Goal: Task Accomplishment & Management: Complete application form

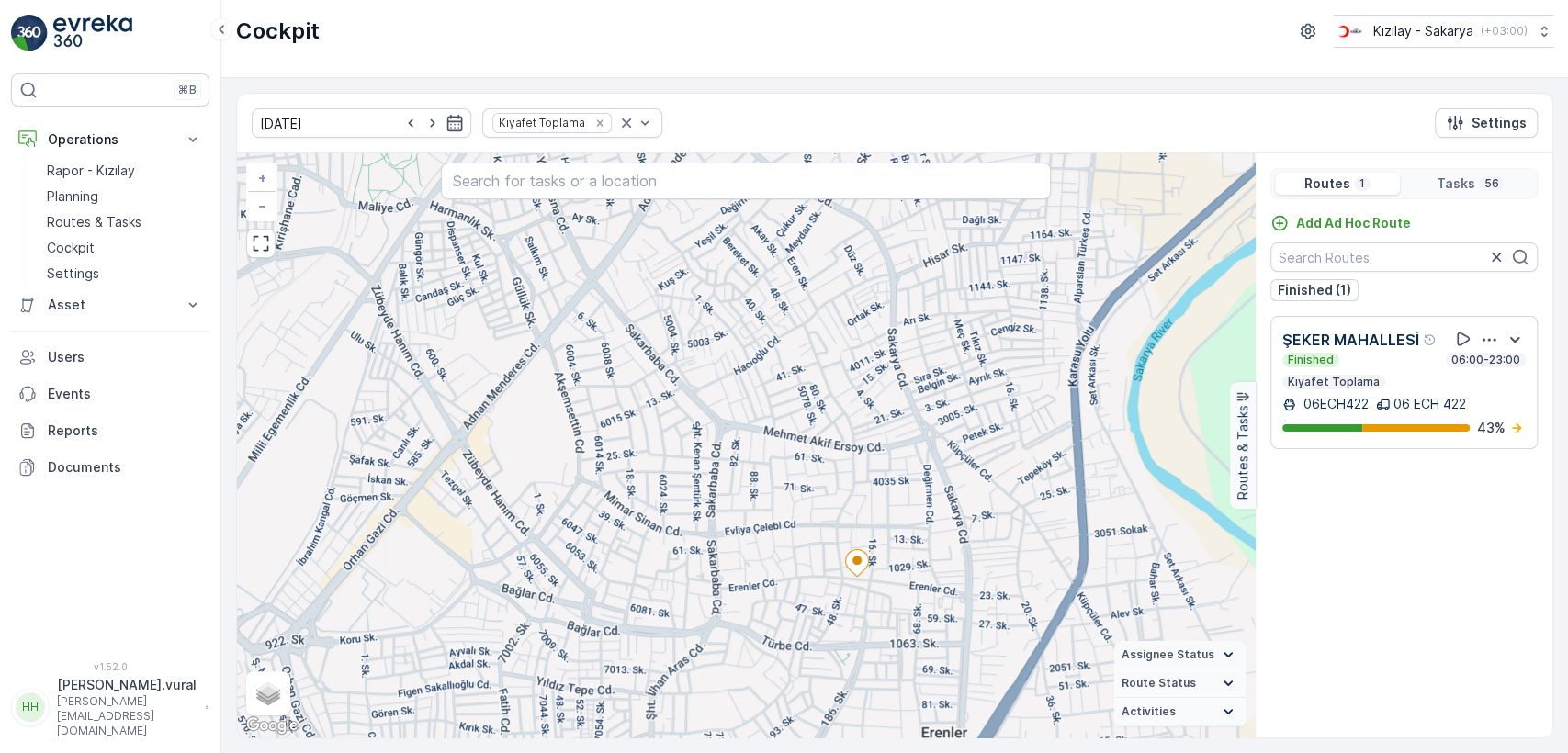
click at [130, 213] on p "Routes & Tasks" at bounding box center [94, 222] width 95 height 19
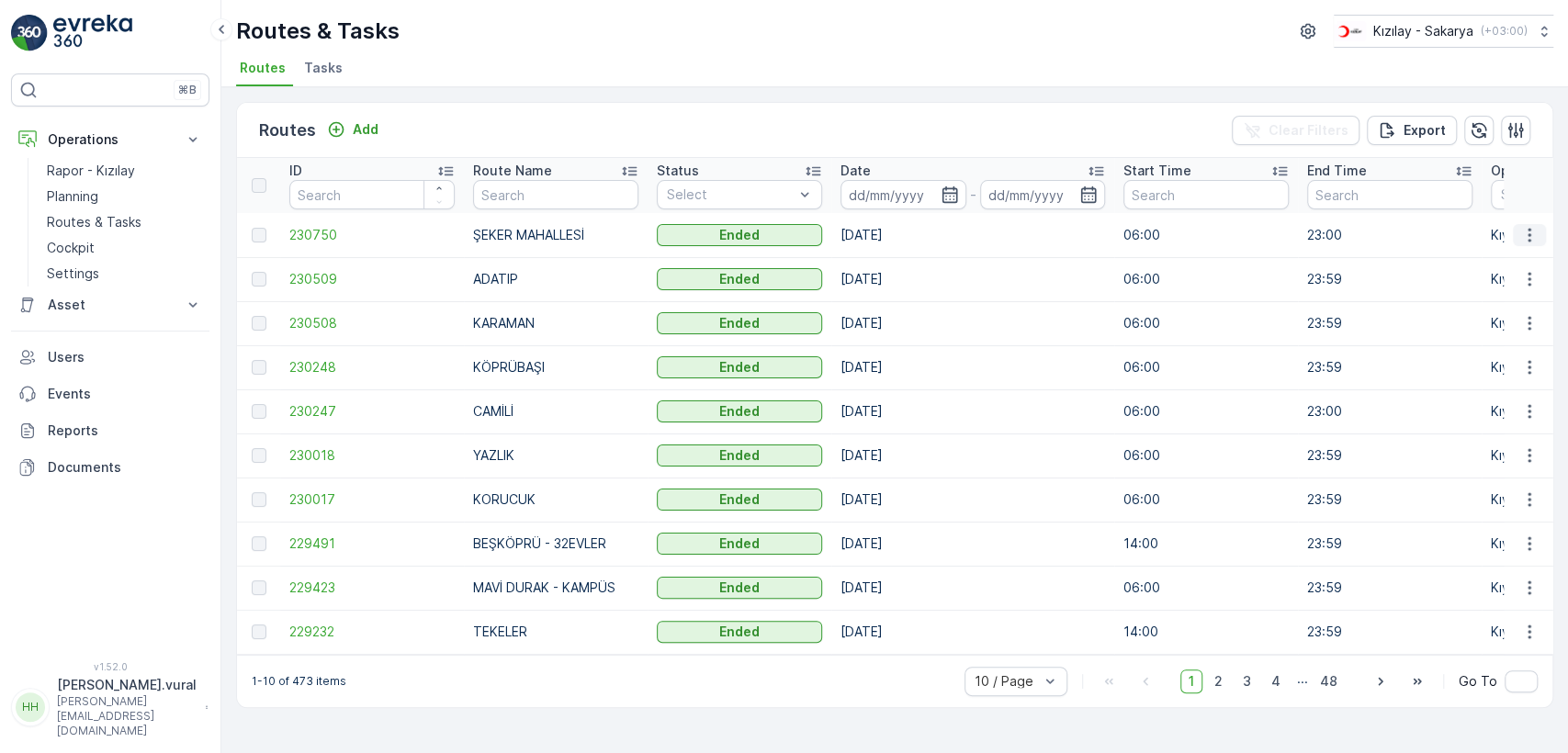
click at [1516, 234] on button "button" at bounding box center [1530, 235] width 33 height 22
click at [1508, 267] on span "See More Details" at bounding box center [1486, 262] width 107 height 19
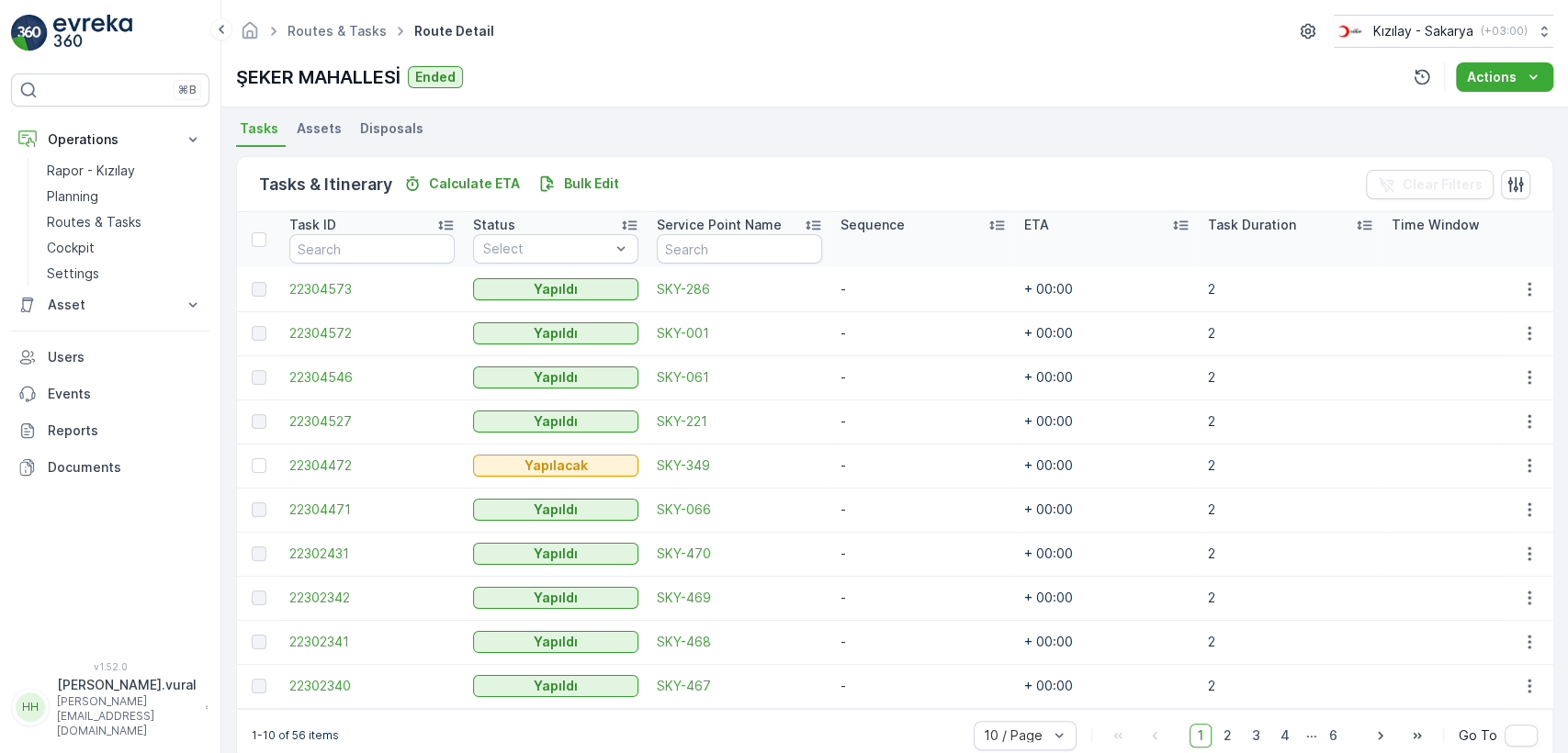
scroll to position [436, 0]
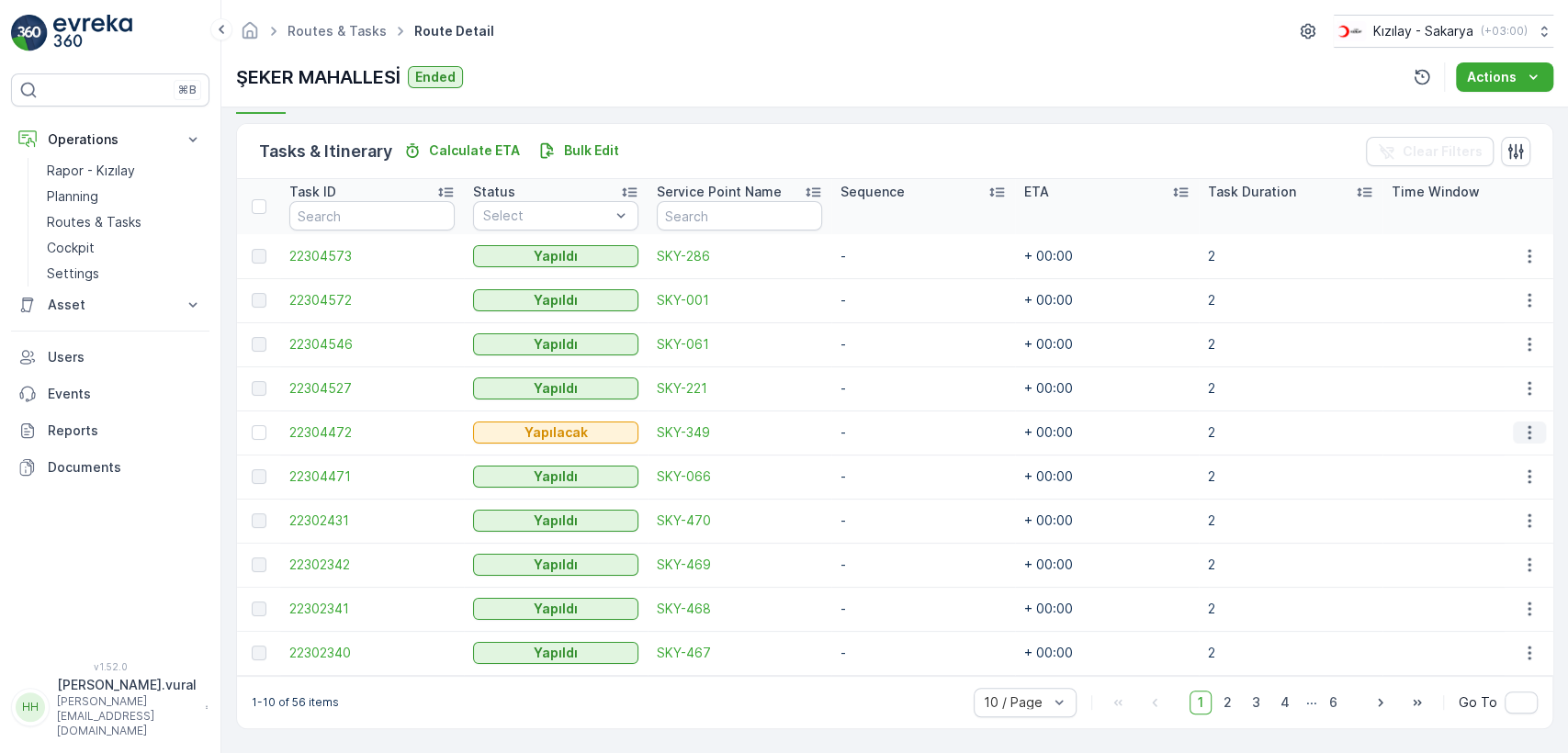
drag, startPoint x: 1534, startPoint y: 418, endPoint x: 1521, endPoint y: 428, distance: 16.4
click at [1532, 423] on icon "button" at bounding box center [1529, 432] width 19 height 19
click at [1474, 559] on span "Delete" at bounding box center [1459, 563] width 42 height 19
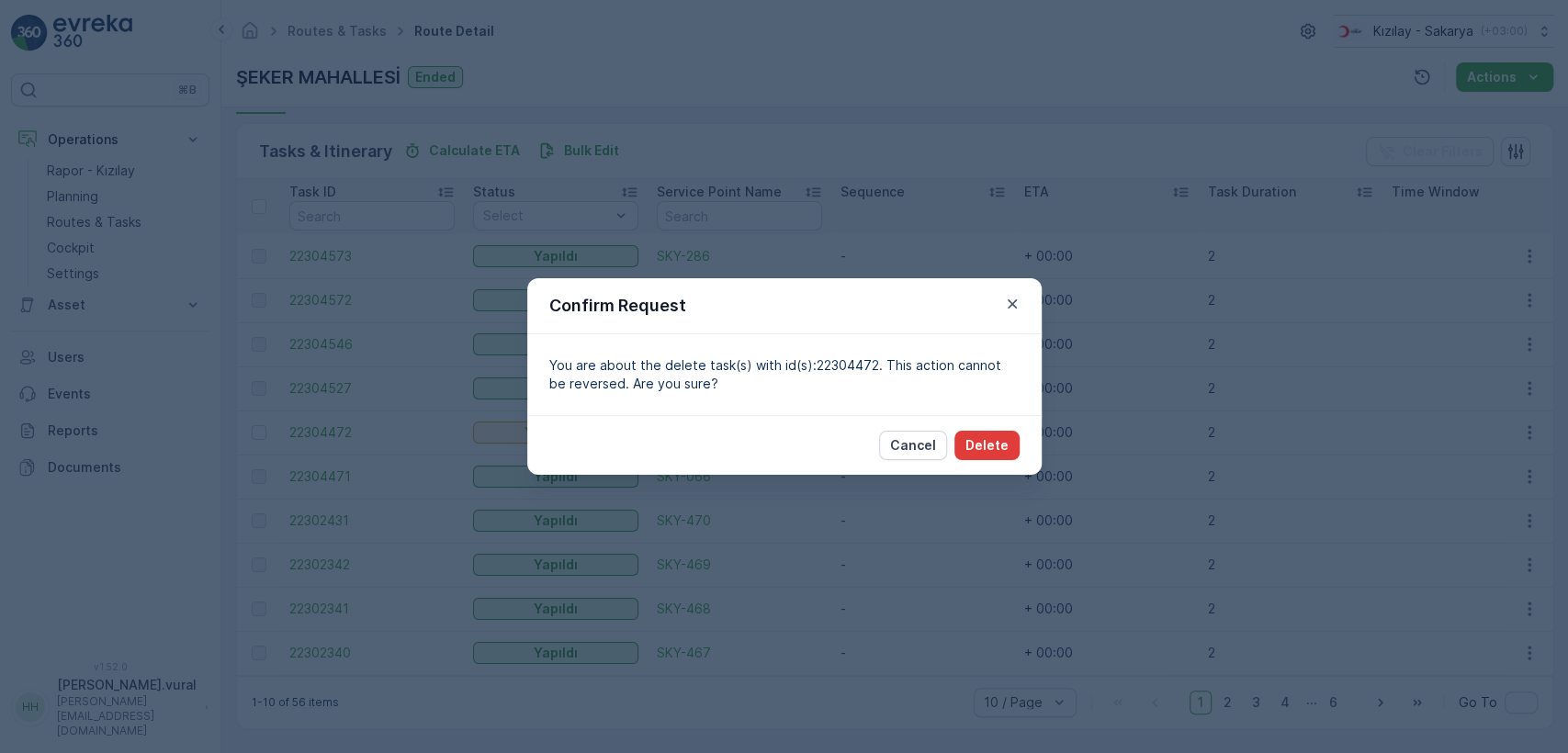
click at [980, 450] on p "Delete" at bounding box center [987, 445] width 43 height 19
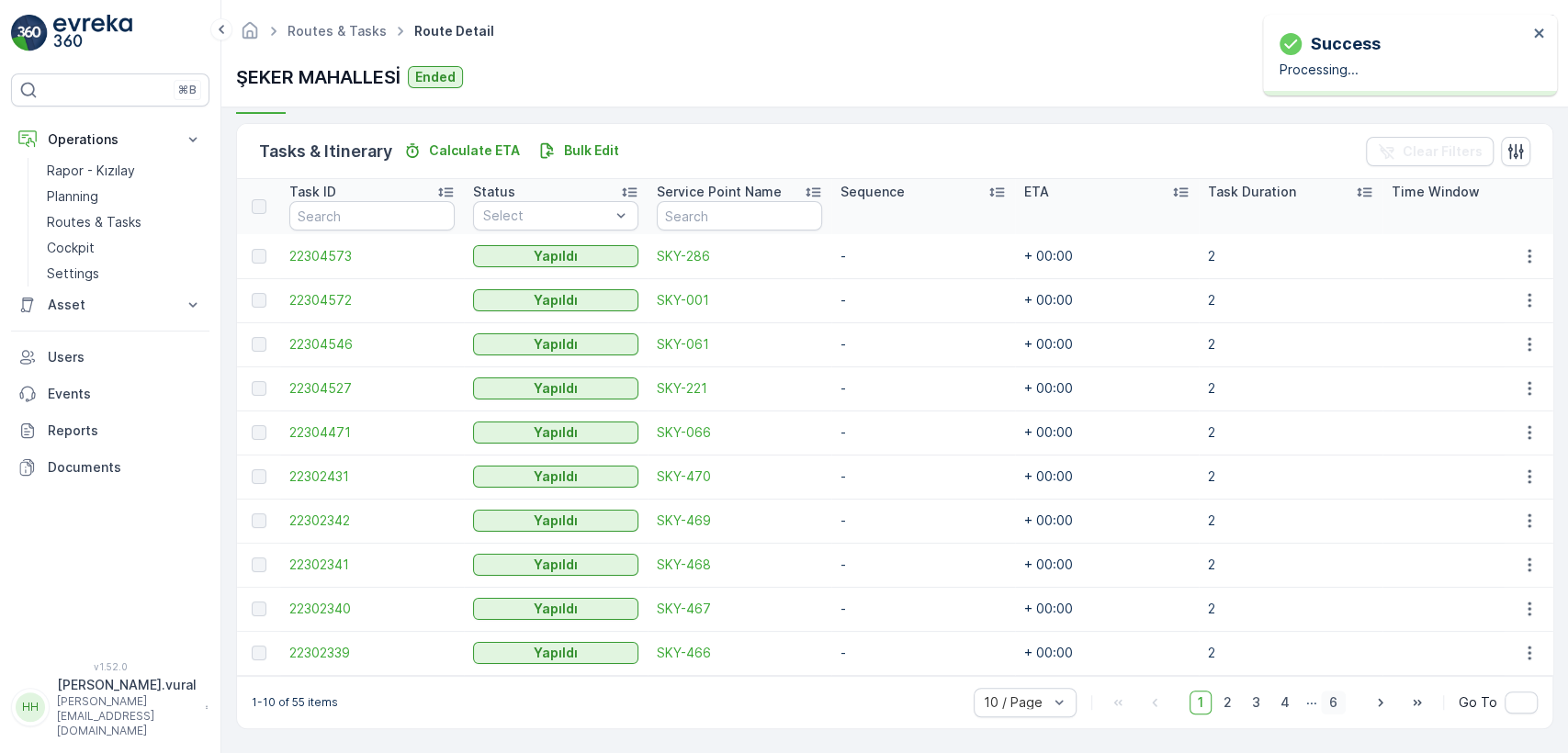
click at [1321, 708] on span "6" at bounding box center [1332, 703] width 24 height 23
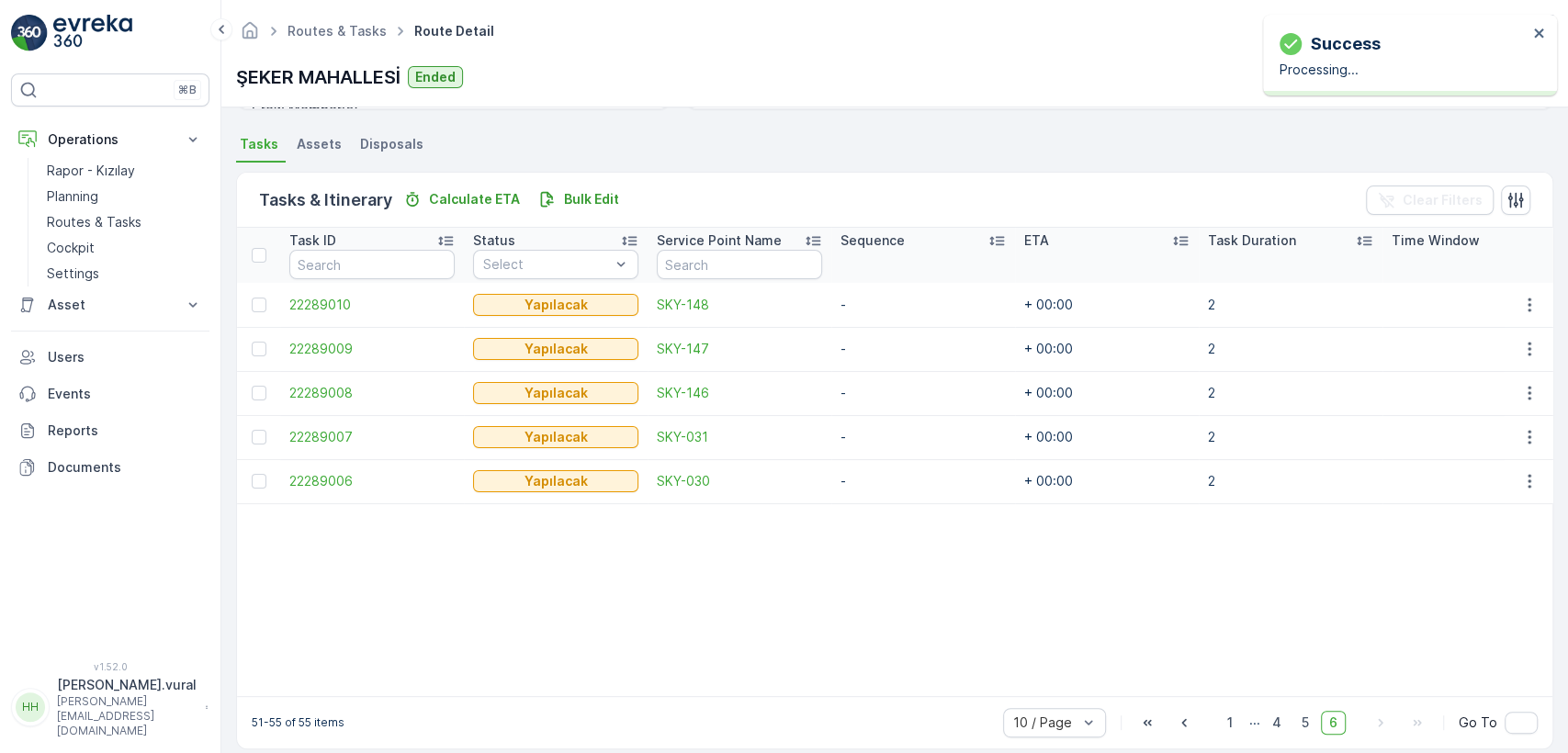
scroll to position [409, 0]
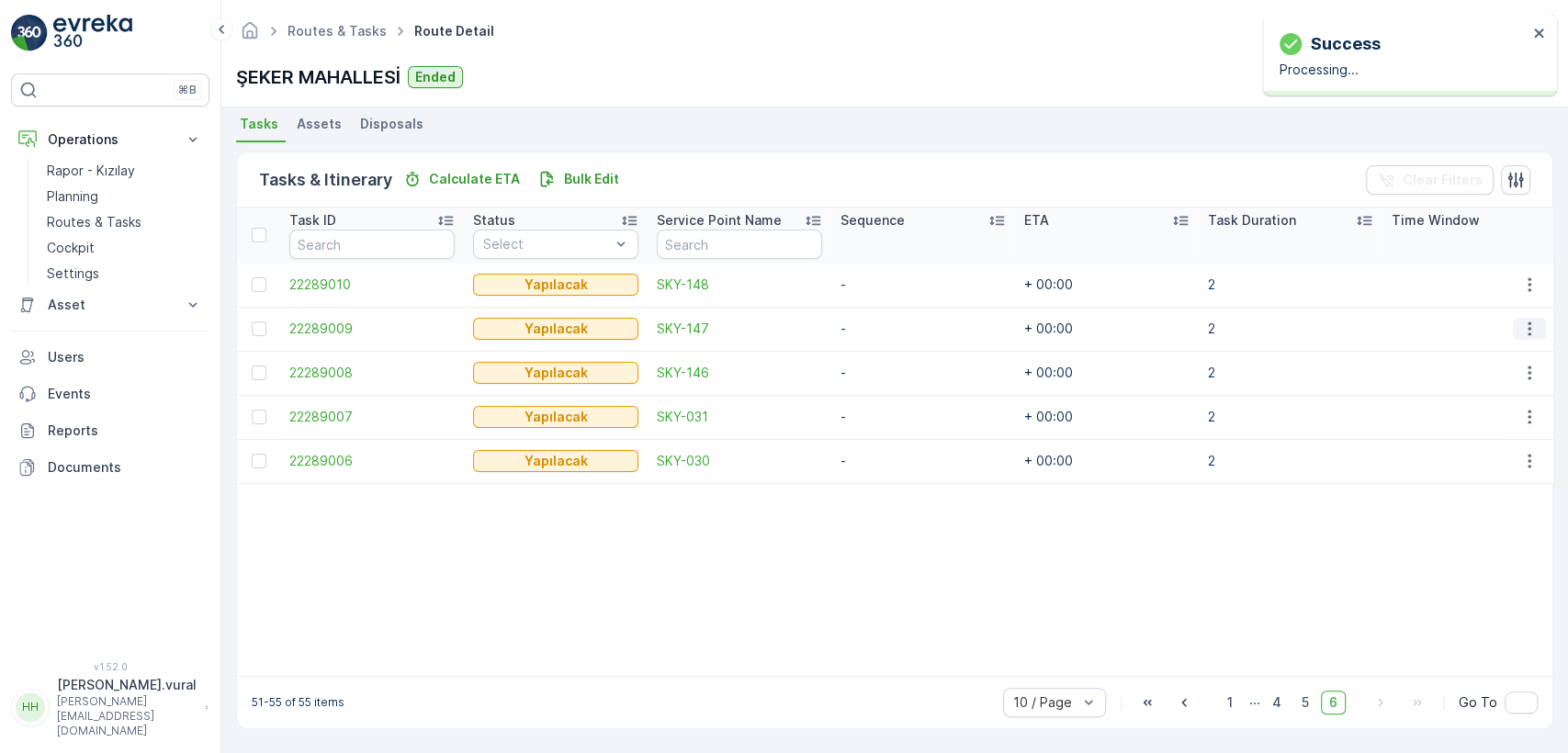
click at [1520, 326] on icon "button" at bounding box center [1529, 329] width 19 height 19
click at [1484, 456] on div "Delete" at bounding box center [1500, 459] width 139 height 25
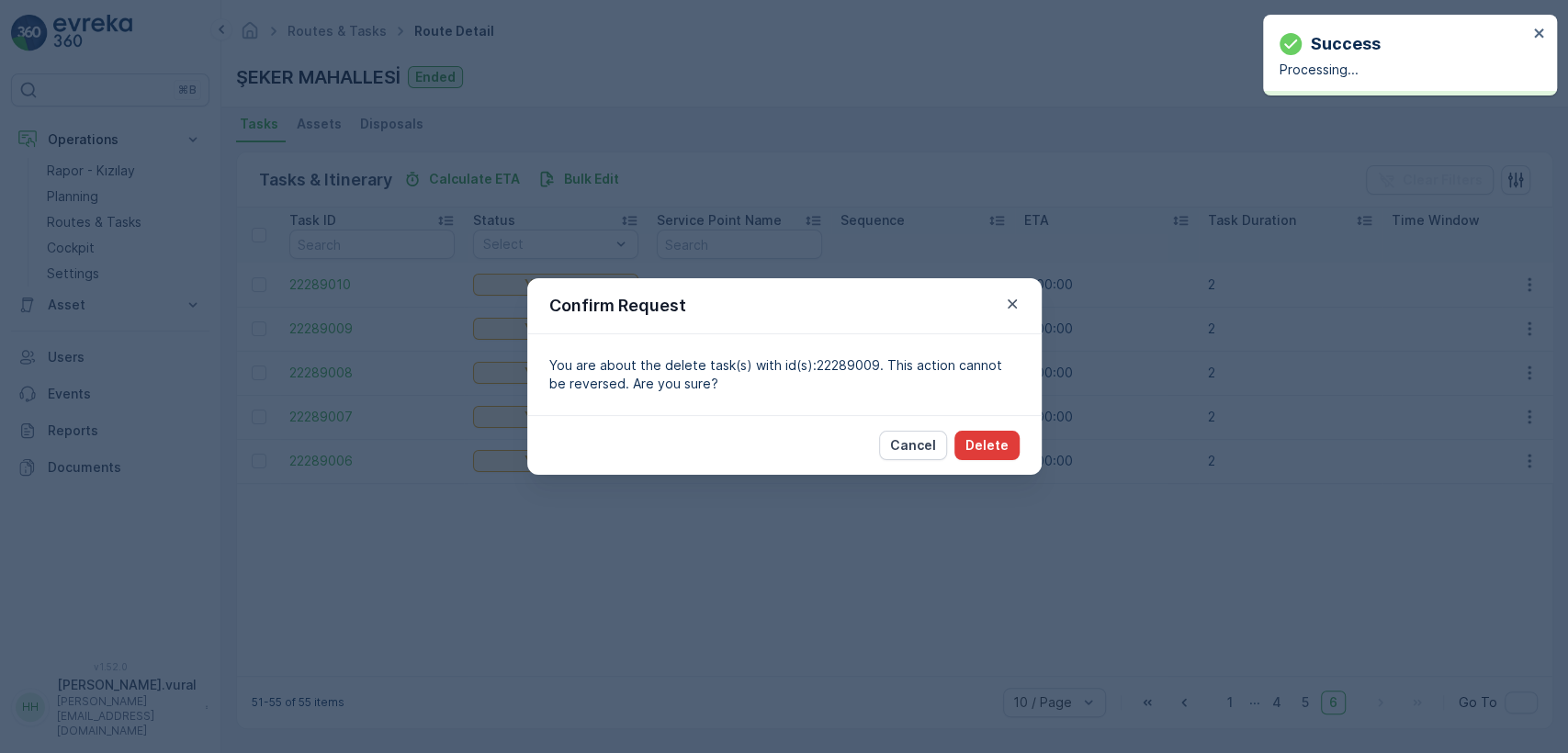
click at [997, 436] on p "Delete" at bounding box center [987, 445] width 43 height 19
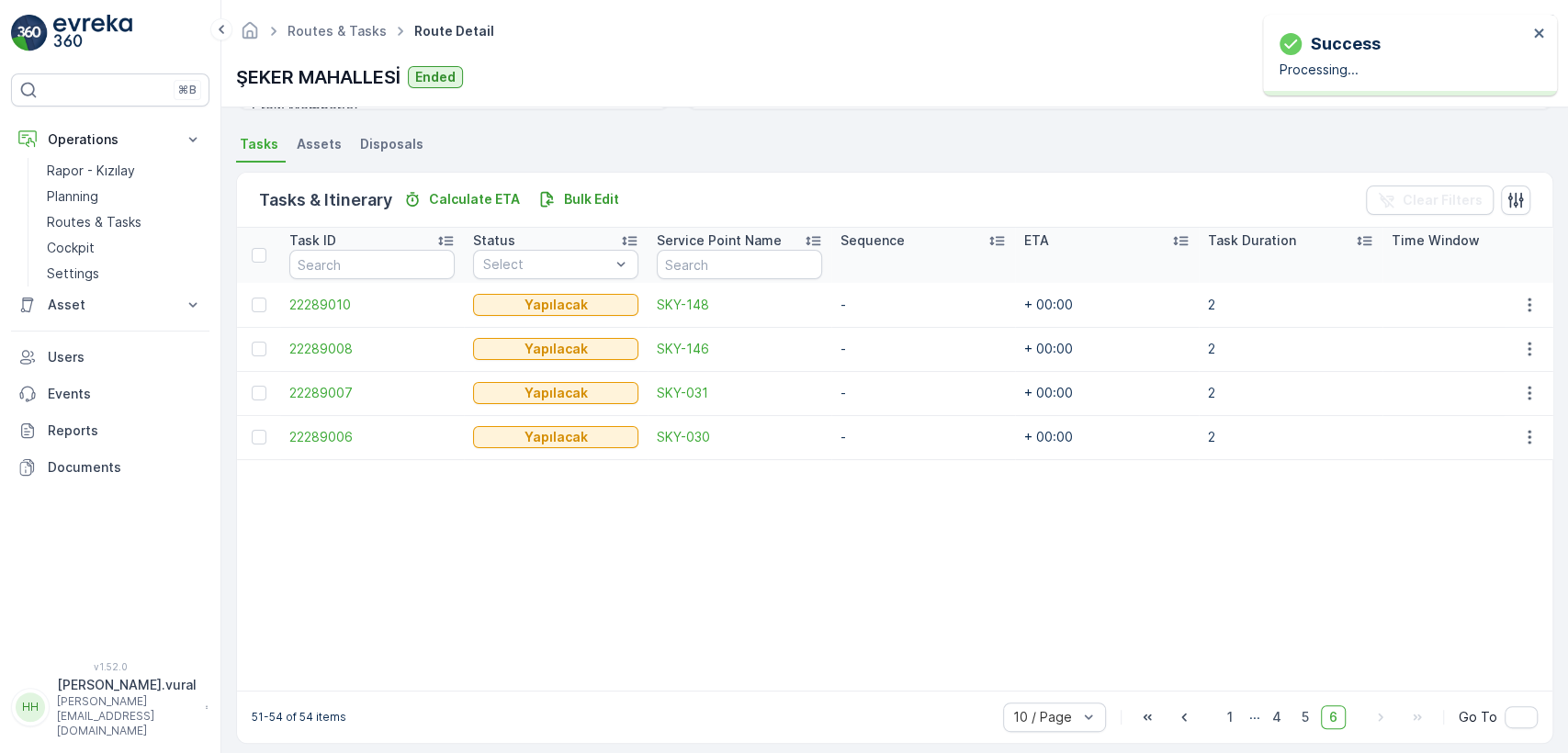
scroll to position [403, 0]
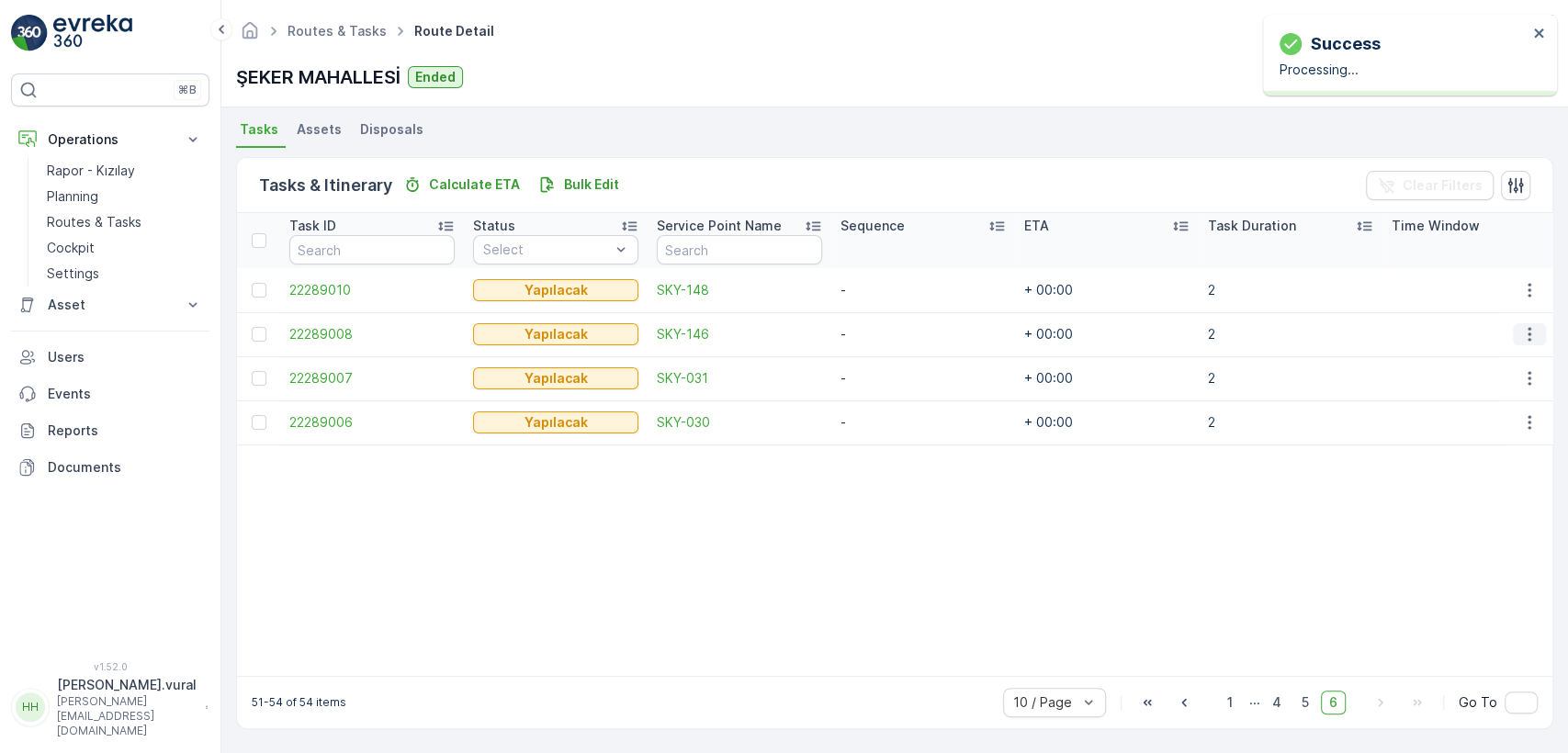
drag, startPoint x: 1528, startPoint y: 312, endPoint x: 1521, endPoint y: 332, distance: 21.2
click at [1527, 312] on td at bounding box center [1528, 333] width 50 height 44
click at [1524, 326] on icon "button" at bounding box center [1529, 334] width 19 height 19
click at [1470, 466] on span "Delete" at bounding box center [1459, 465] width 42 height 19
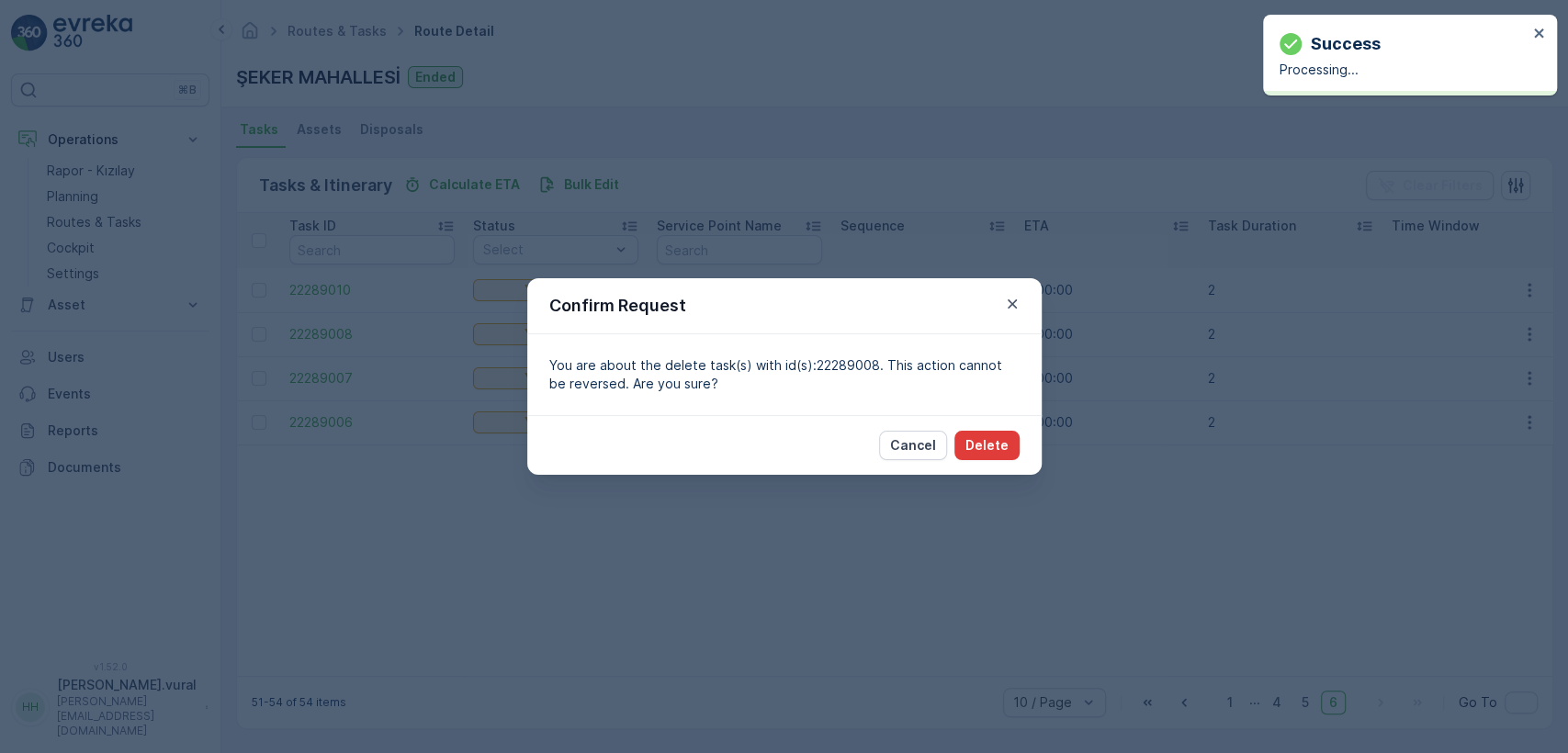
click at [980, 442] on p "Delete" at bounding box center [987, 445] width 43 height 19
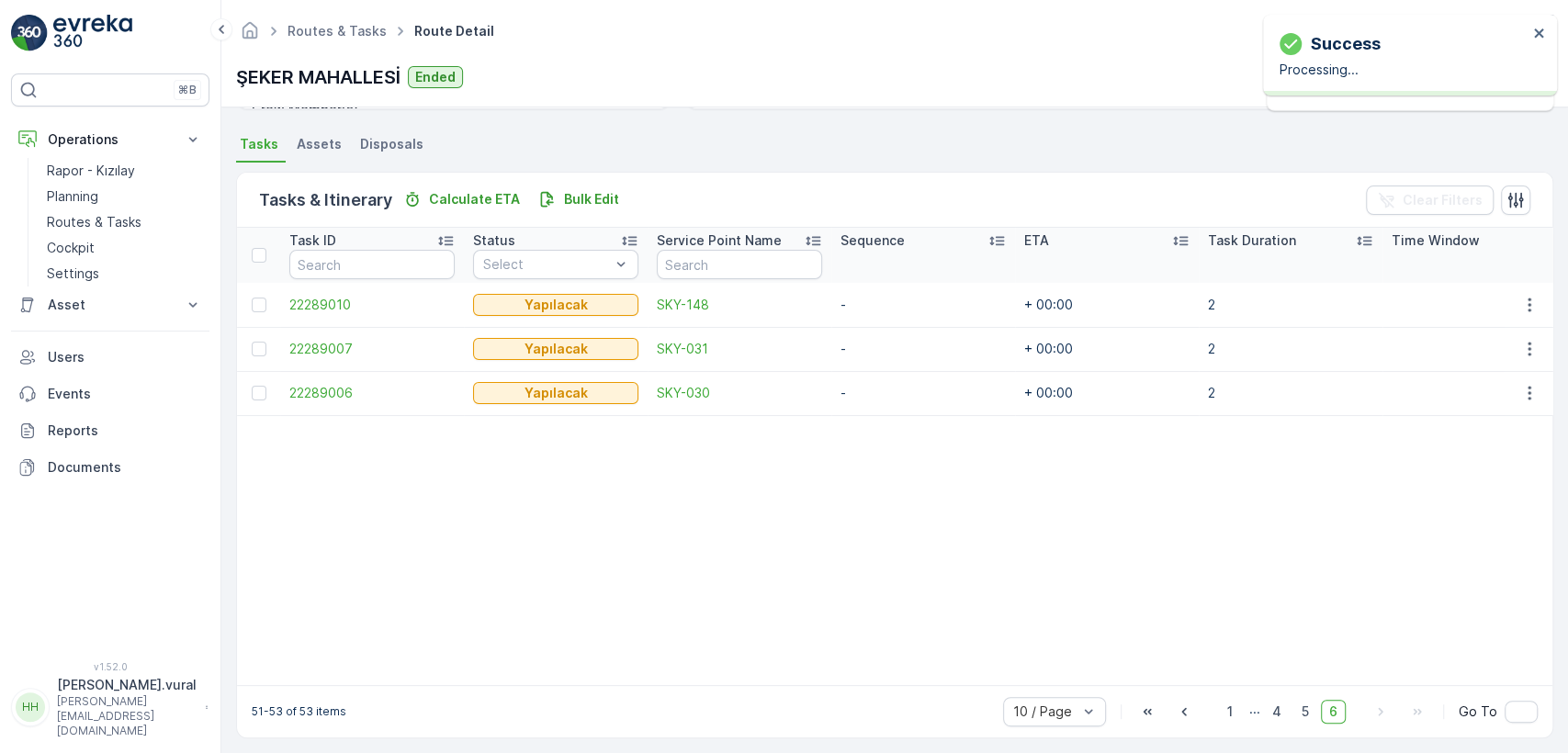
scroll to position [397, 0]
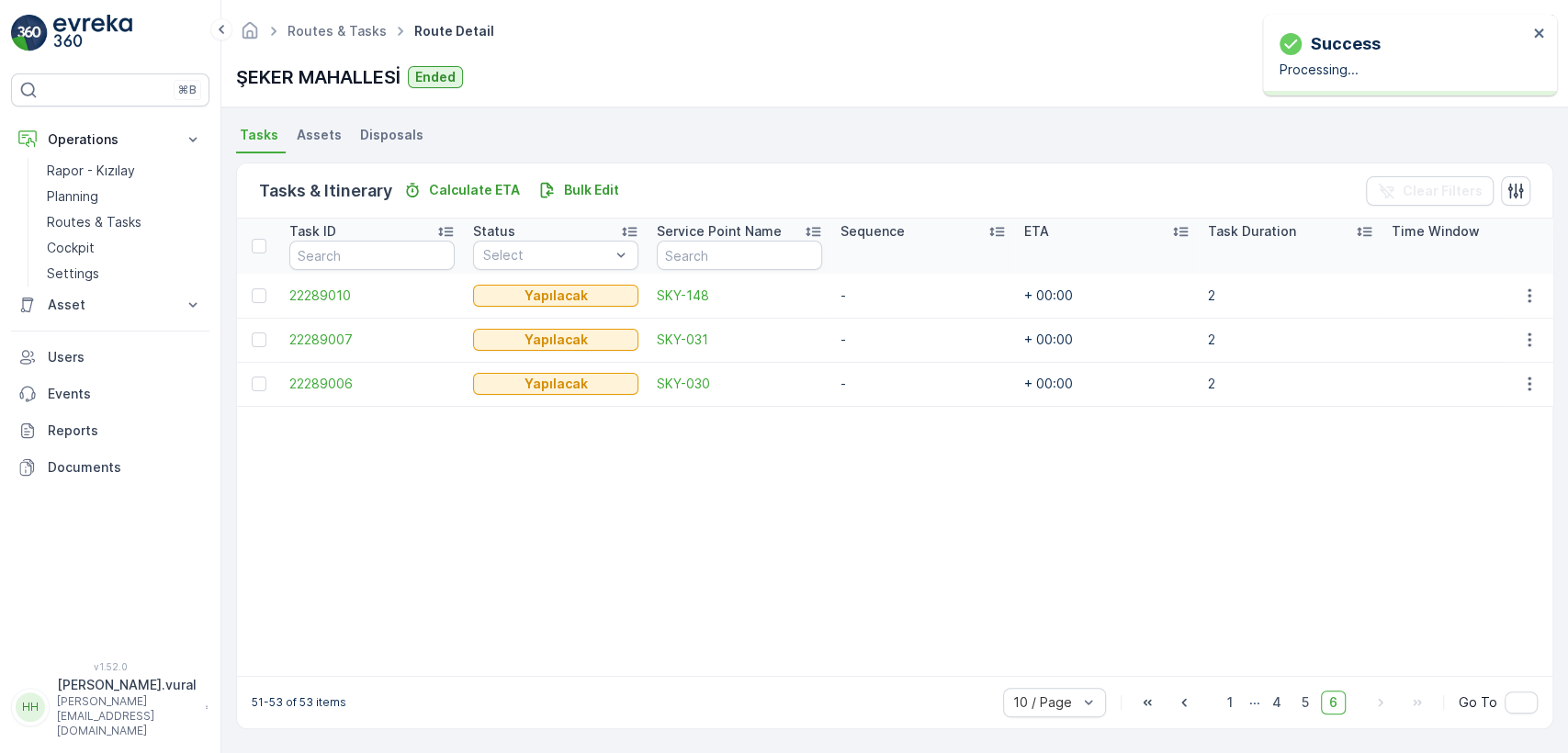
click at [1520, 318] on td at bounding box center [1528, 339] width 50 height 44
click at [1522, 331] on icon "button" at bounding box center [1529, 339] width 19 height 19
click at [1481, 460] on div "Delete" at bounding box center [1500, 470] width 139 height 25
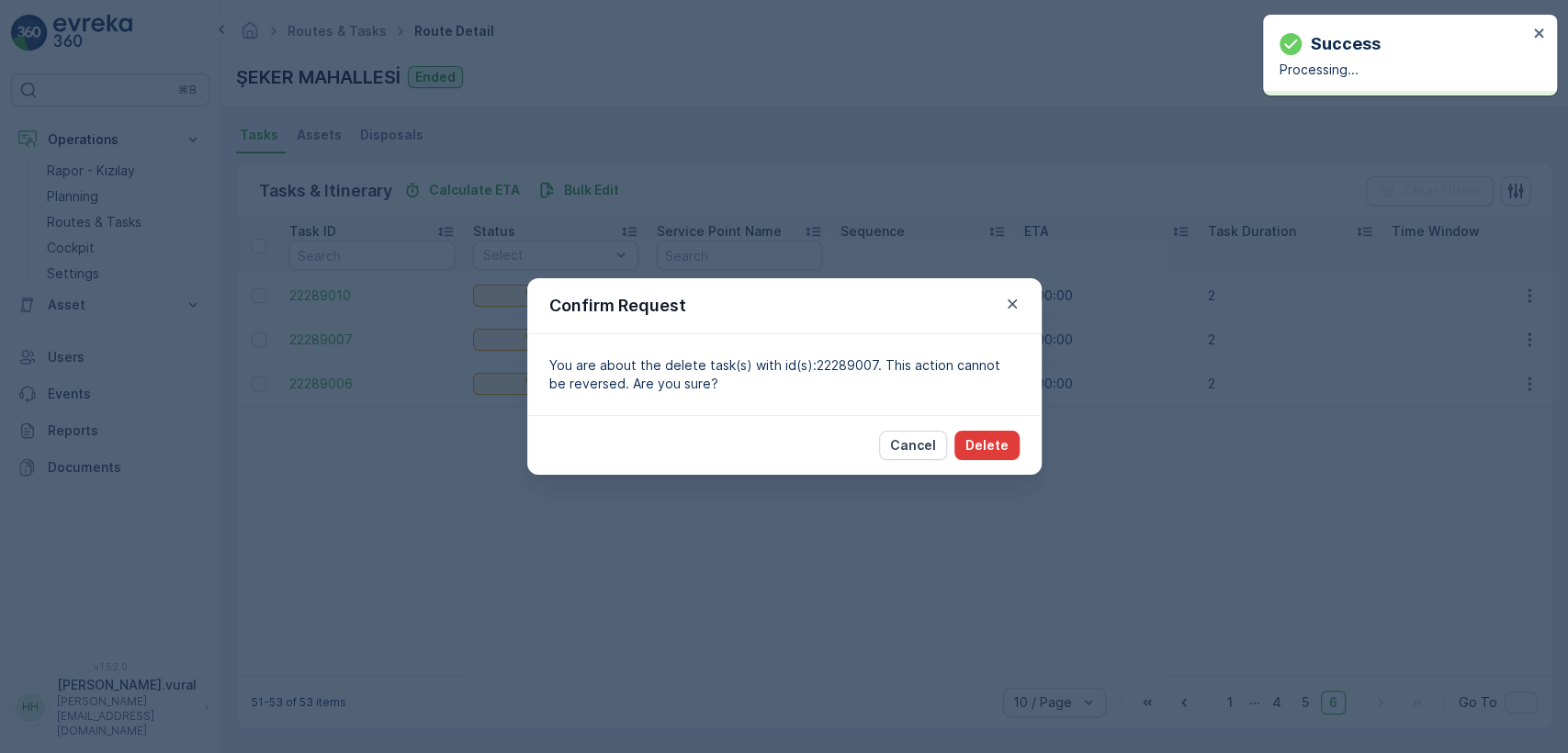
click at [966, 440] on button "Delete" at bounding box center [986, 446] width 65 height 29
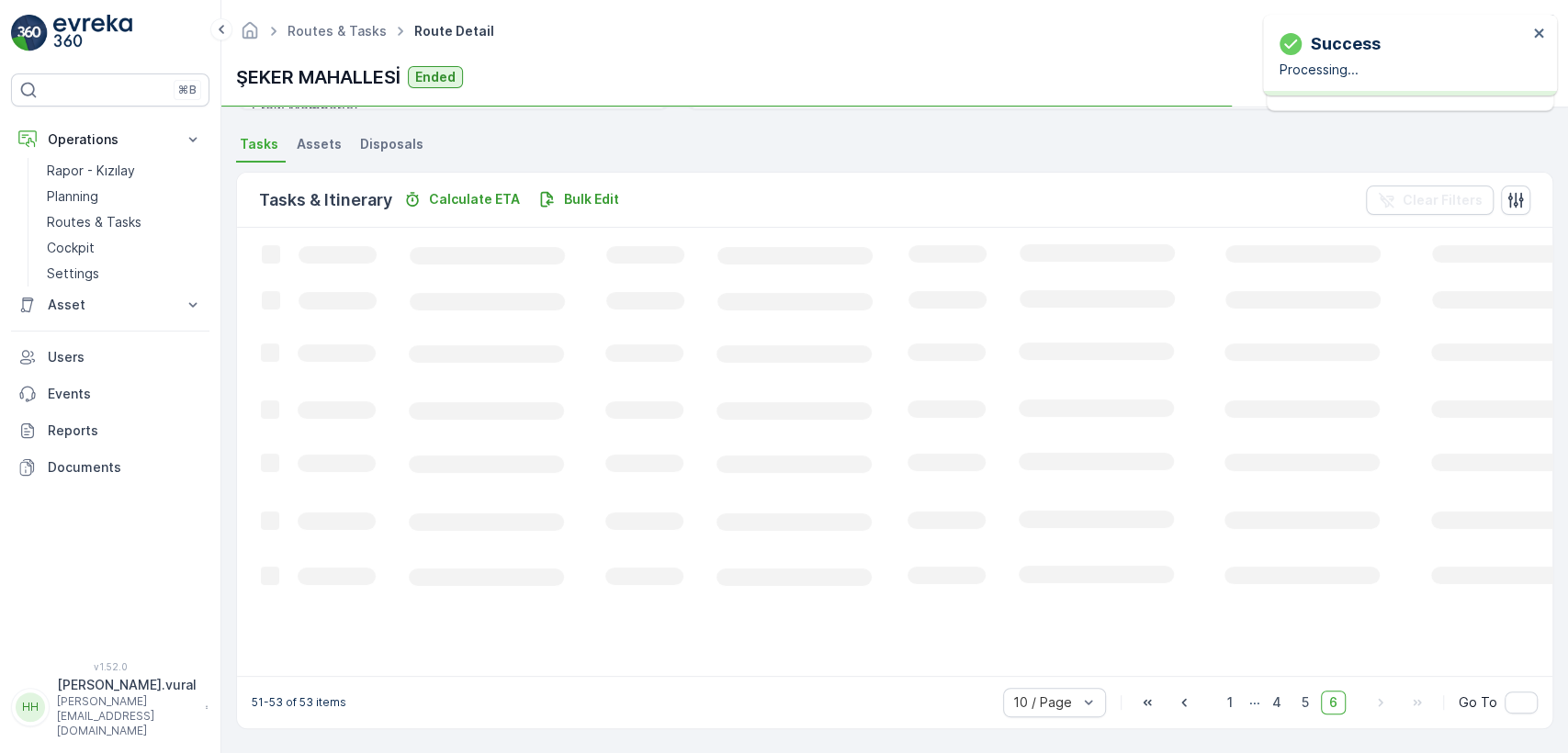
scroll to position [392, 0]
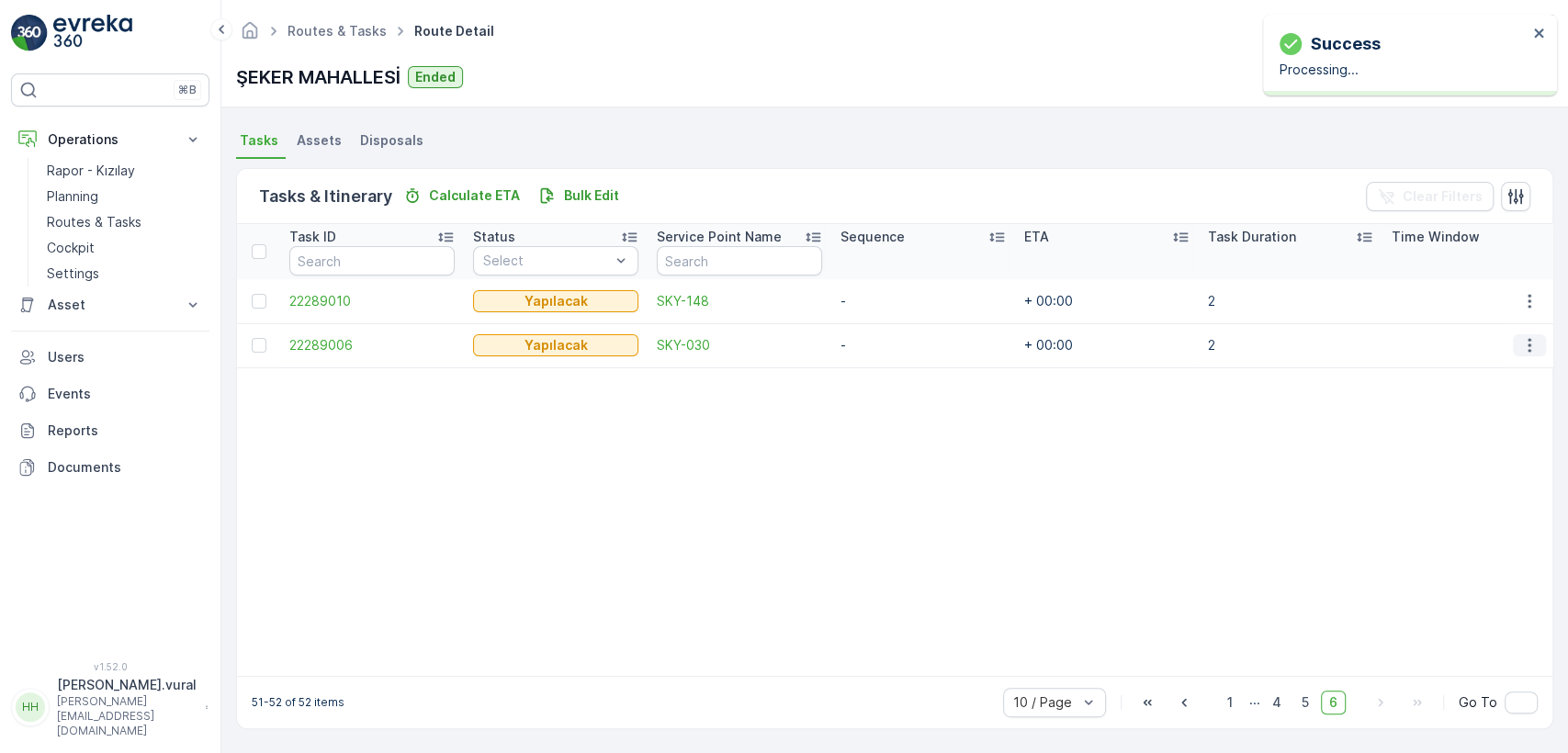
click at [1531, 336] on icon "button" at bounding box center [1529, 345] width 19 height 19
click at [1499, 473] on div "Delete" at bounding box center [1500, 475] width 139 height 25
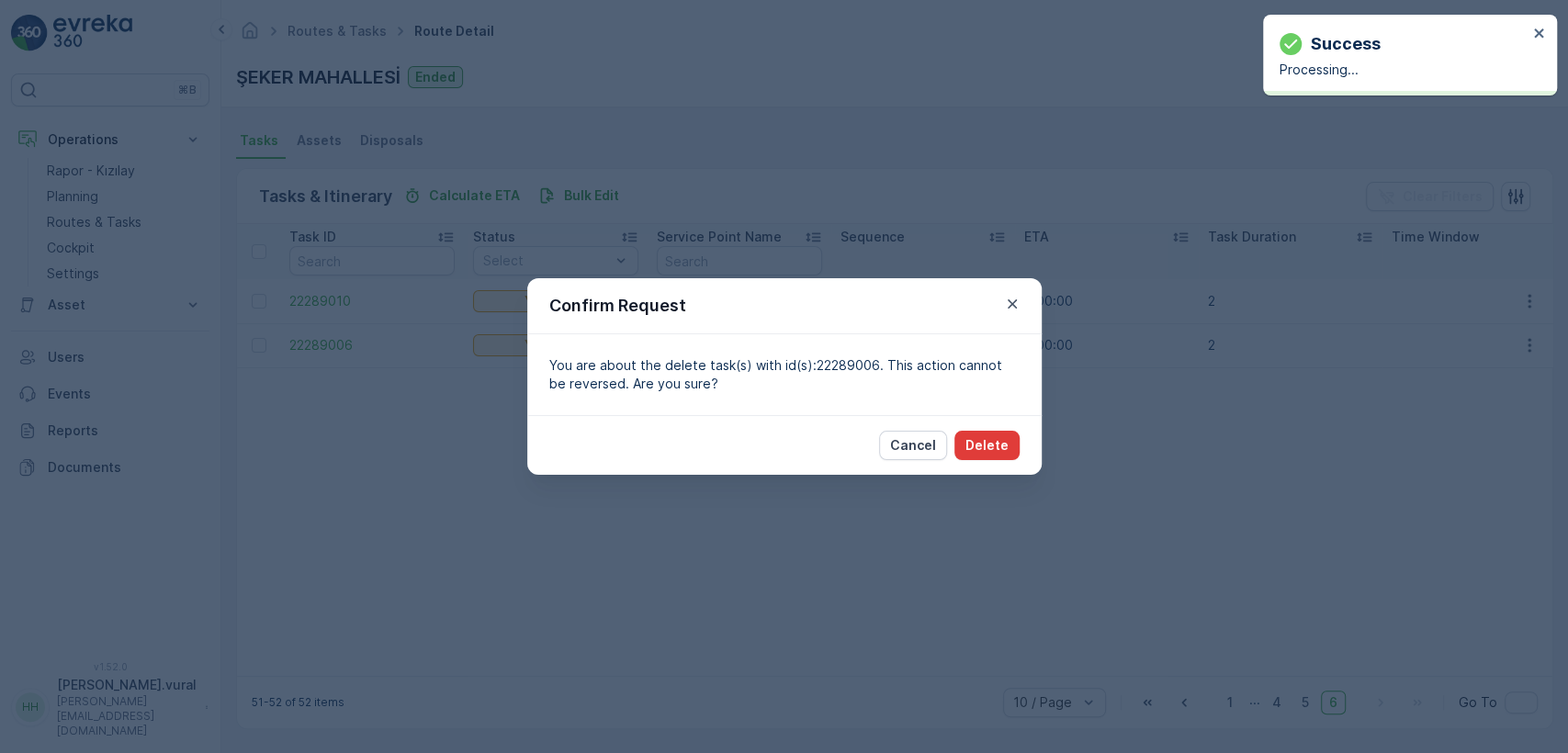
click at [992, 442] on p "Delete" at bounding box center [987, 445] width 43 height 19
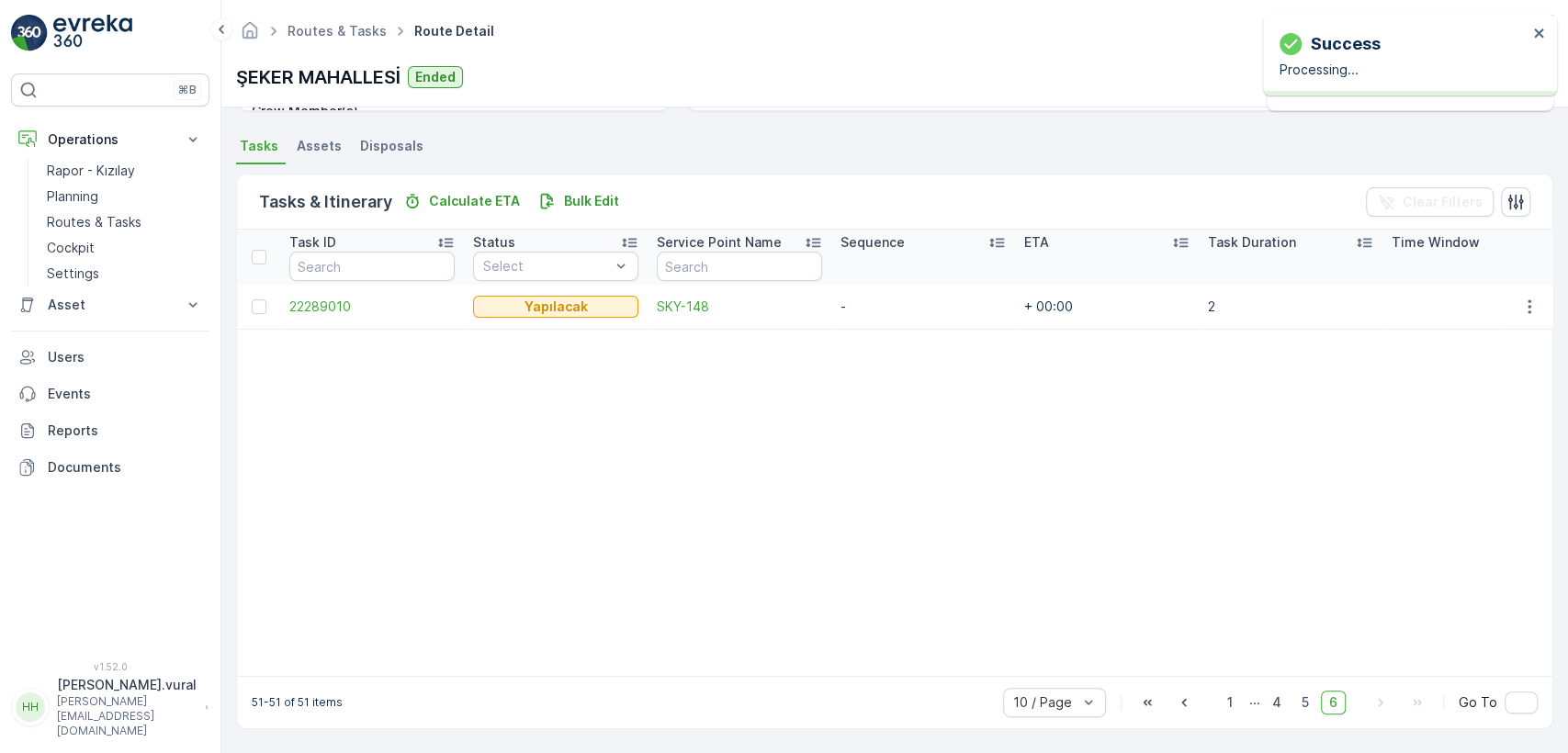
scroll to position [387, 0]
click at [1513, 296] on div at bounding box center [1530, 307] width 33 height 22
drag, startPoint x: 1515, startPoint y: 289, endPoint x: 1514, endPoint y: 299, distance: 10.0
click at [1520, 297] on icon "button" at bounding box center [1529, 306] width 19 height 19
click at [1478, 421] on ul "See More Details Edit Change Route Remove from Route [GEOGRAPHIC_DATA]" at bounding box center [1499, 381] width 146 height 145
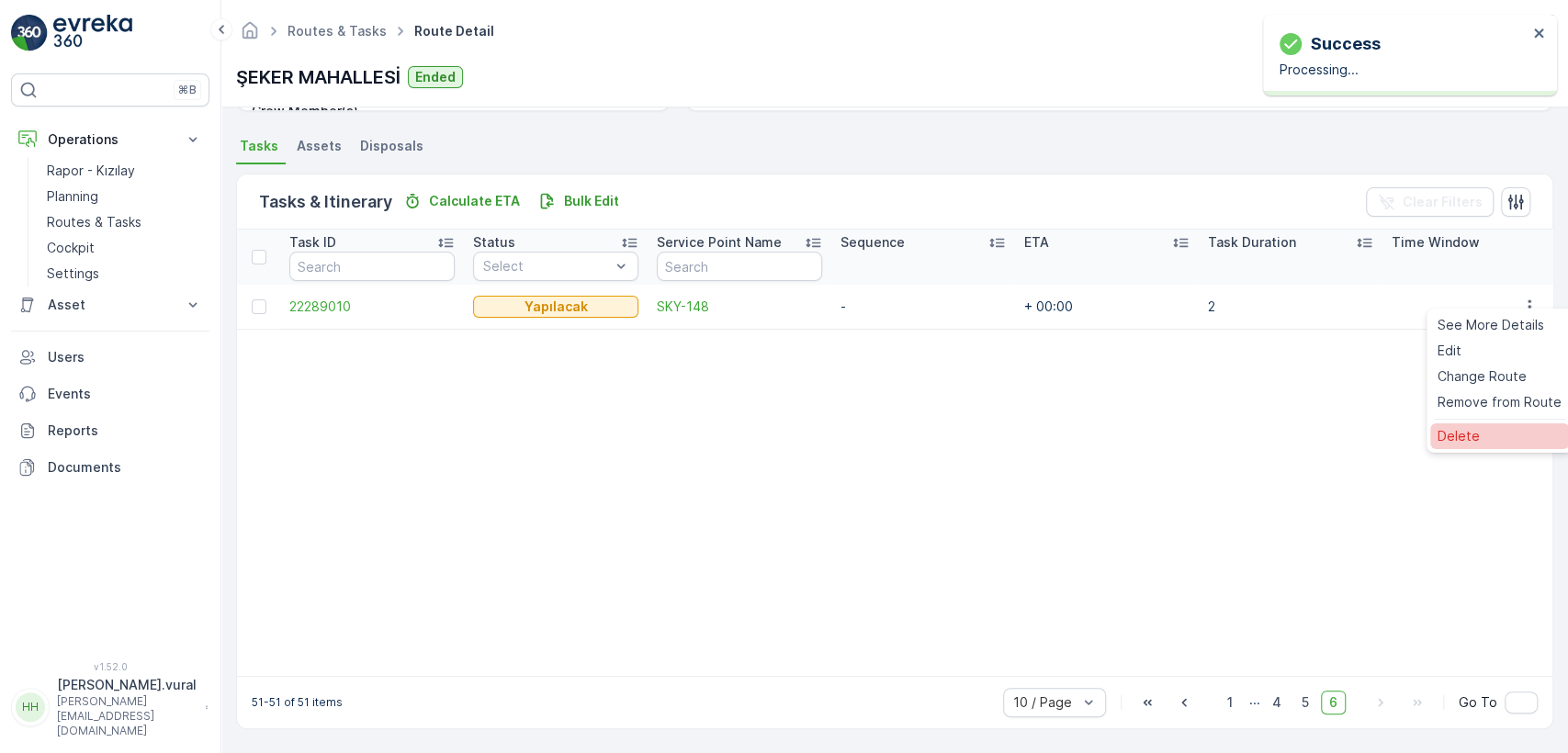
click at [1477, 425] on div "Delete" at bounding box center [1500, 436] width 139 height 25
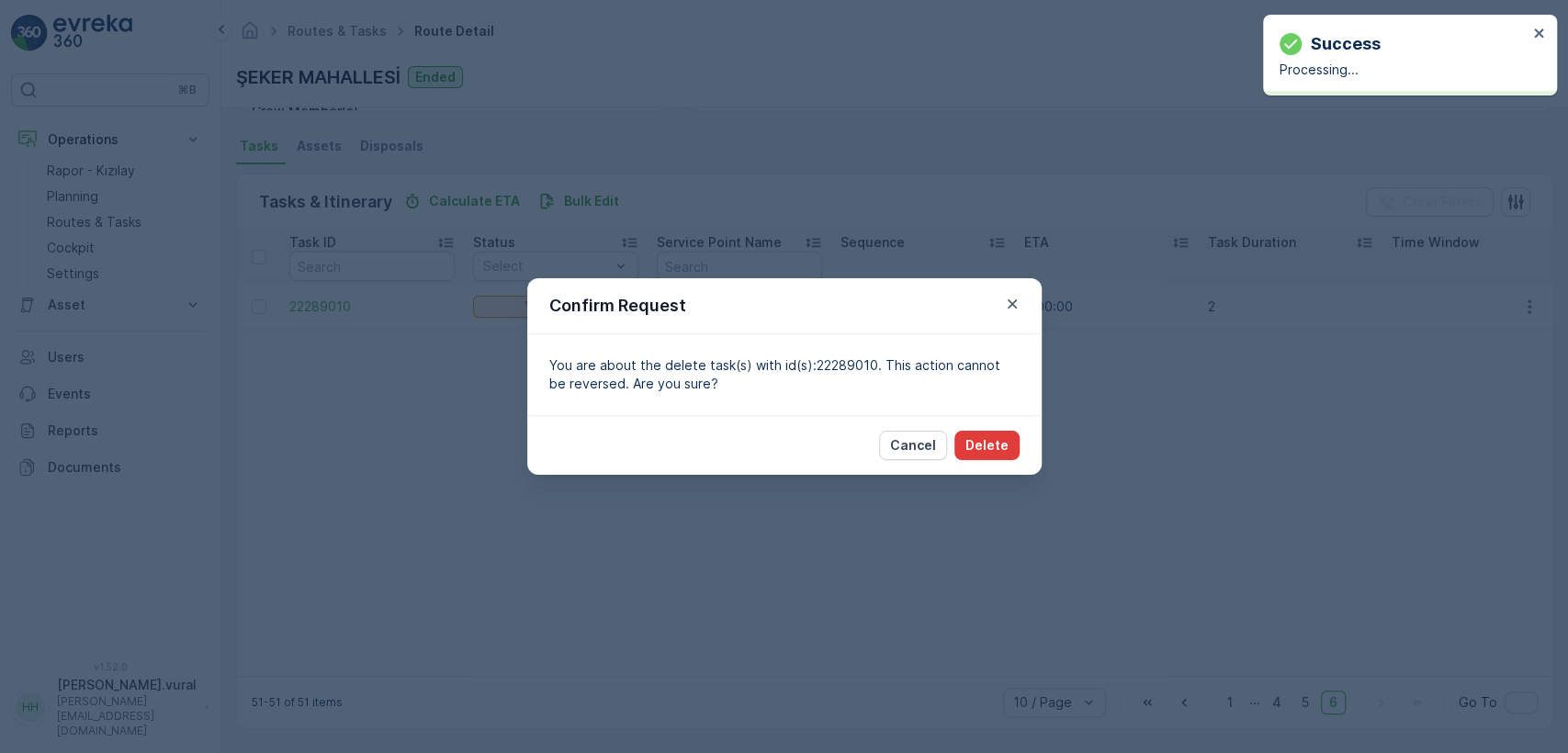
click at [980, 434] on button "Delete" at bounding box center [986, 446] width 65 height 29
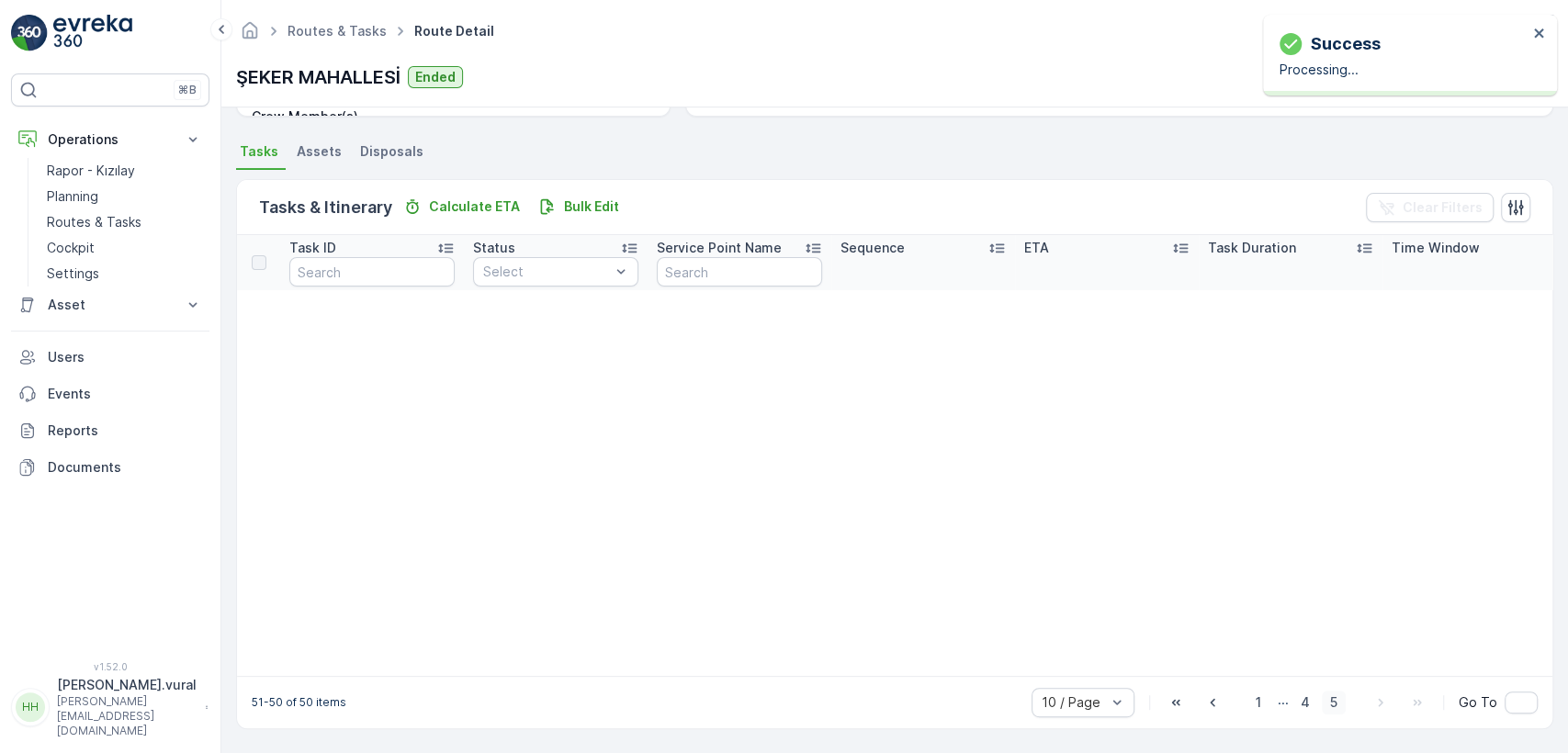
click at [1331, 711] on span "5" at bounding box center [1333, 703] width 23 height 23
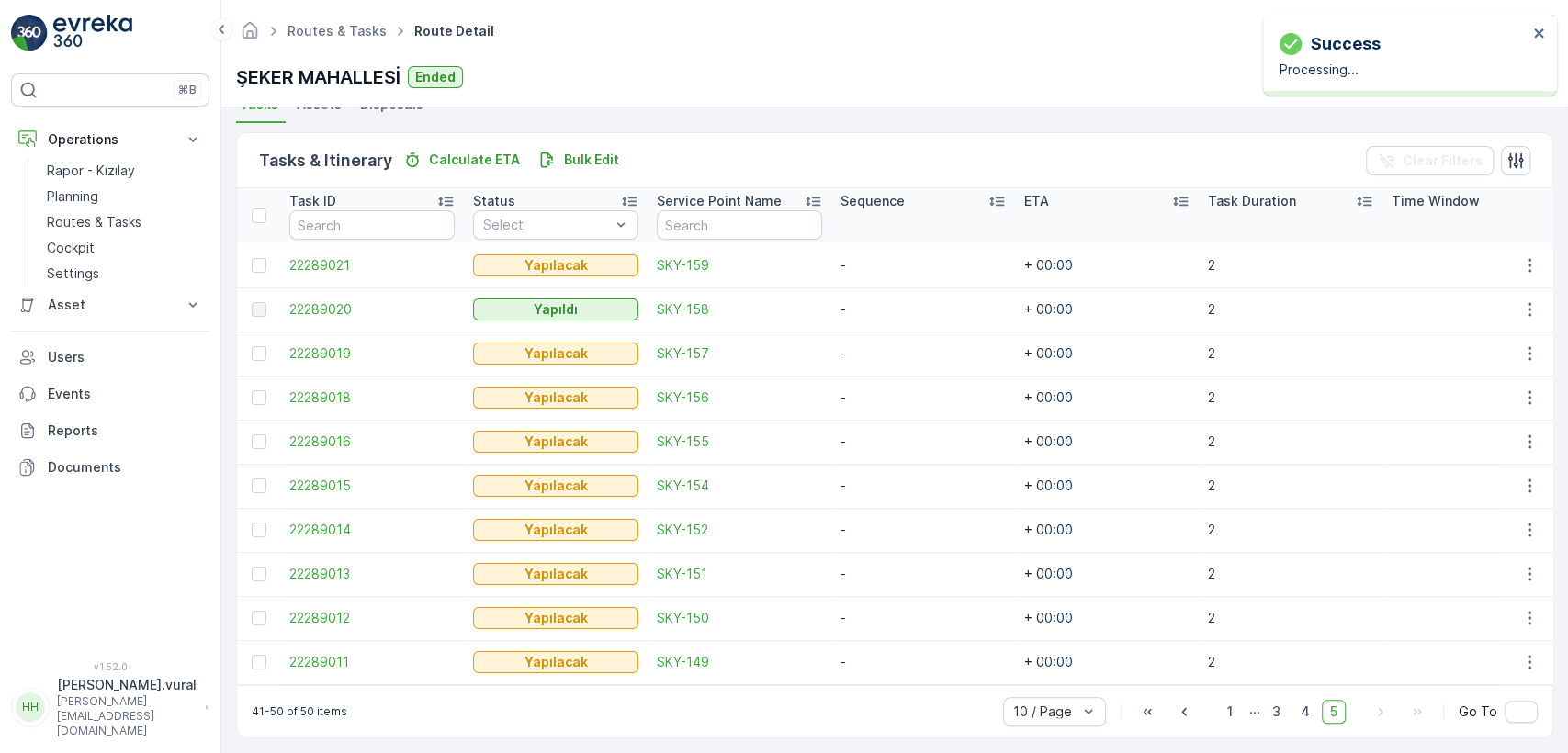
scroll to position [436, 0]
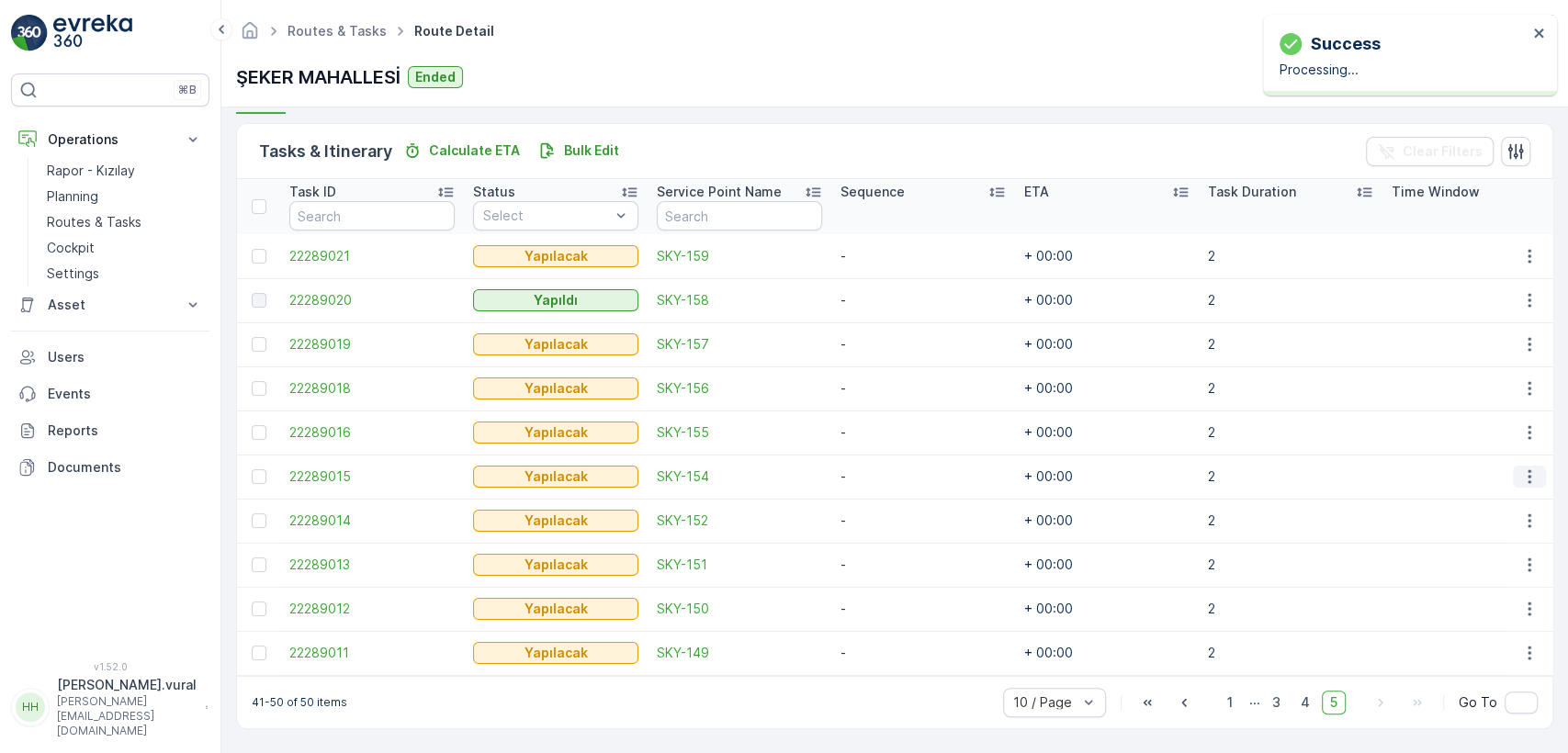
click at [1525, 467] on icon "button" at bounding box center [1529, 476] width 19 height 19
click at [1506, 604] on div "Delete" at bounding box center [1500, 607] width 139 height 25
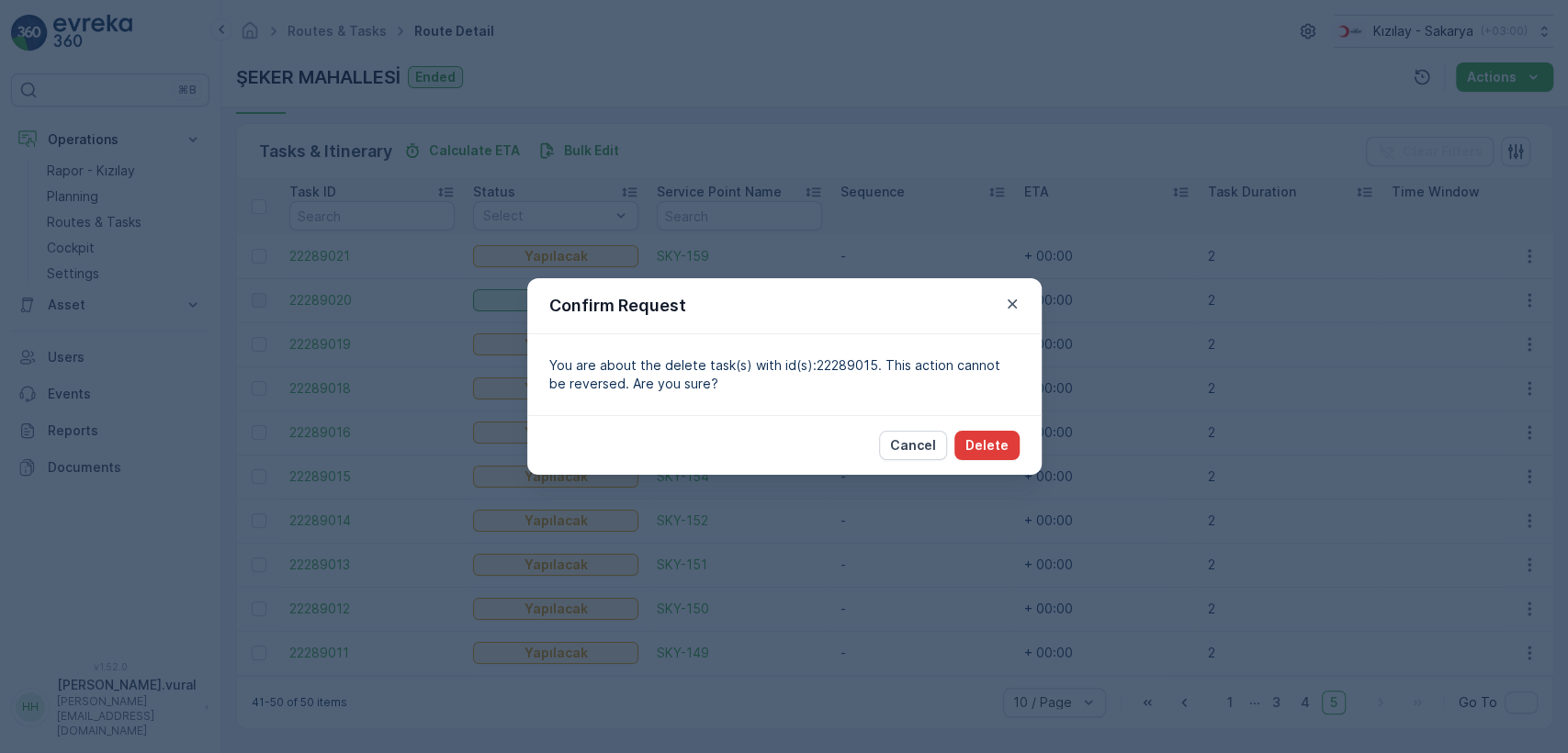
click at [980, 443] on p "Delete" at bounding box center [987, 445] width 43 height 19
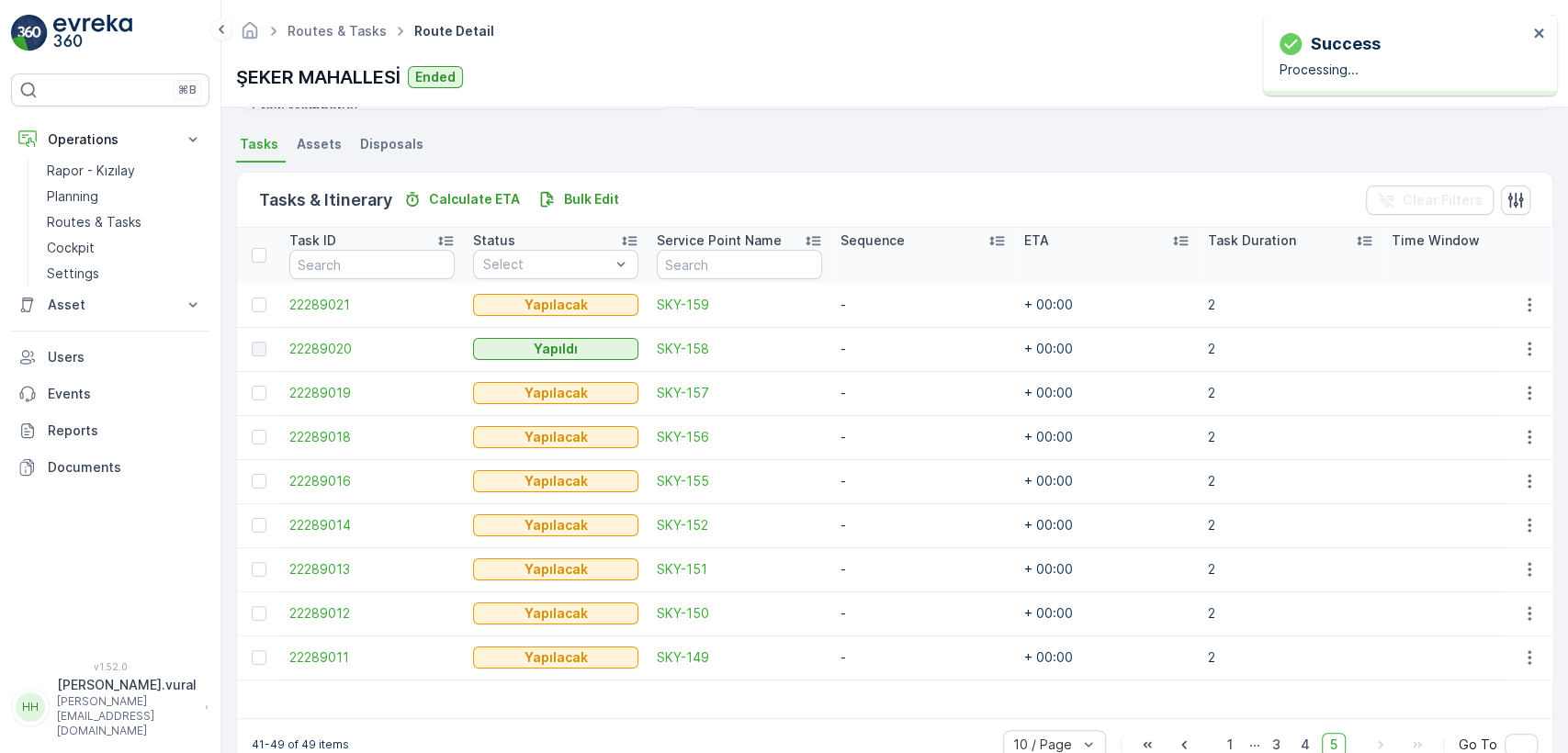
scroll to position [431, 0]
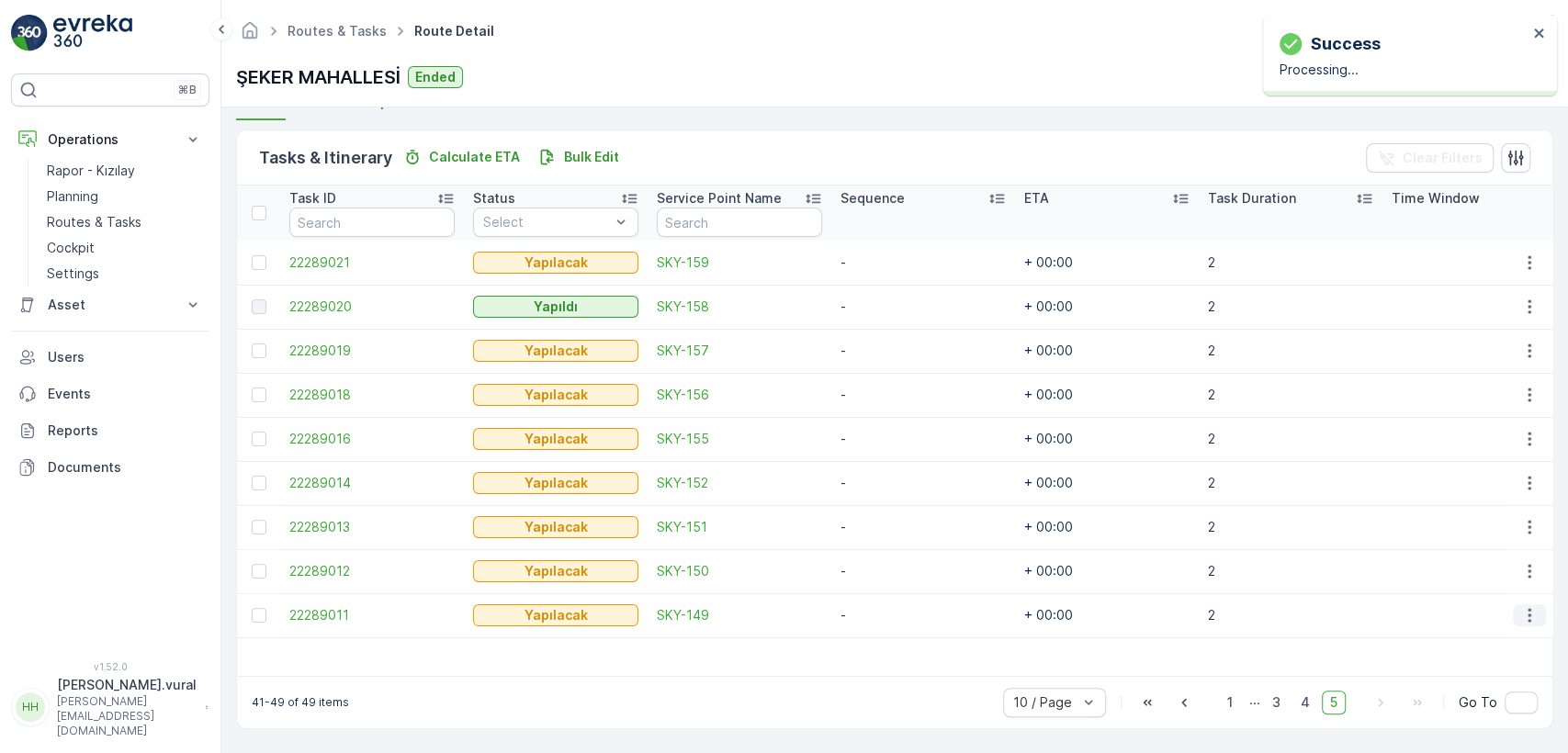
click at [1529, 609] on icon "button" at bounding box center [1529, 615] width 19 height 19
click at [1466, 575] on span "Delete" at bounding box center [1459, 579] width 42 height 19
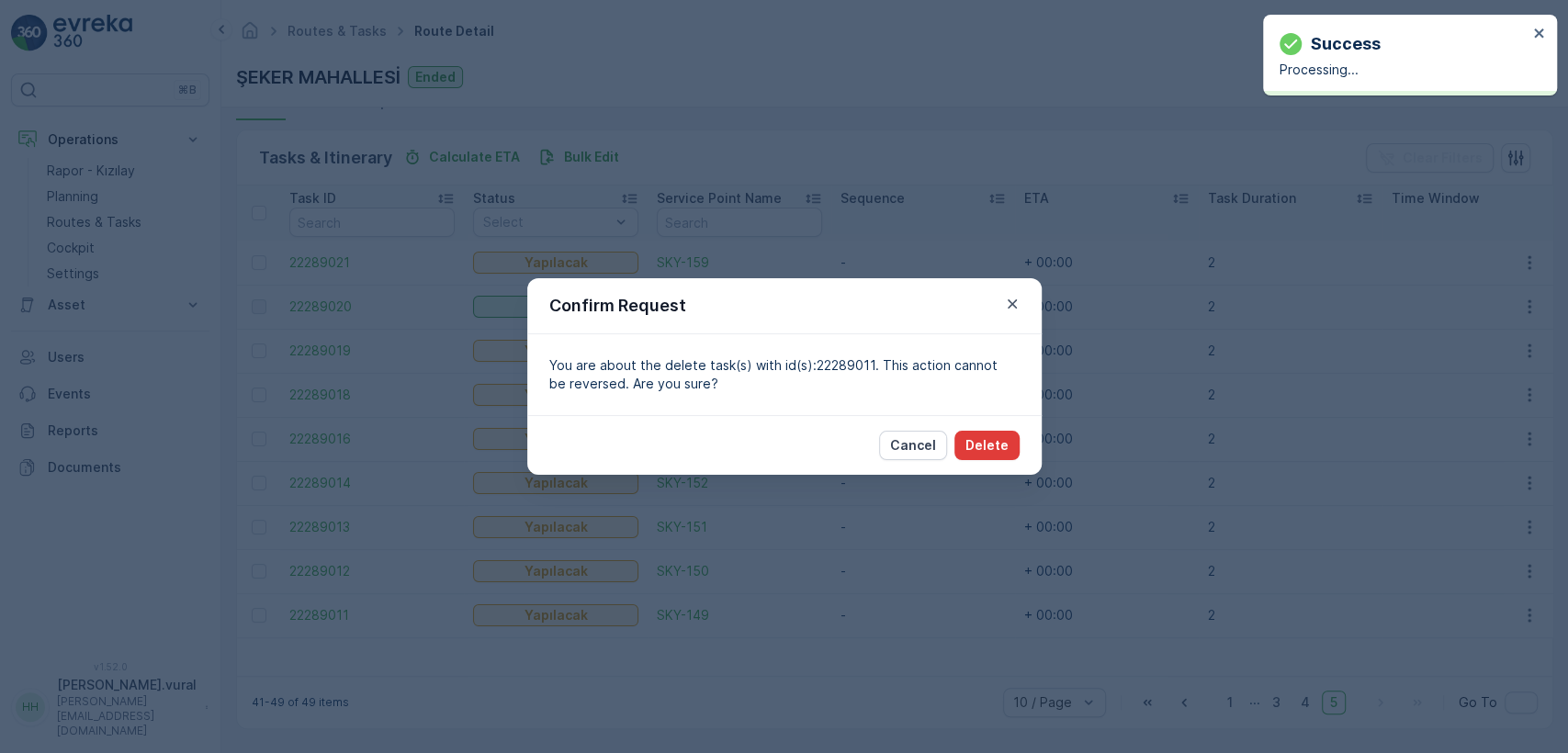
click at [1004, 448] on p "Delete" at bounding box center [987, 445] width 43 height 19
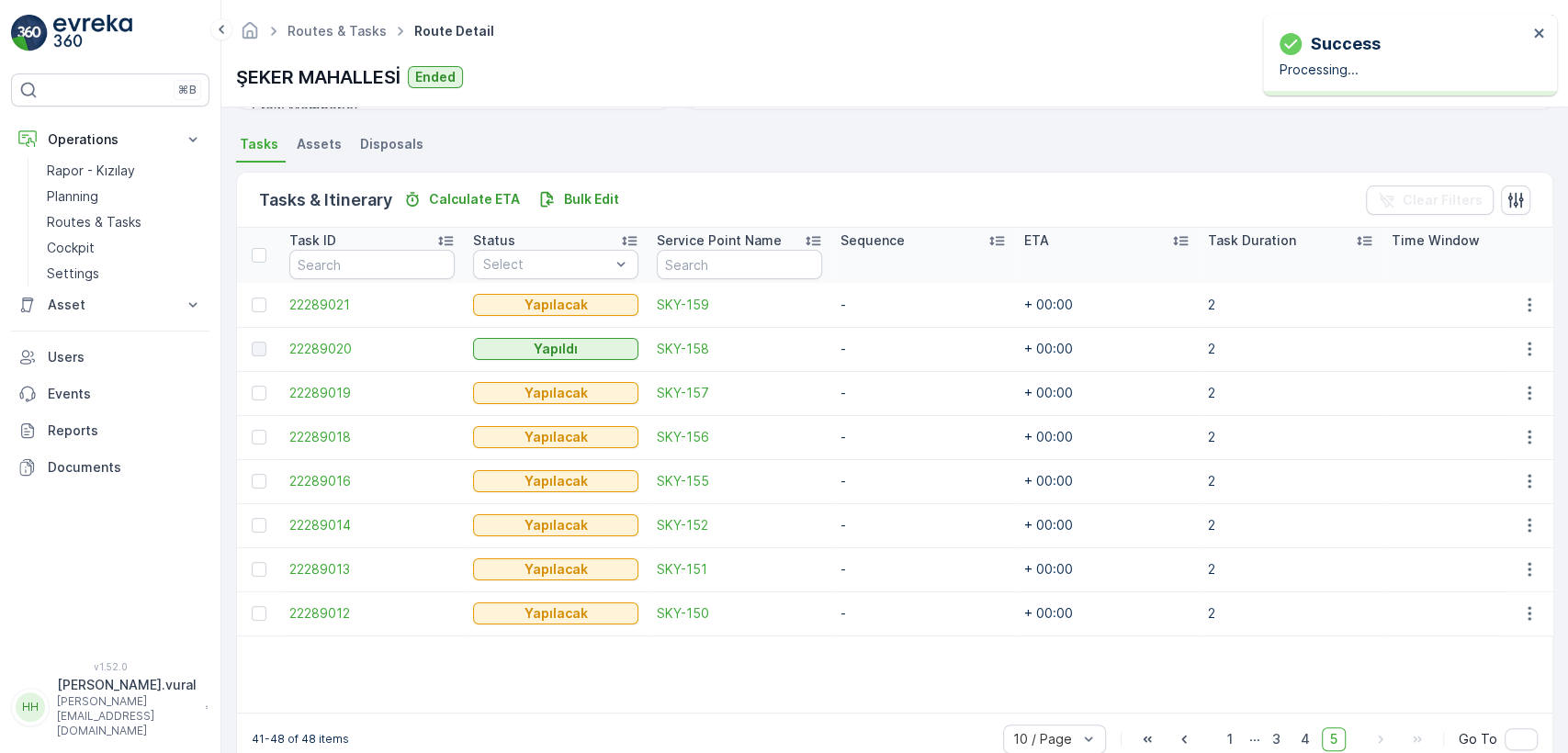
scroll to position [425, 0]
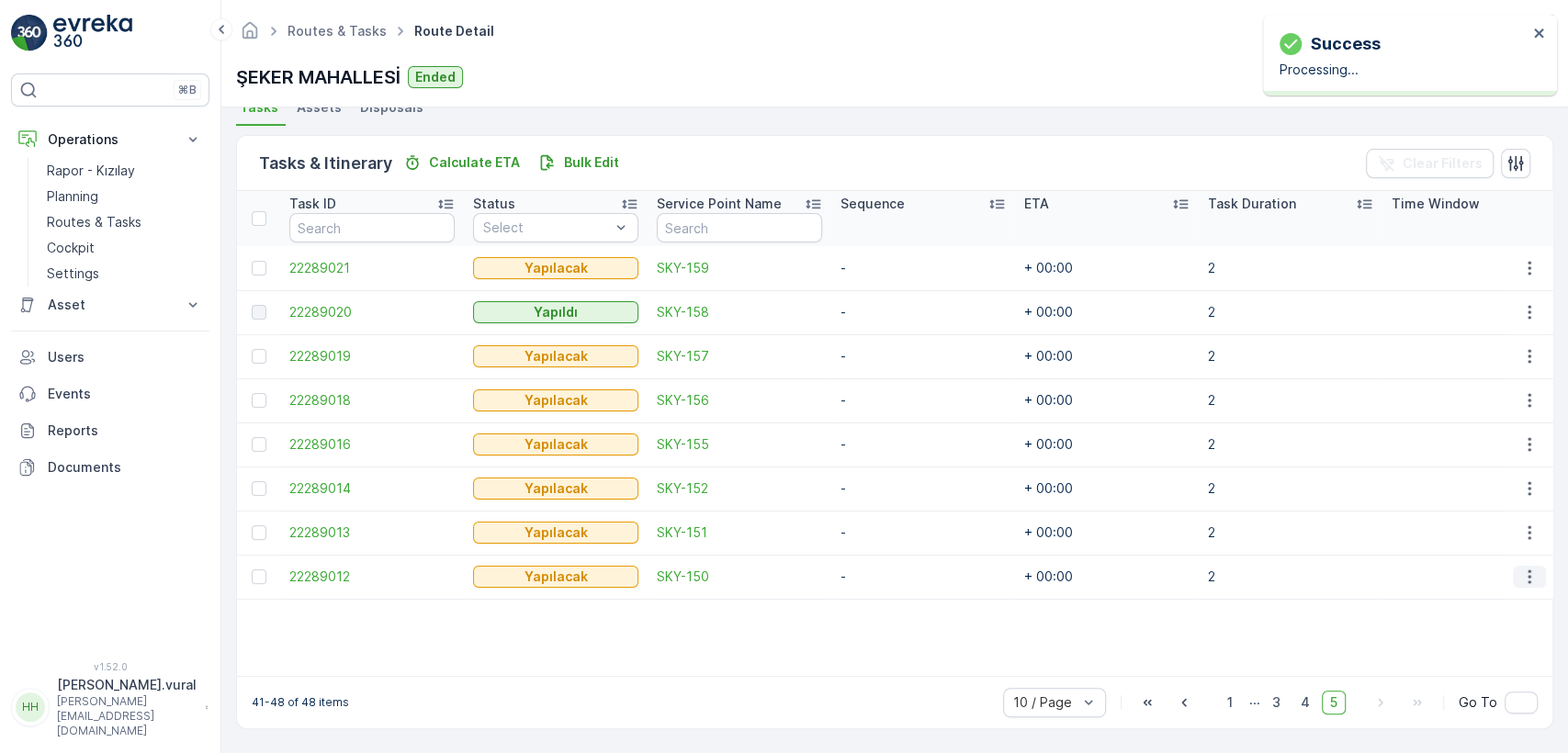
click at [1514, 566] on button "button" at bounding box center [1530, 577] width 33 height 22
click at [1473, 699] on span "Delete" at bounding box center [1459, 707] width 42 height 19
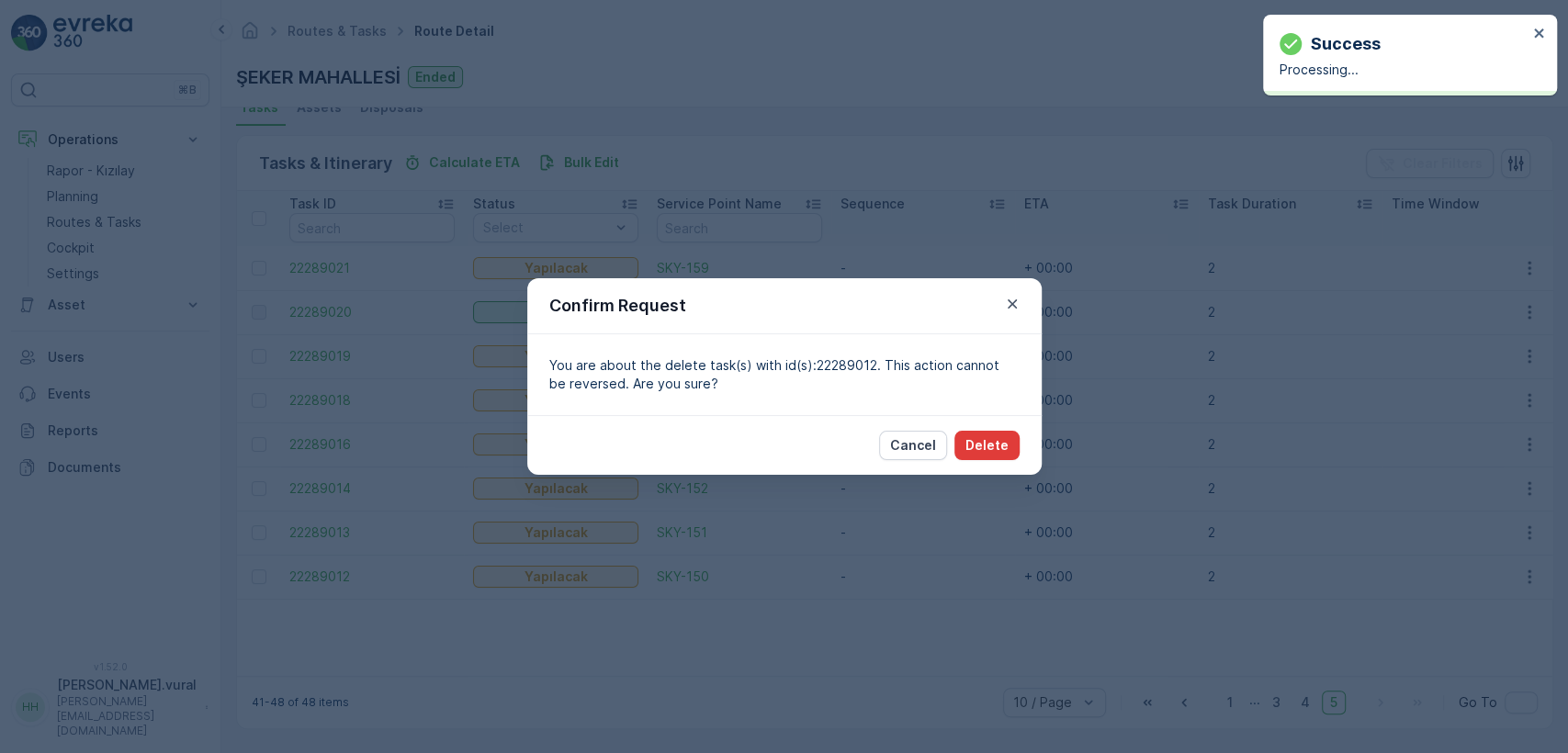
click at [1005, 450] on p "Delete" at bounding box center [987, 445] width 43 height 19
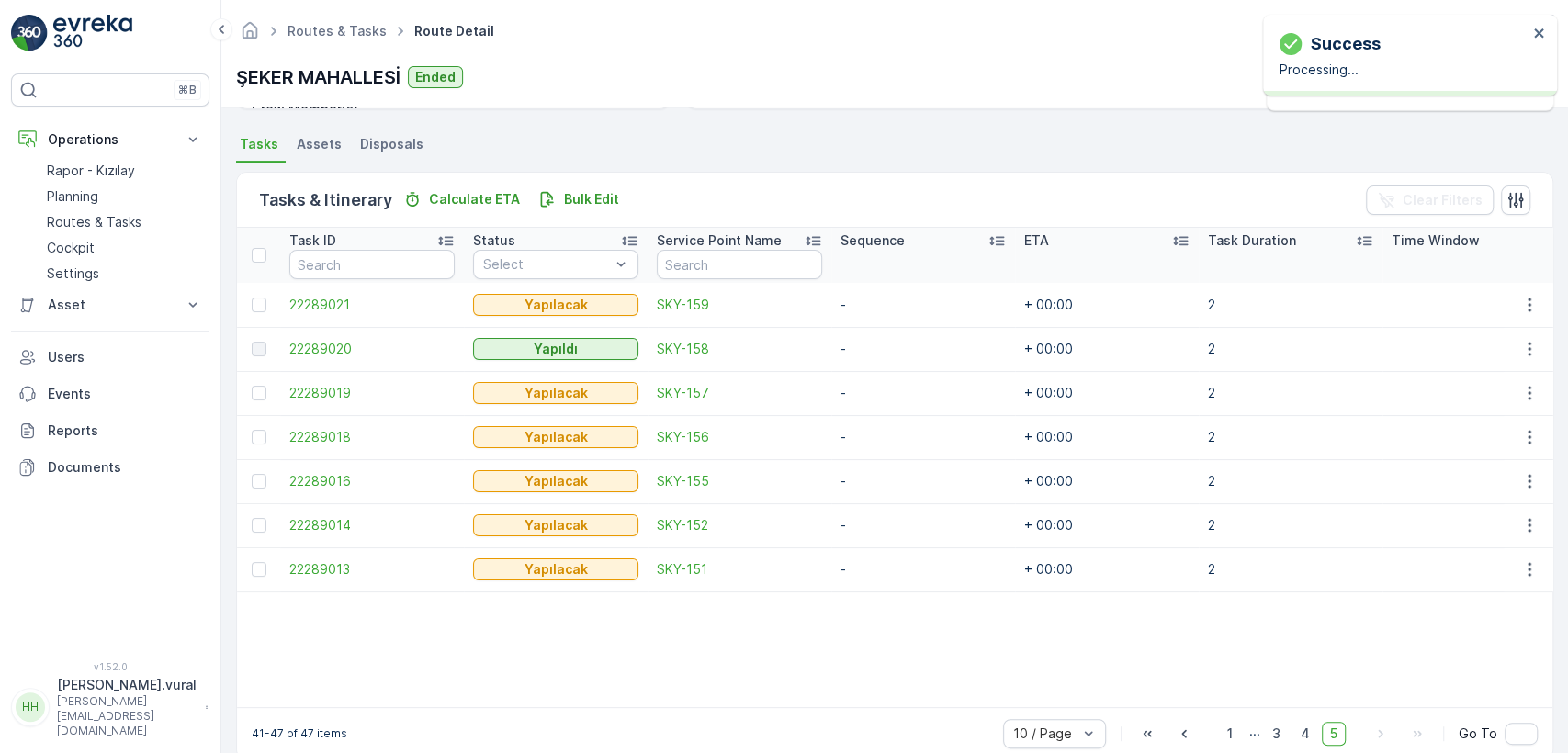
scroll to position [419, 0]
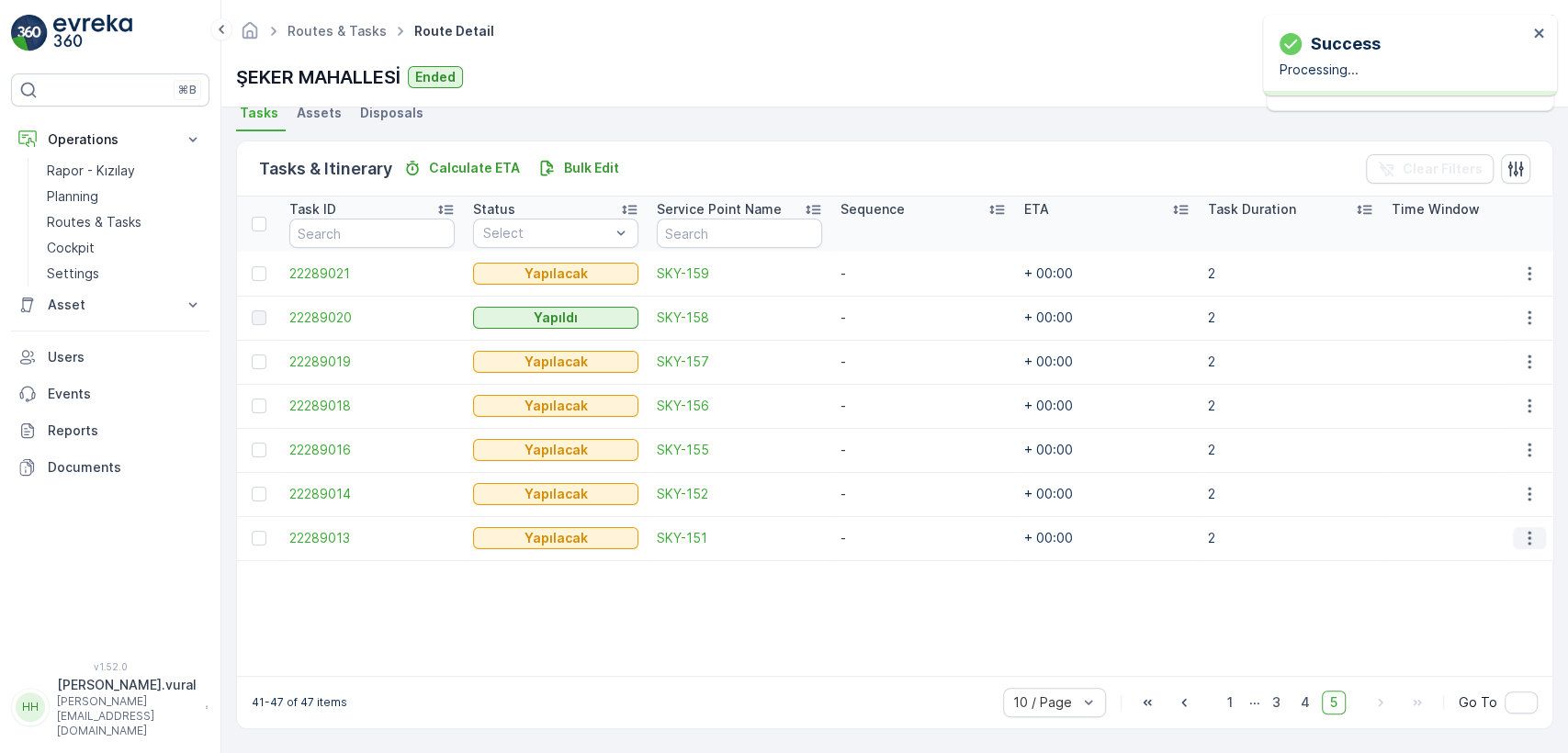
click at [1537, 539] on button "button" at bounding box center [1530, 538] width 33 height 22
click at [1468, 660] on span "Delete" at bounding box center [1459, 669] width 42 height 19
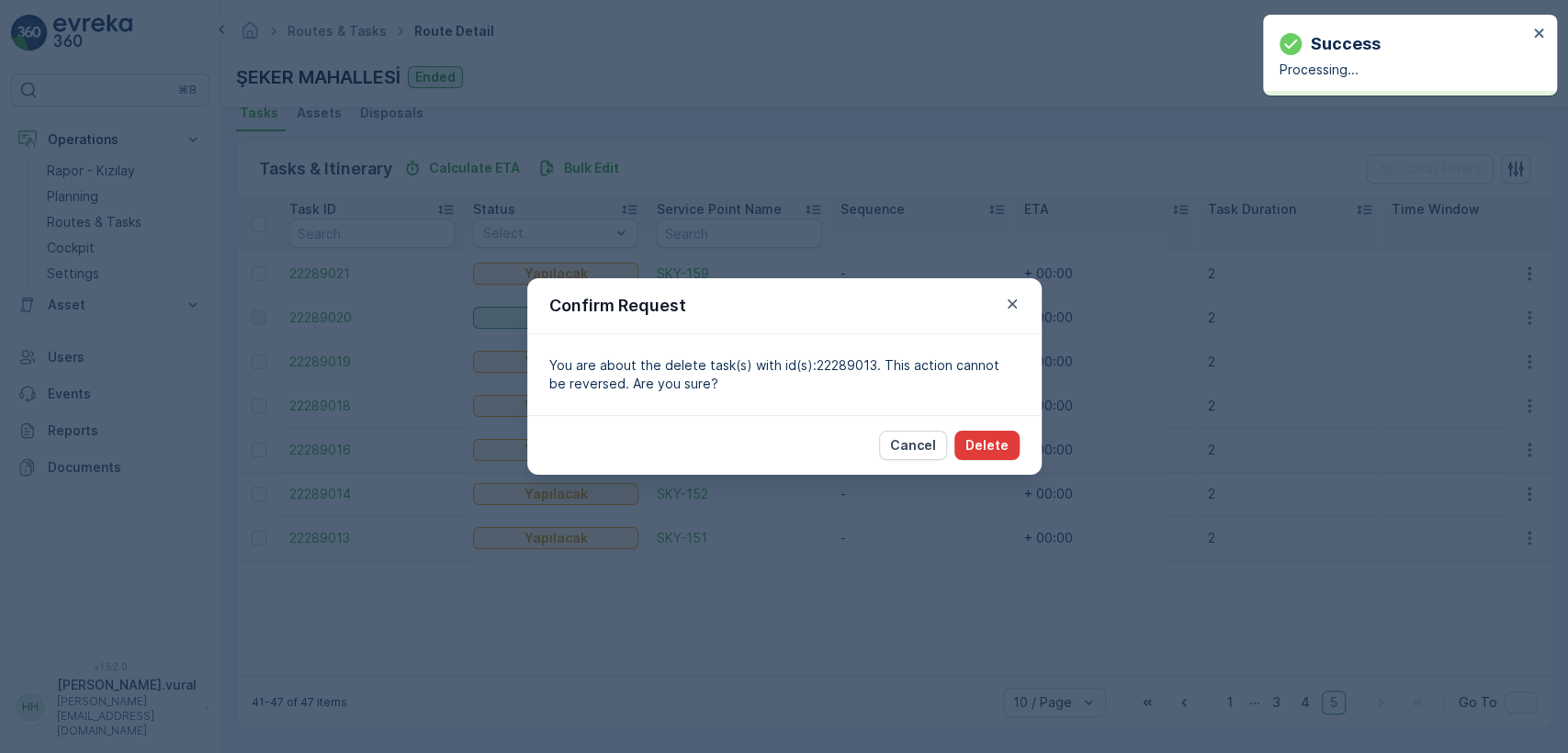
click at [1012, 450] on button "Delete" at bounding box center [986, 446] width 65 height 29
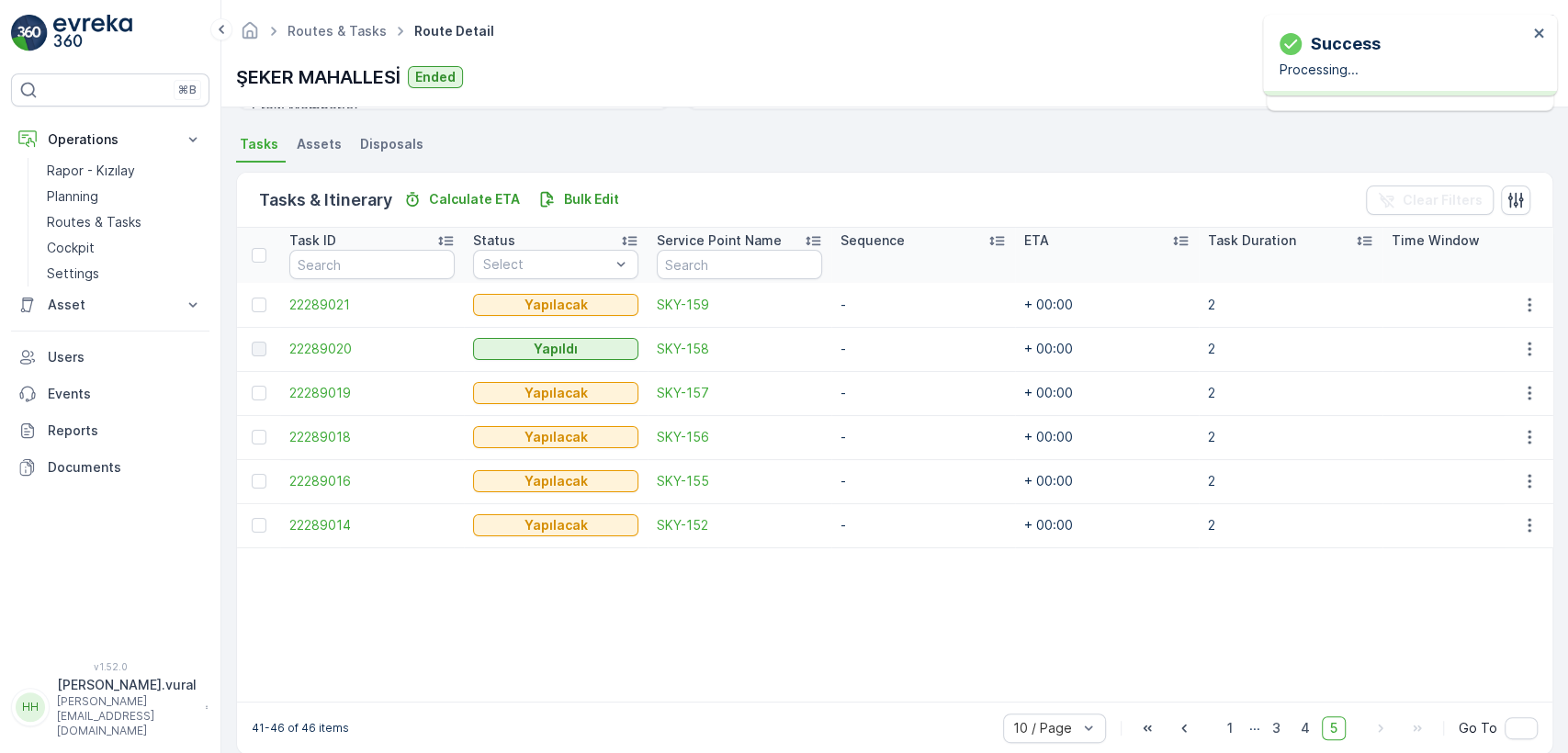
scroll to position [415, 0]
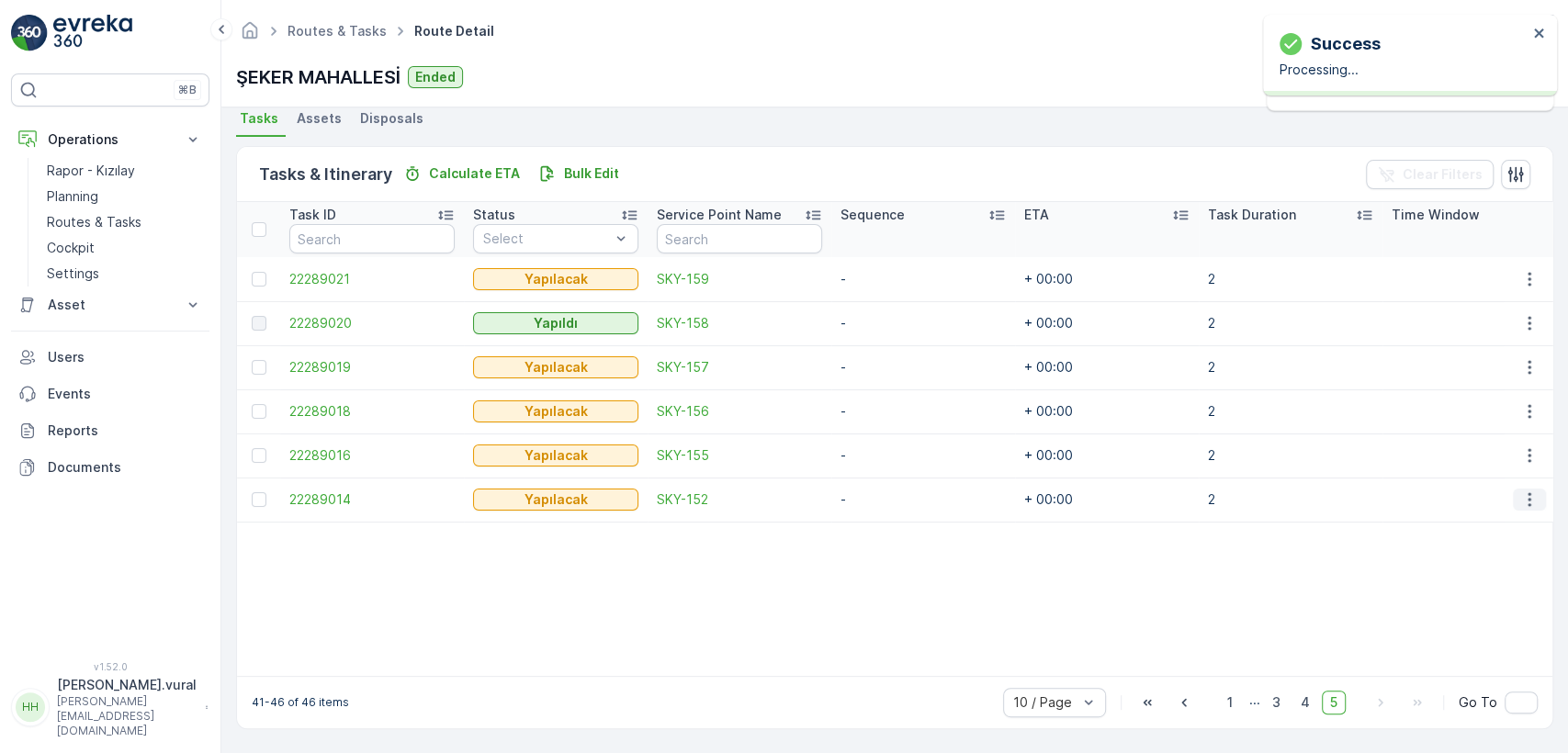
click at [1523, 495] on icon "button" at bounding box center [1529, 500] width 19 height 19
click at [1471, 624] on span "Delete" at bounding box center [1459, 629] width 42 height 19
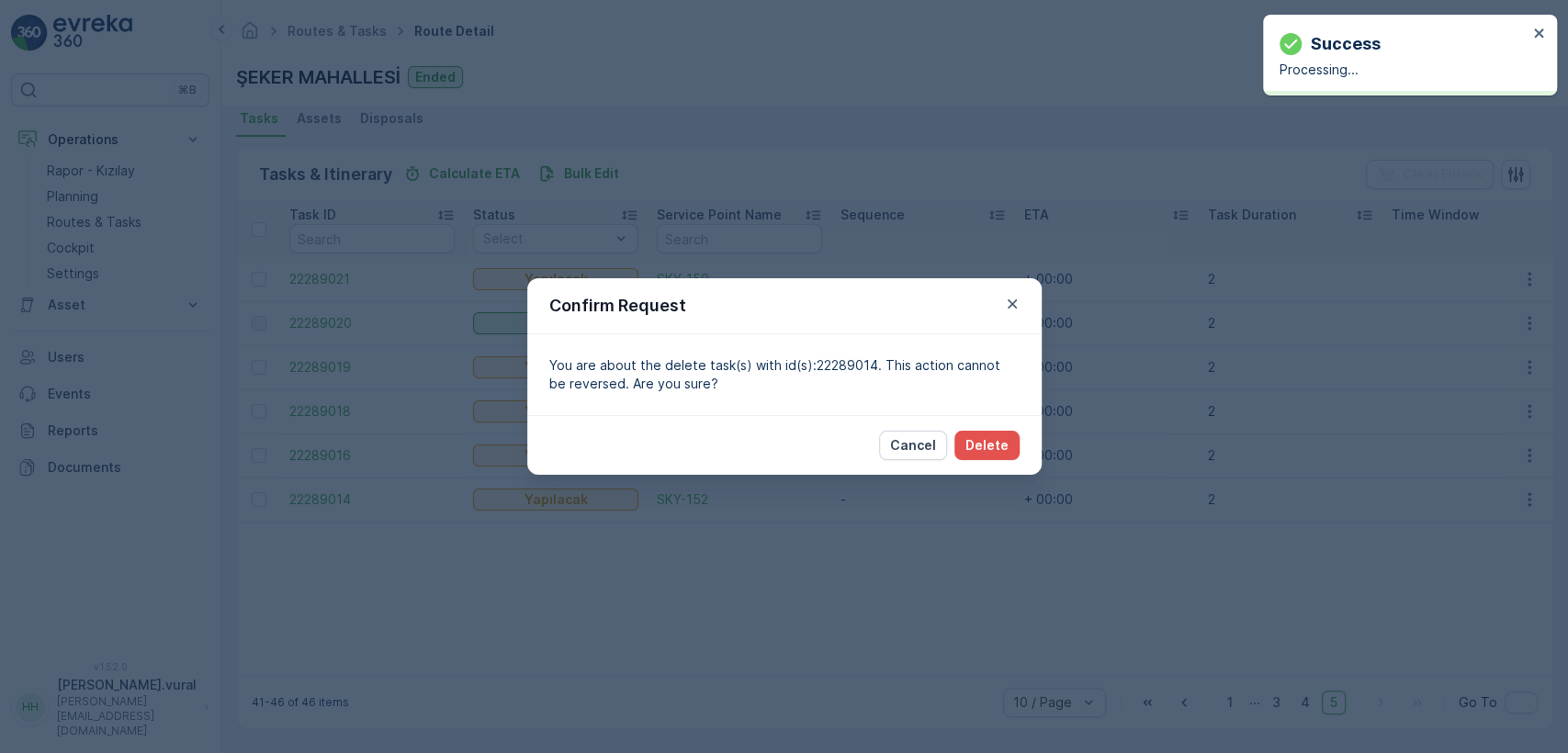
drag, startPoint x: 1035, startPoint y: 449, endPoint x: 1021, endPoint y: 449, distance: 14.0
click at [1034, 449] on div "Cancel Delete" at bounding box center [784, 445] width 514 height 60
click at [1010, 446] on button "Delete" at bounding box center [986, 446] width 65 height 29
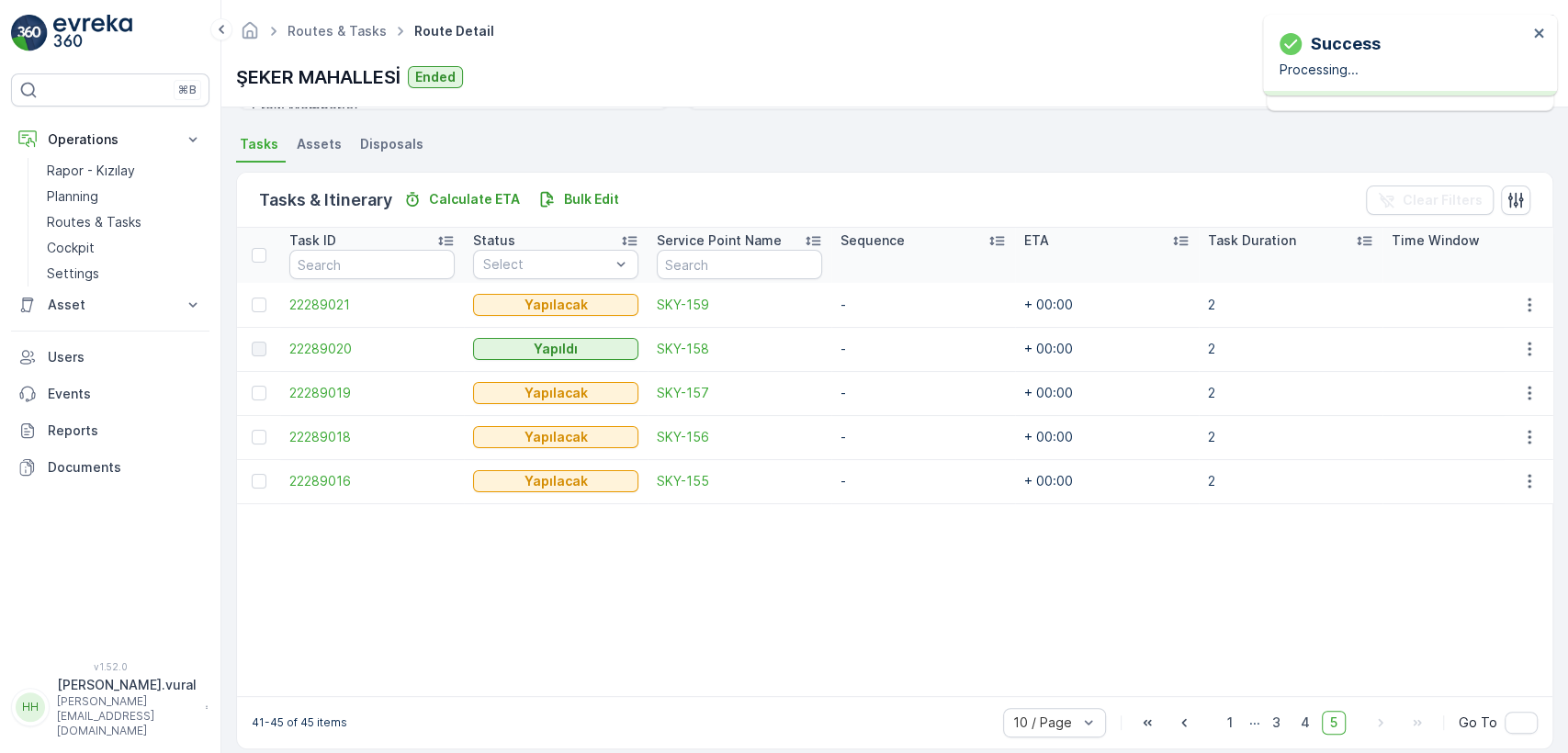
scroll to position [409, 0]
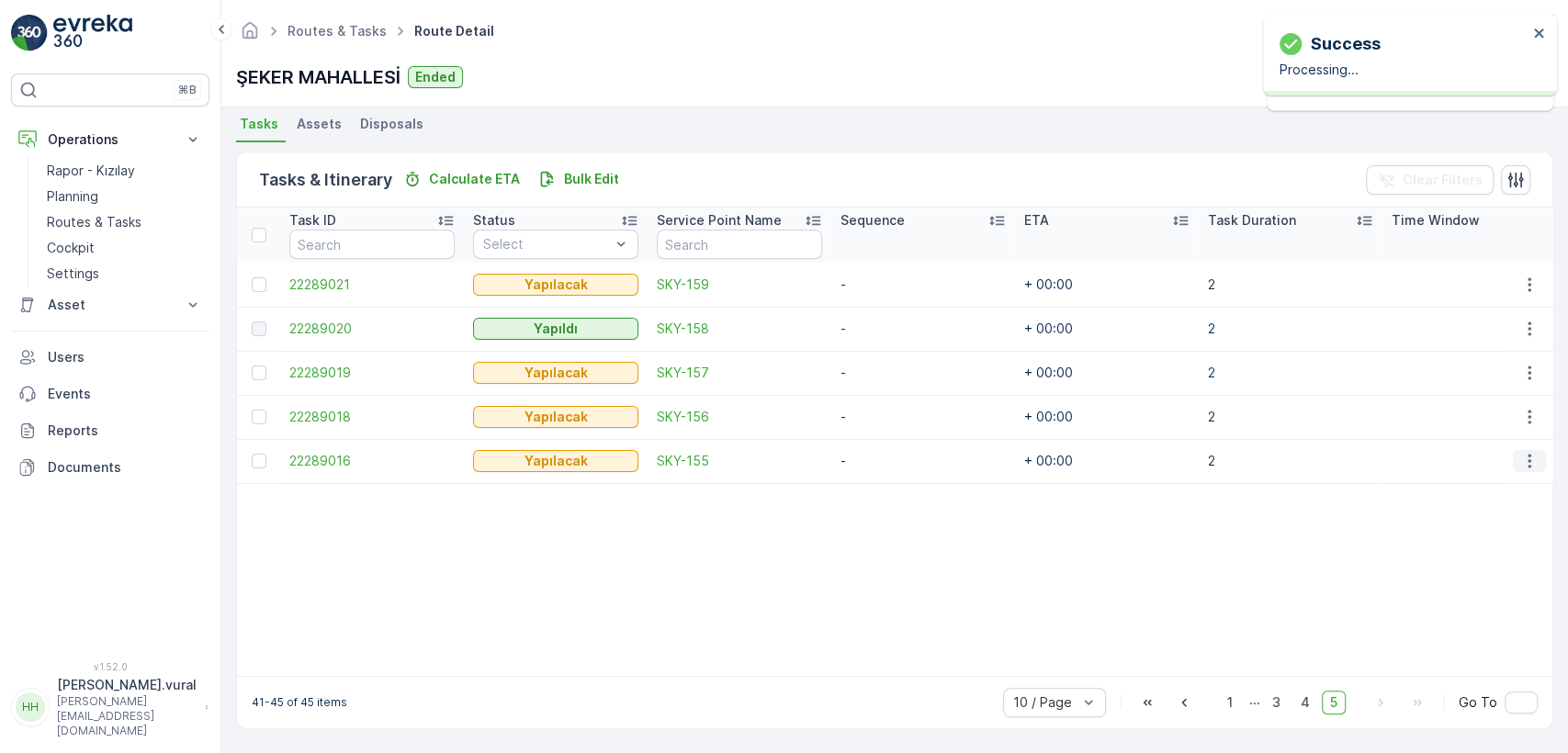
click at [1520, 452] on icon "button" at bounding box center [1529, 461] width 19 height 19
click at [1485, 580] on div "Delete" at bounding box center [1500, 591] width 139 height 25
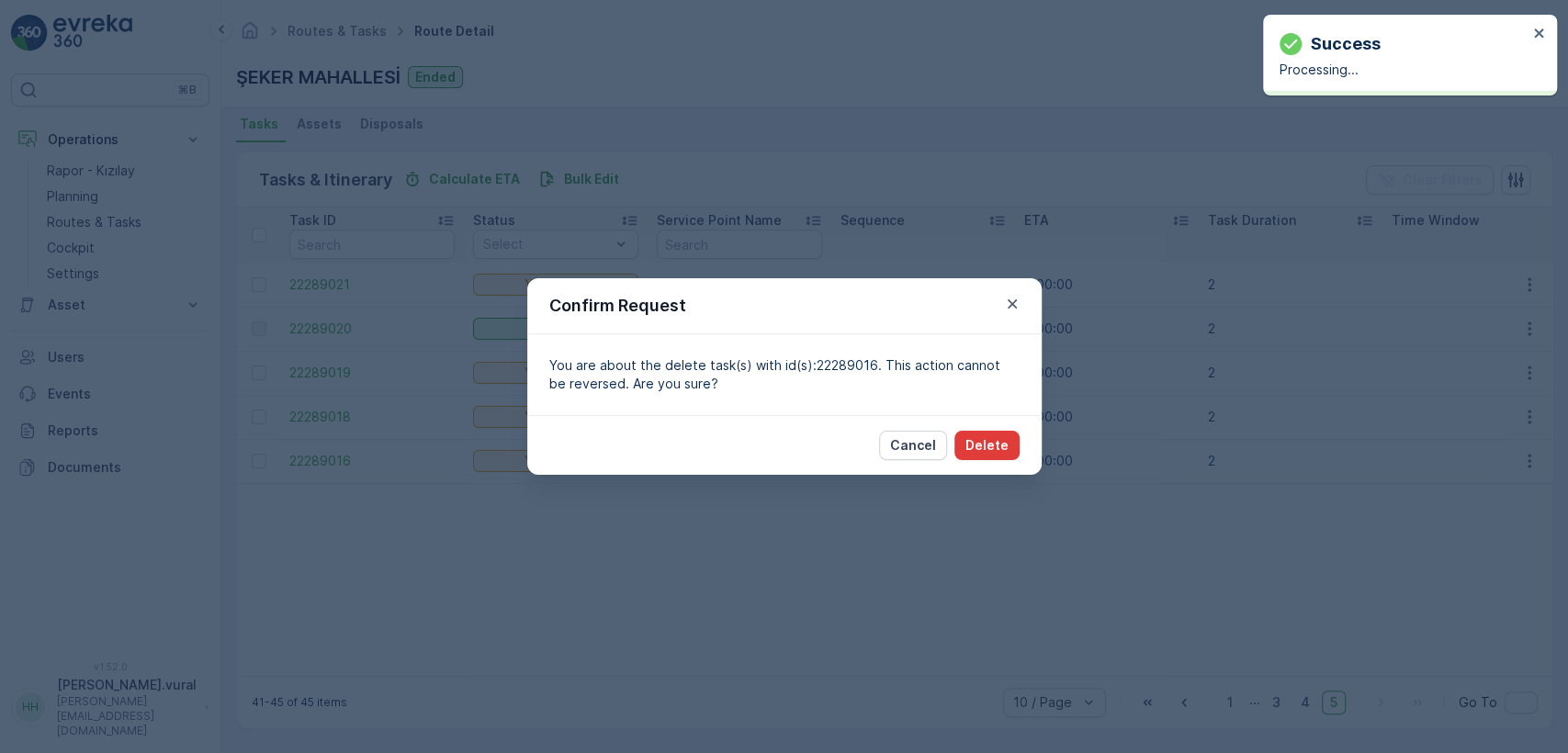
click at [1000, 434] on button "Delete" at bounding box center [986, 446] width 65 height 29
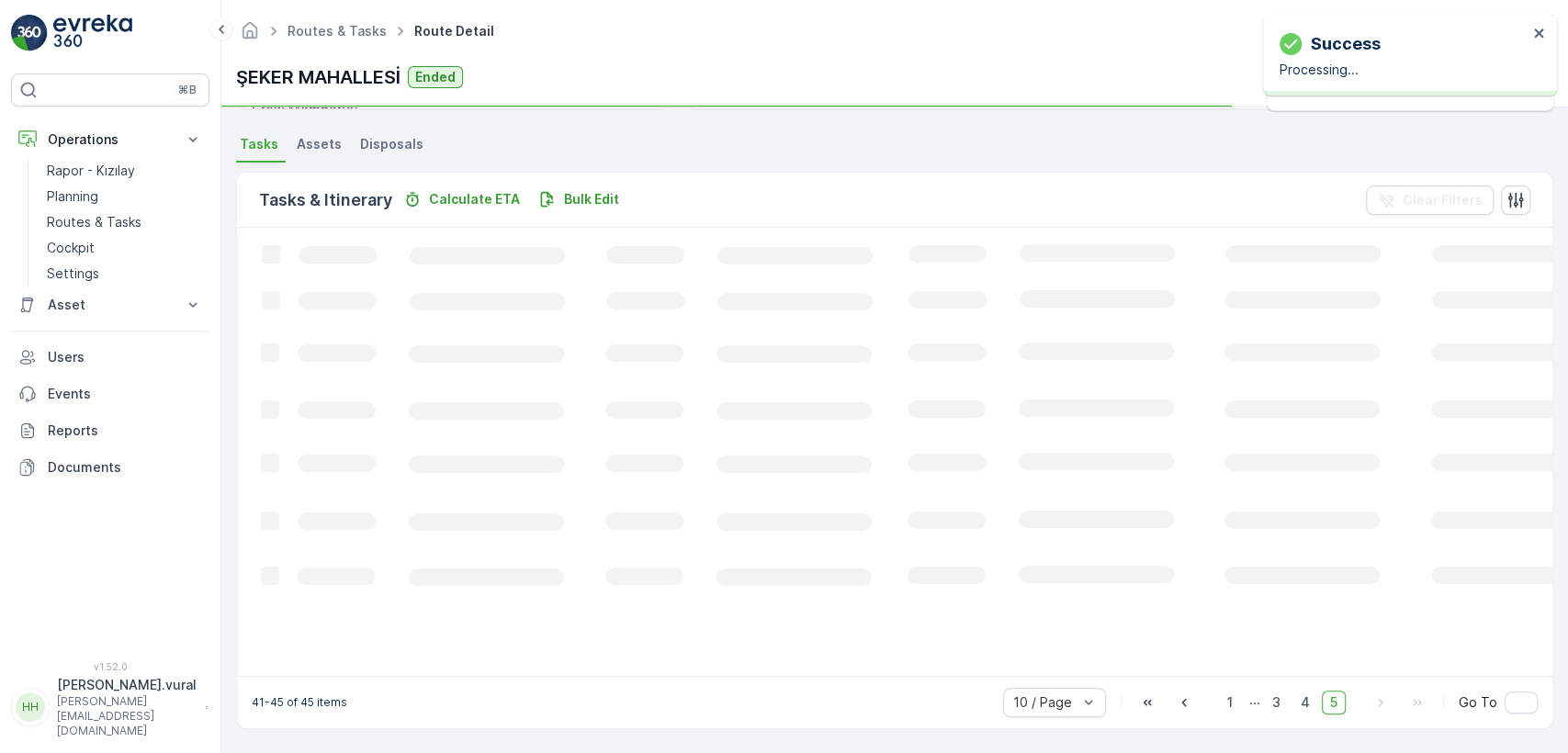
scroll to position [403, 0]
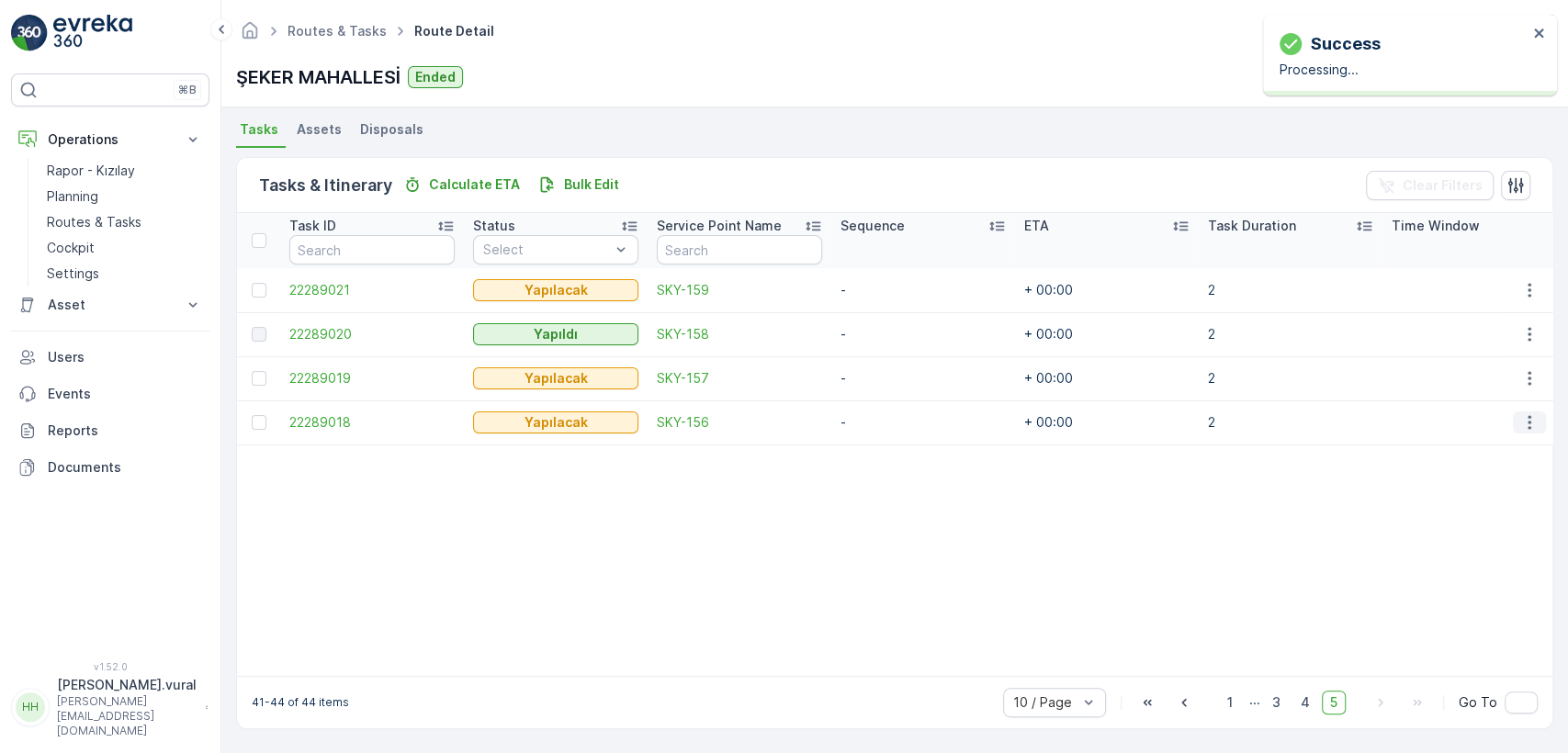
click at [1529, 412] on button "button" at bounding box center [1530, 422] width 33 height 22
click at [1483, 547] on div "Delete" at bounding box center [1500, 554] width 139 height 25
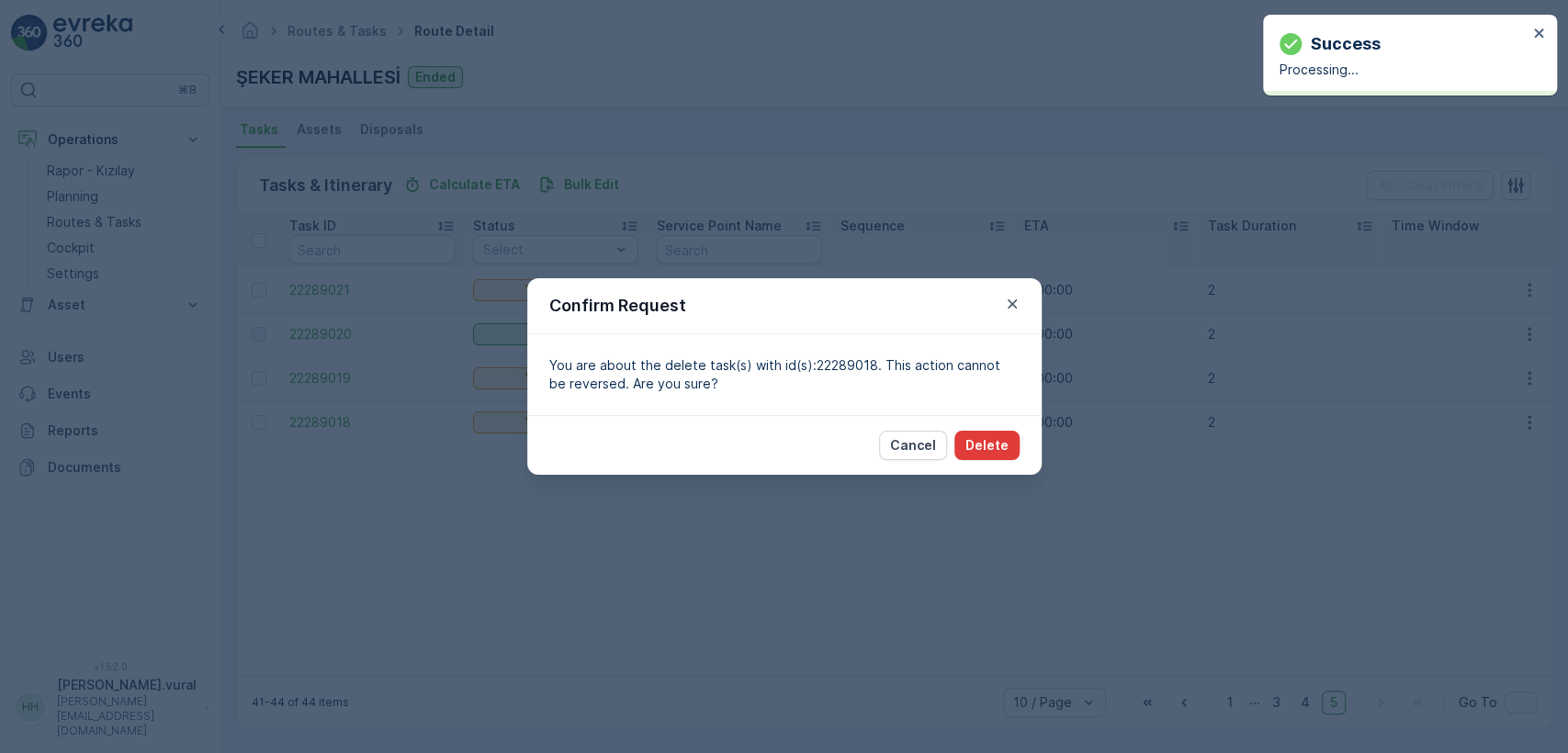
click at [1009, 432] on button "Delete" at bounding box center [986, 446] width 65 height 29
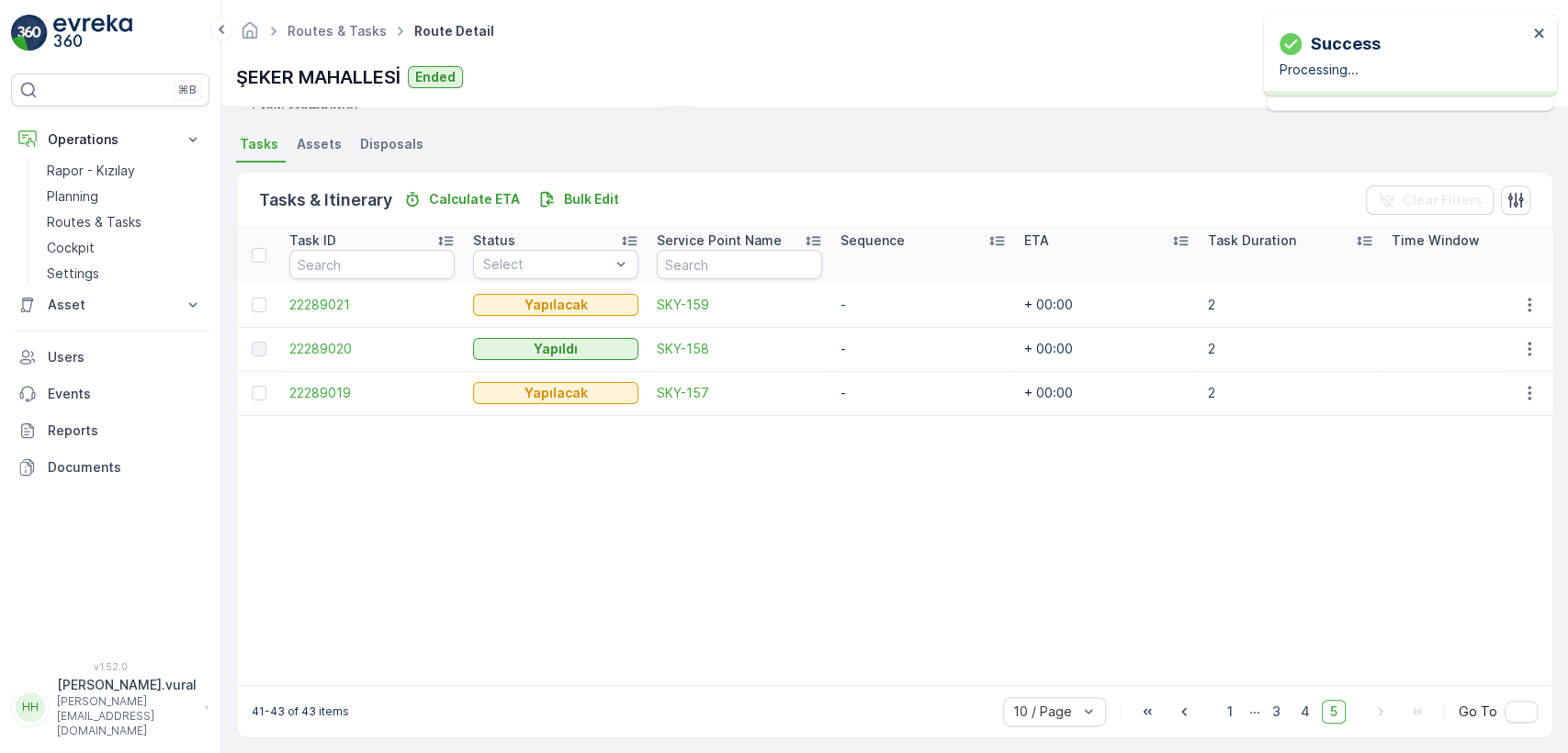
scroll to position [397, 0]
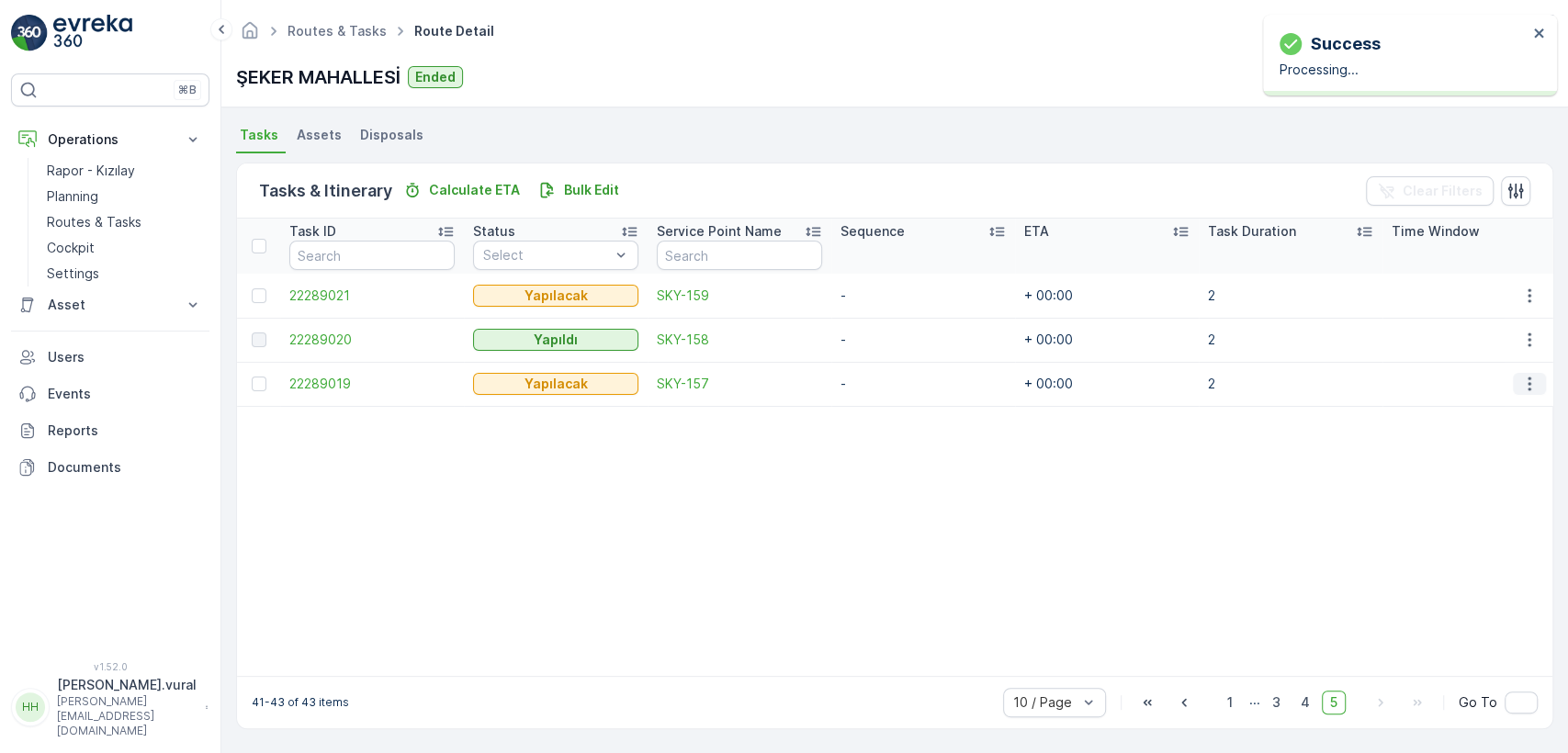
click at [1521, 375] on icon "button" at bounding box center [1529, 383] width 19 height 19
click at [1482, 516] on div "Delete" at bounding box center [1500, 514] width 139 height 25
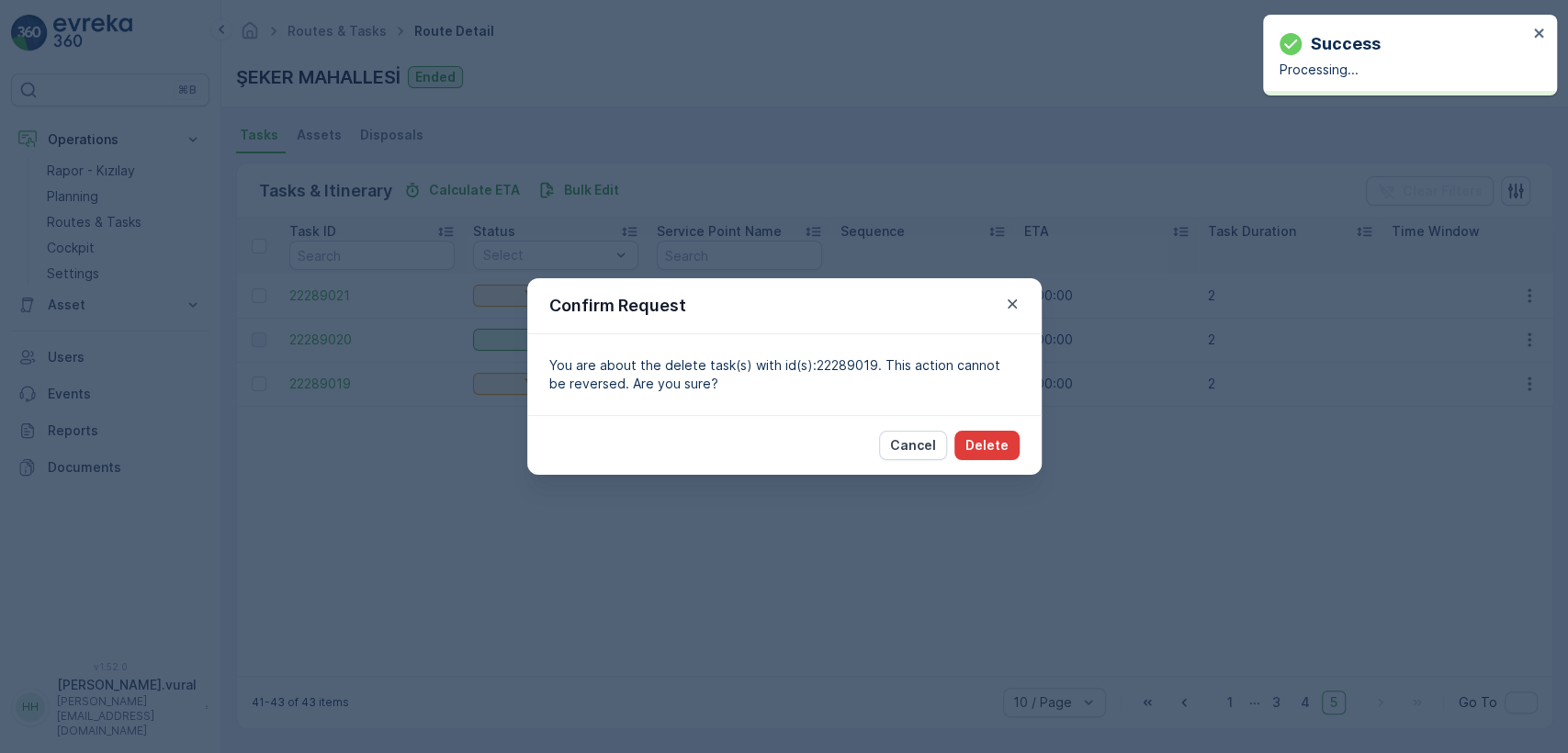
click at [1009, 451] on button "Delete" at bounding box center [986, 446] width 65 height 29
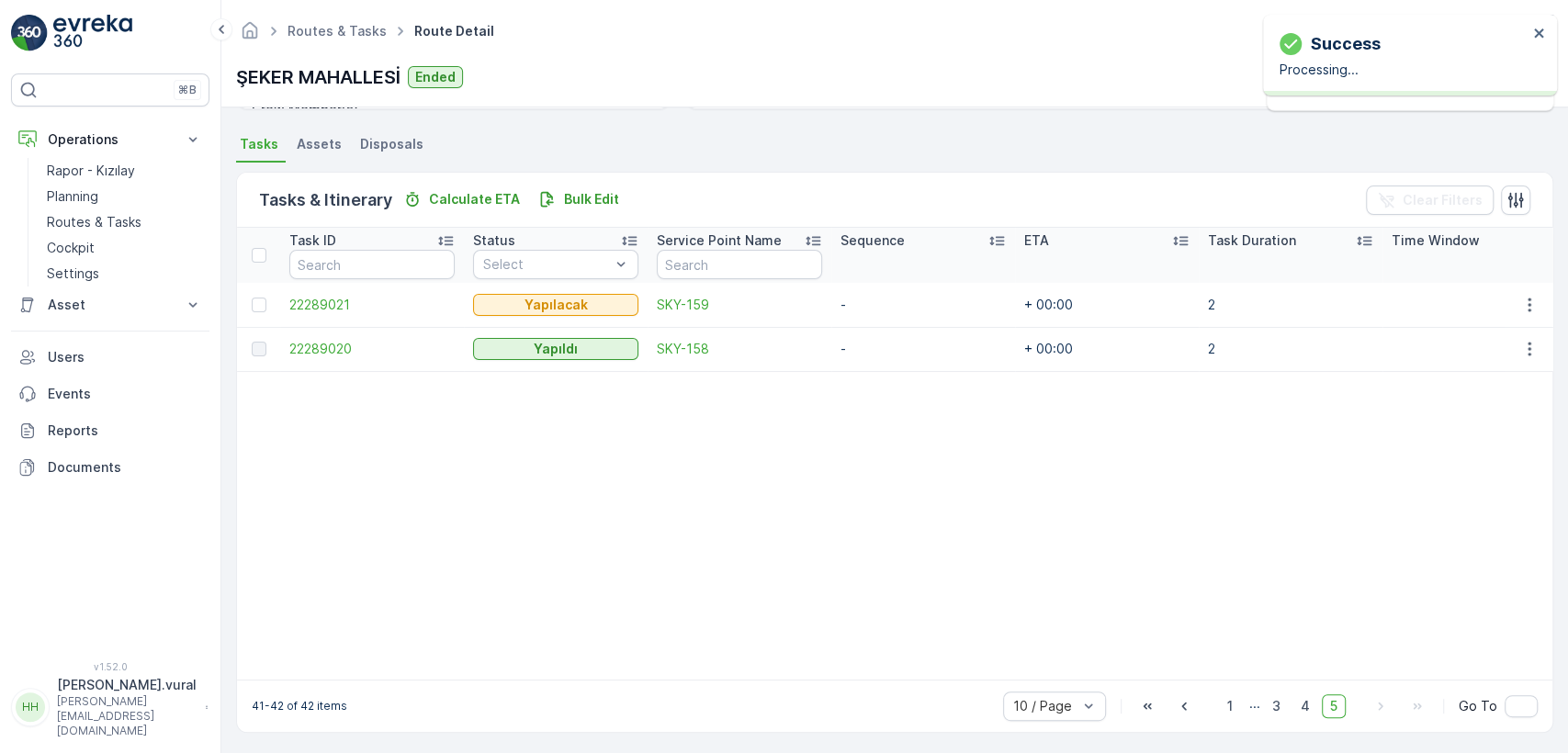
scroll to position [392, 0]
click at [1525, 292] on icon "button" at bounding box center [1529, 301] width 19 height 19
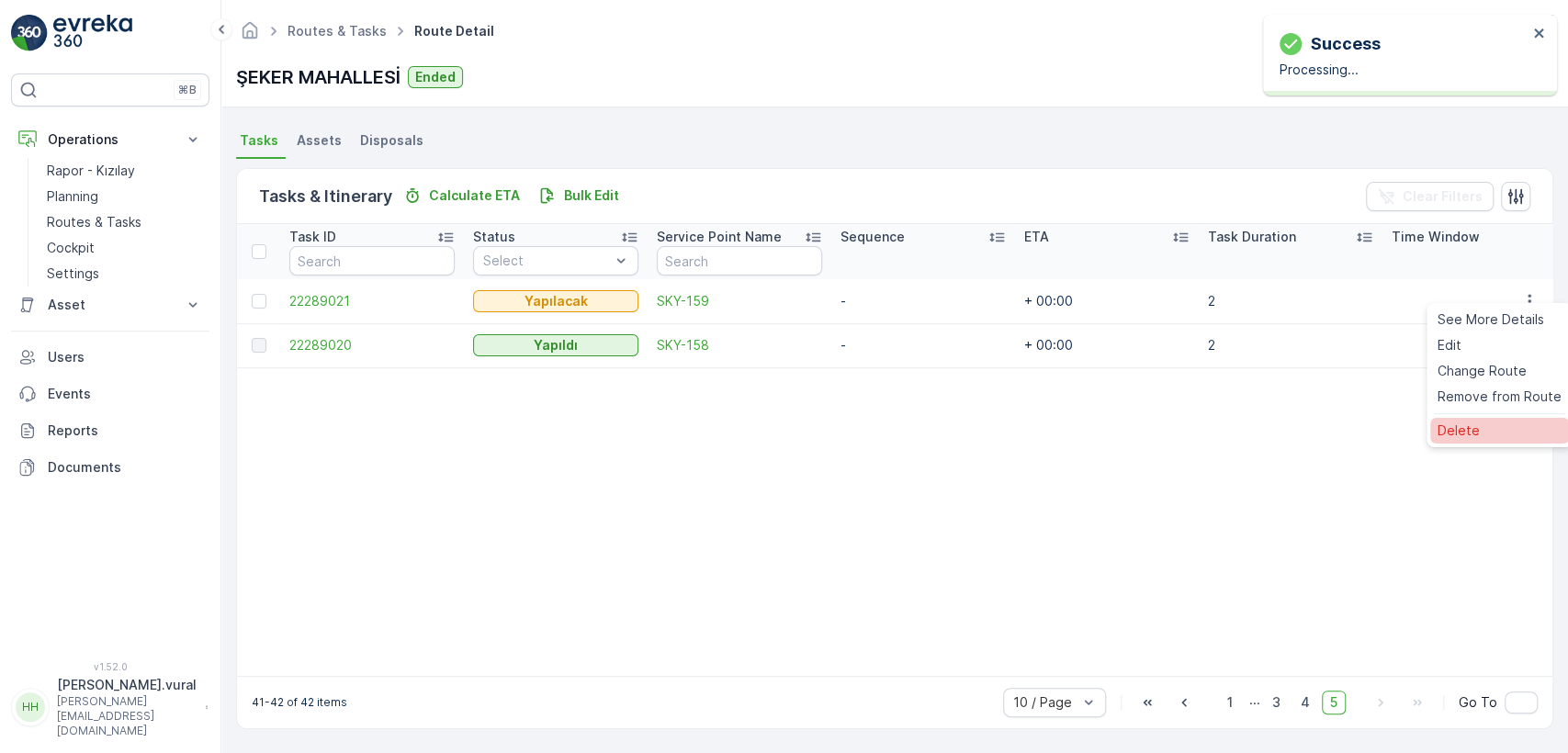
click at [1485, 428] on div "Delete" at bounding box center [1500, 431] width 139 height 25
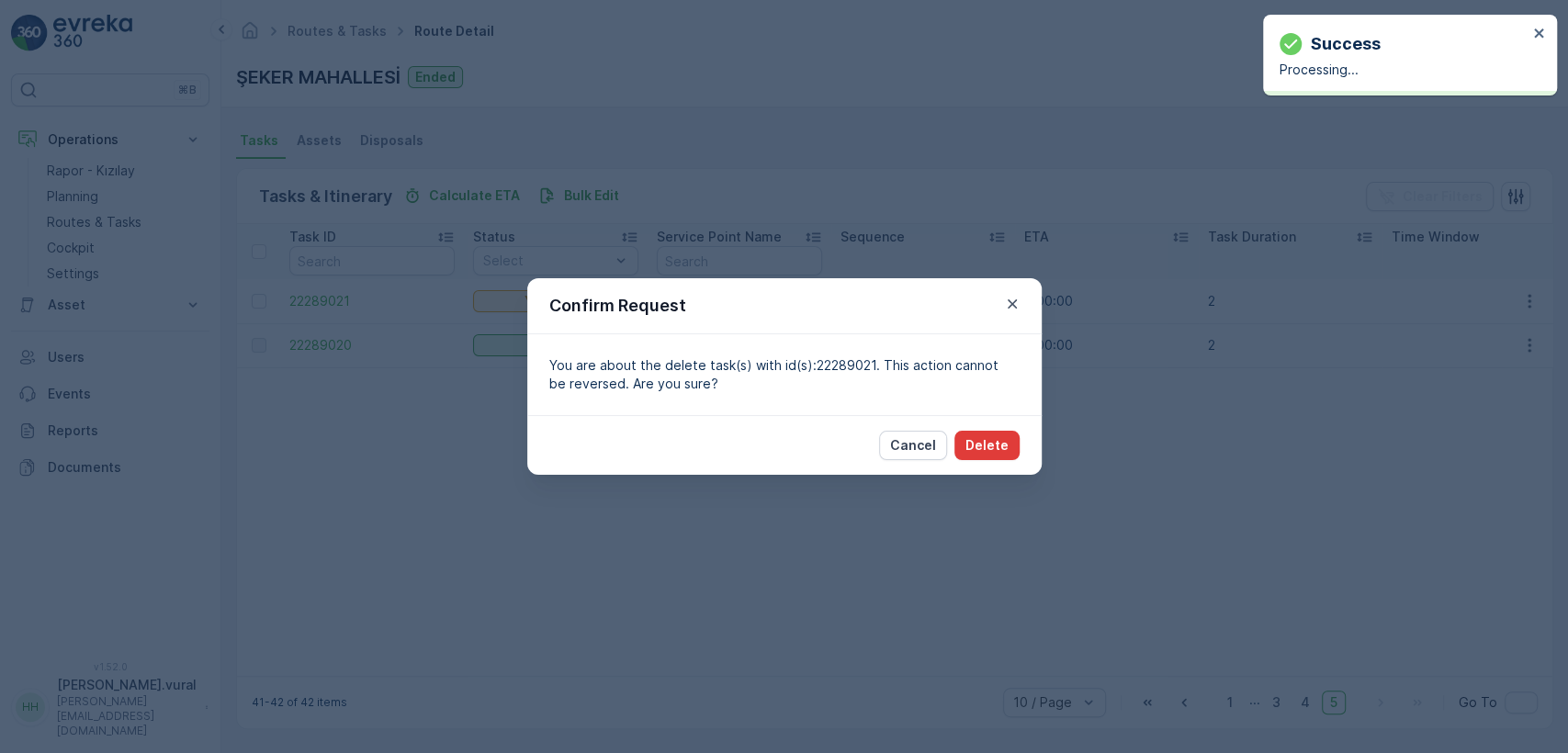
click at [1016, 447] on button "Delete" at bounding box center [986, 446] width 65 height 29
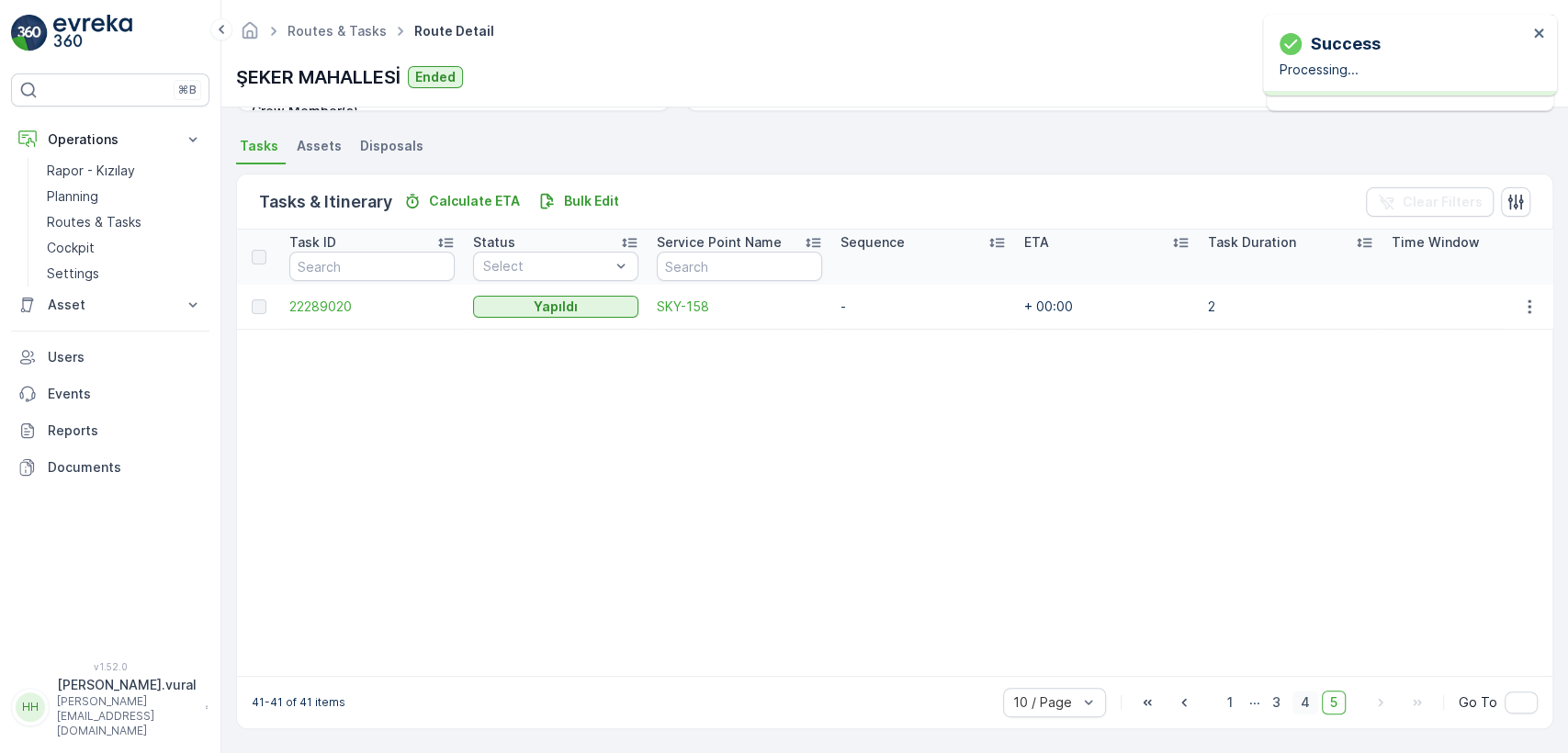
click at [1308, 695] on span "4" at bounding box center [1305, 703] width 25 height 23
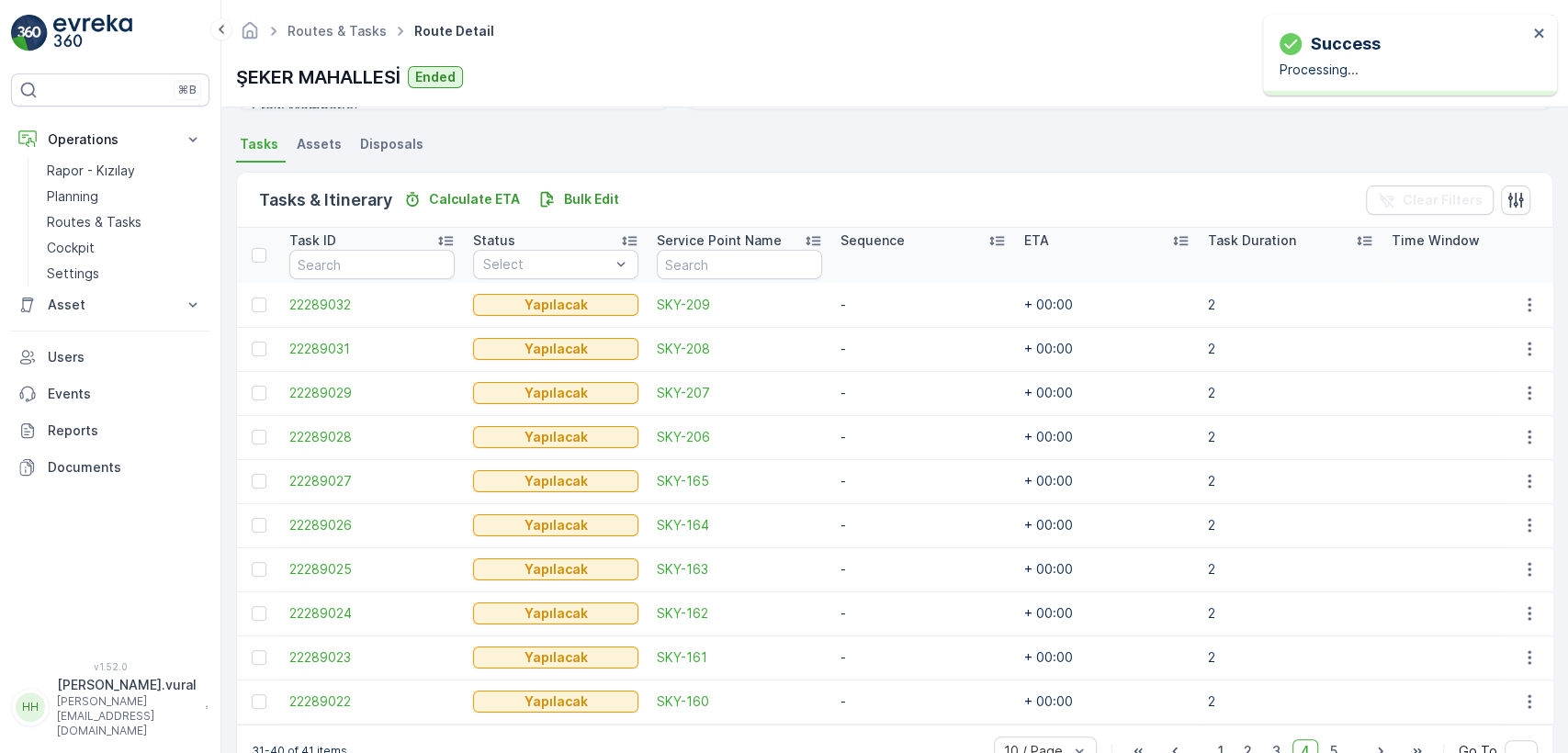
scroll to position [392, 0]
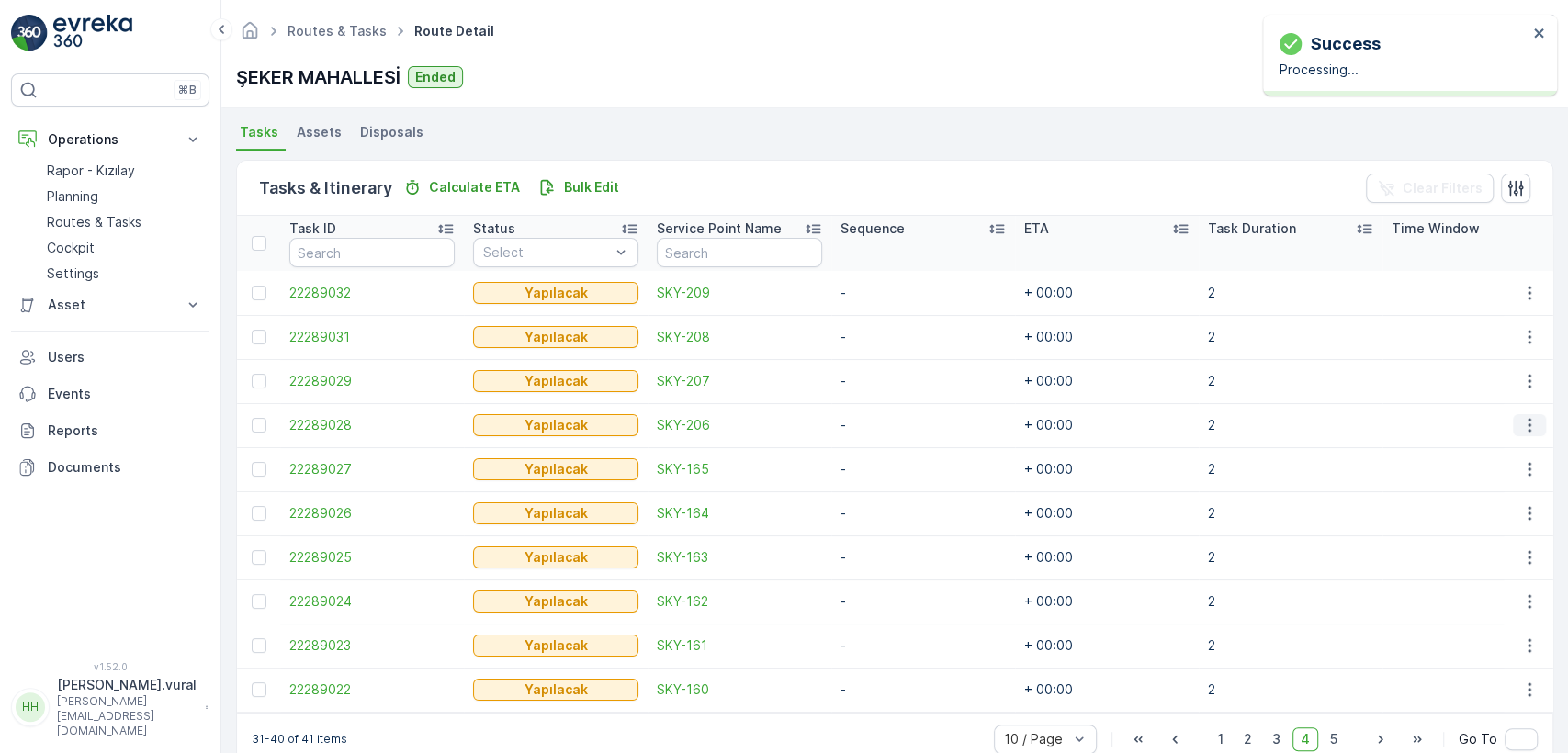
click at [1520, 426] on icon "button" at bounding box center [1529, 425] width 19 height 19
click at [1462, 562] on span "Delete" at bounding box center [1459, 563] width 42 height 19
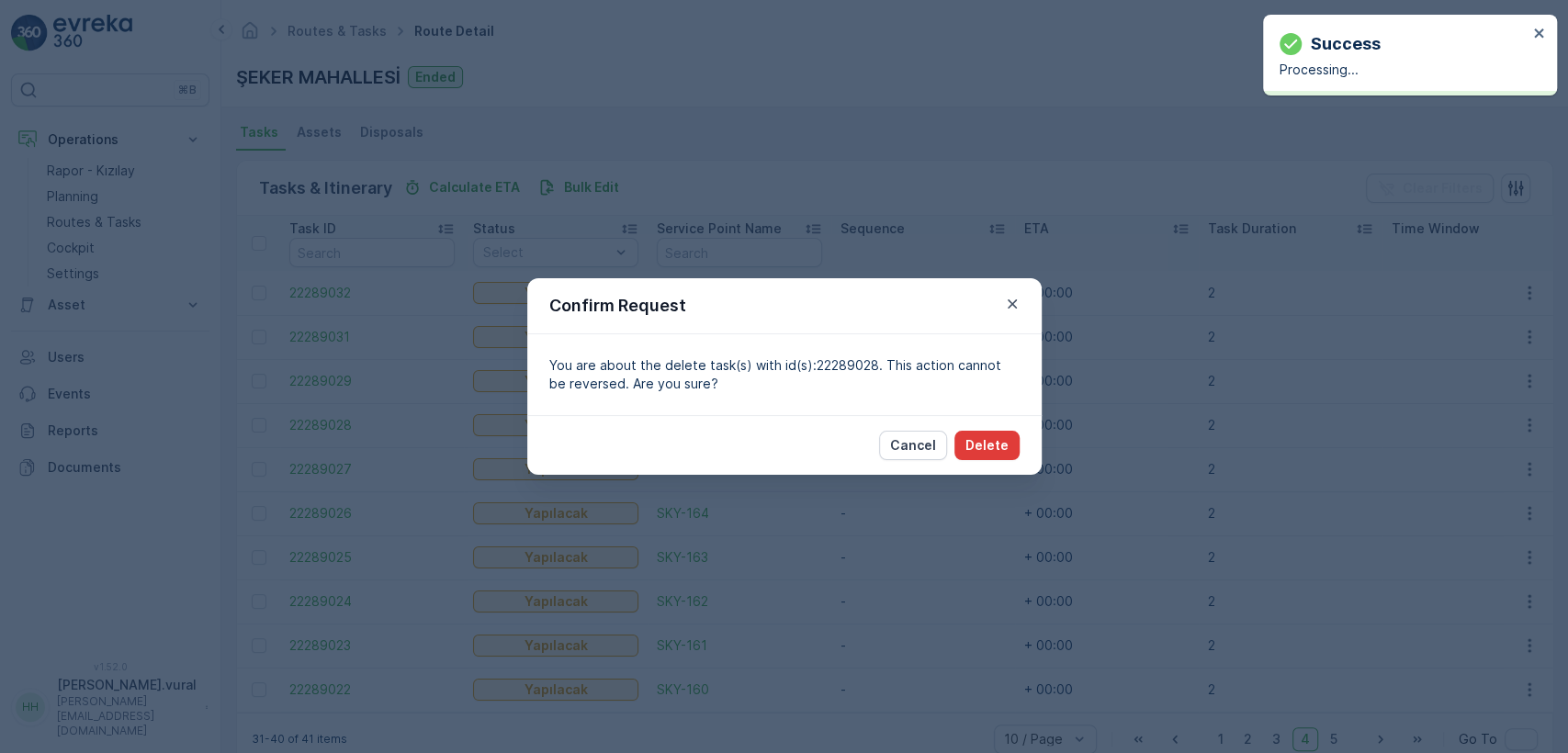
click at [992, 440] on p "Delete" at bounding box center [987, 445] width 43 height 19
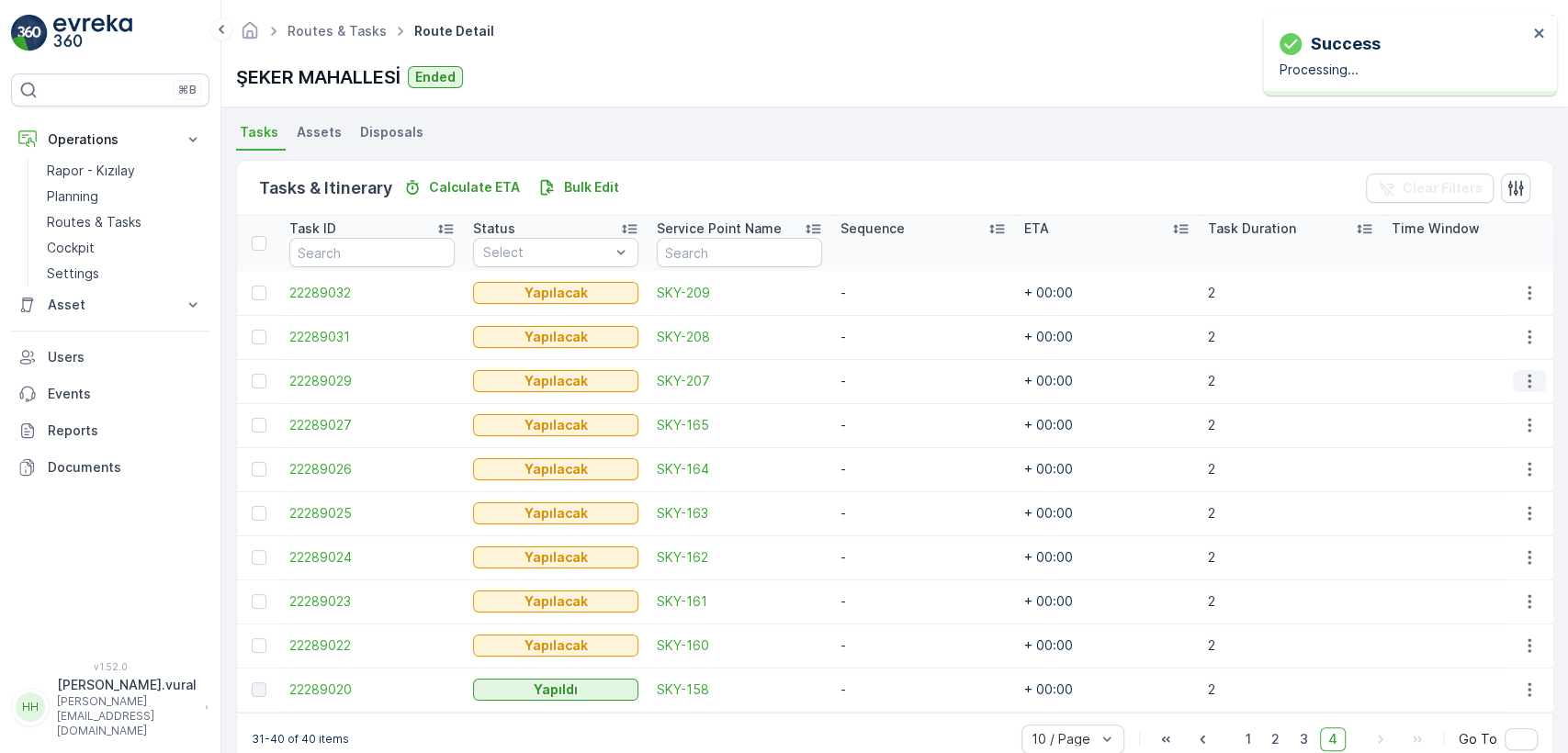
click at [1526, 383] on icon "button" at bounding box center [1529, 381] width 19 height 19
click at [1499, 509] on div "Delete" at bounding box center [1500, 519] width 139 height 25
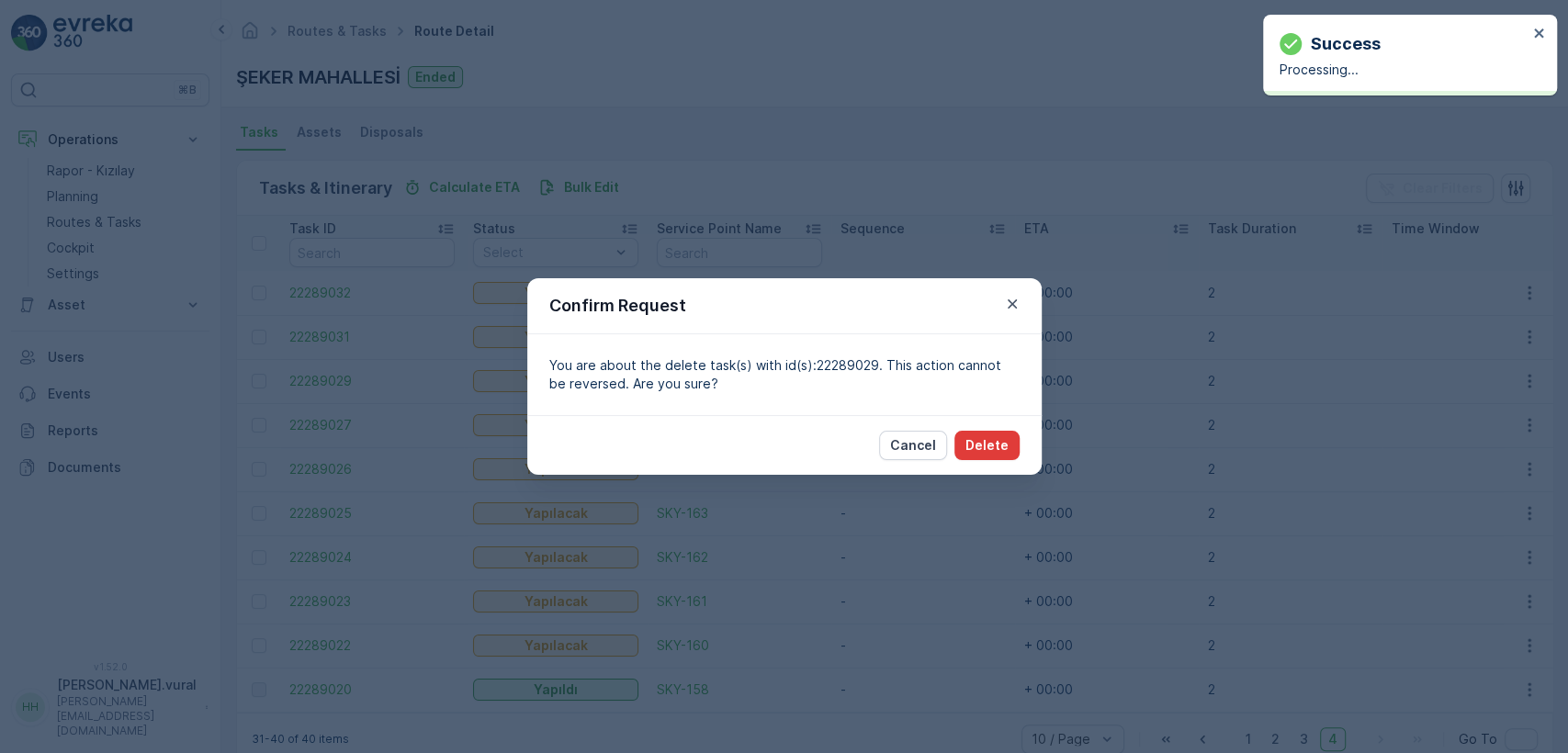
click at [999, 442] on p "Delete" at bounding box center [987, 445] width 43 height 19
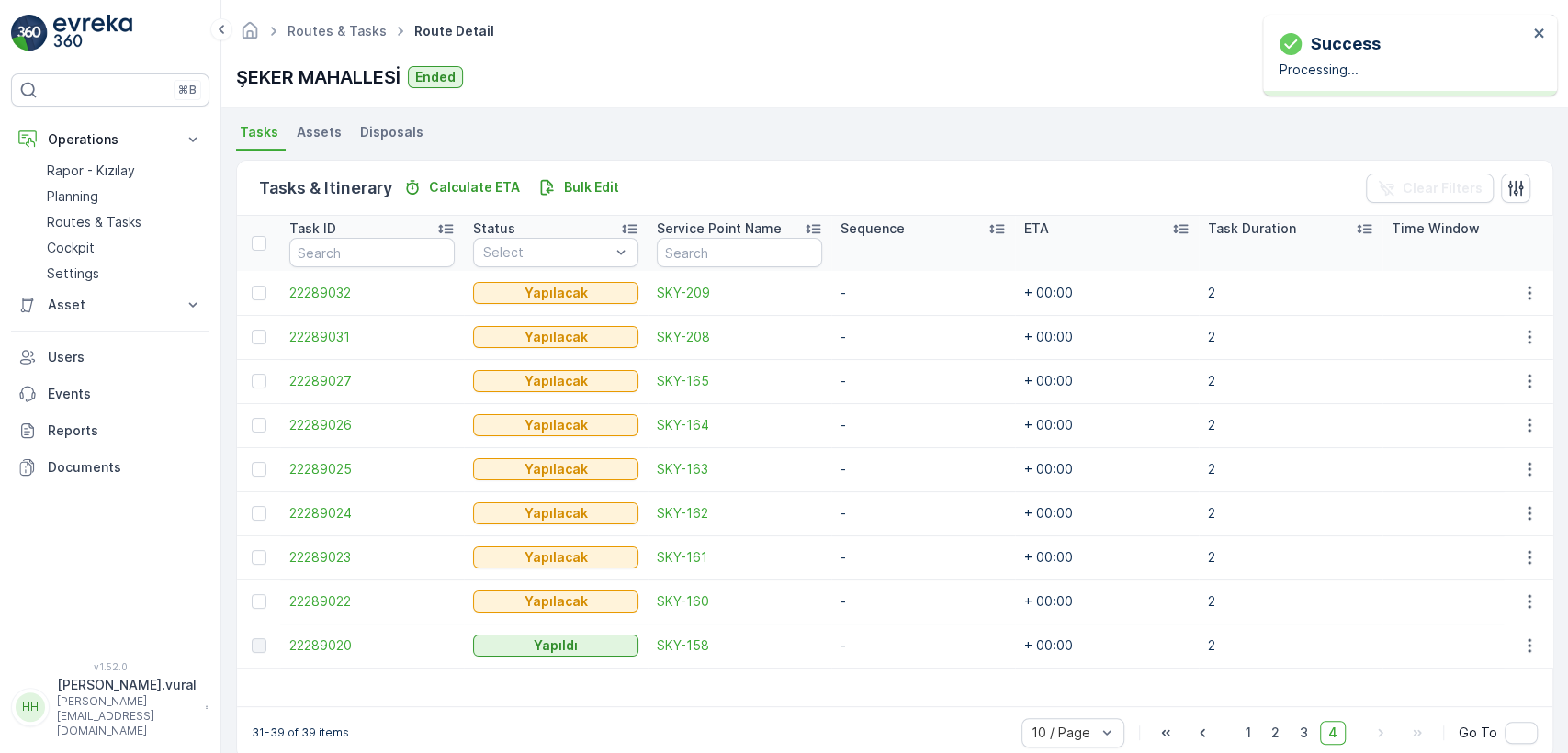
click at [1514, 277] on td at bounding box center [1528, 292] width 50 height 44
click at [1520, 289] on icon "button" at bounding box center [1529, 292] width 19 height 19
click at [1489, 411] on ul "See More Details Edit Change Route Remove from Route [GEOGRAPHIC_DATA]" at bounding box center [1499, 376] width 146 height 145
click at [1487, 419] on div "Delete" at bounding box center [1500, 431] width 139 height 25
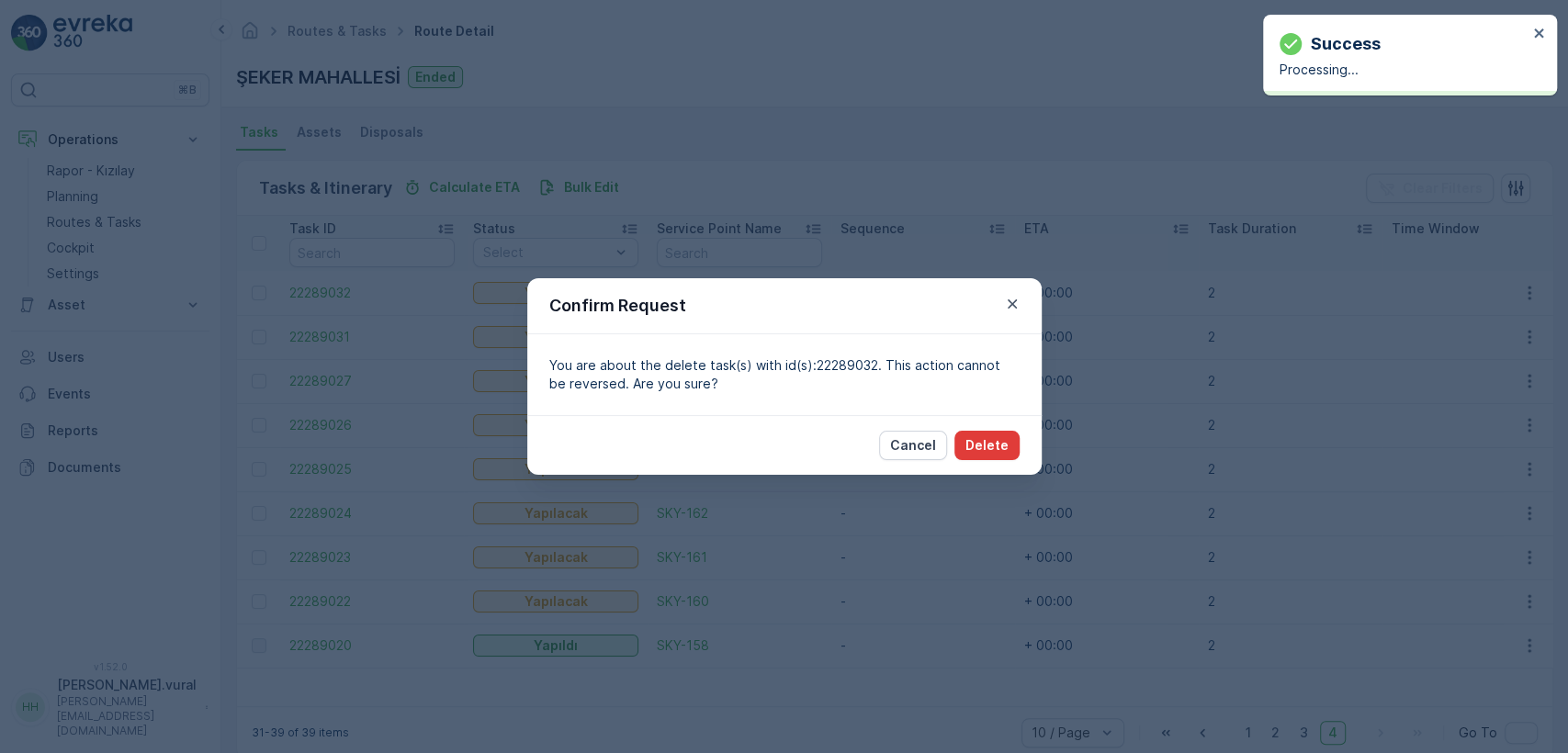
click at [1015, 438] on button "Delete" at bounding box center [986, 446] width 65 height 29
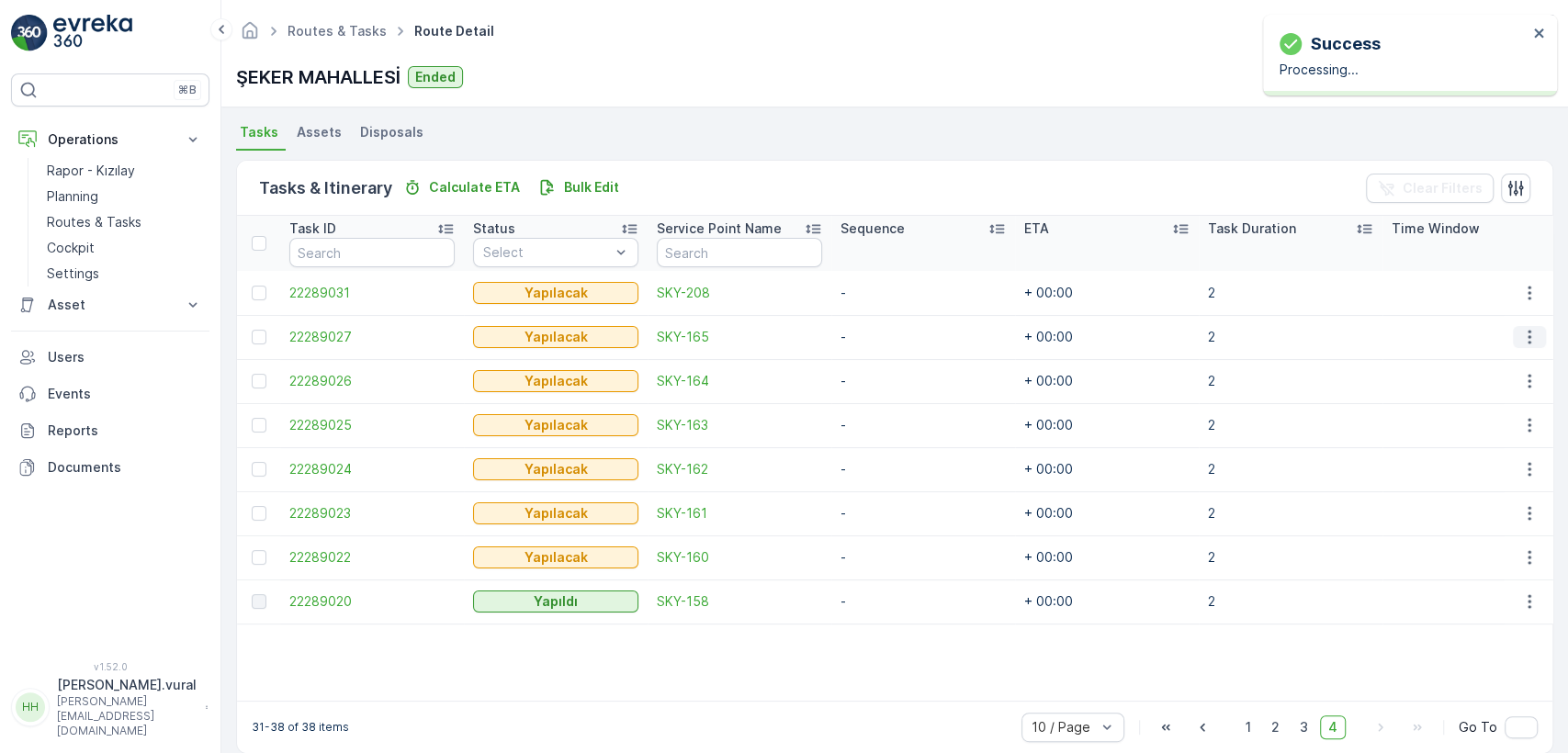
click at [1533, 335] on icon "button" at bounding box center [1529, 336] width 19 height 19
click at [1479, 463] on div "Delete" at bounding box center [1500, 475] width 139 height 25
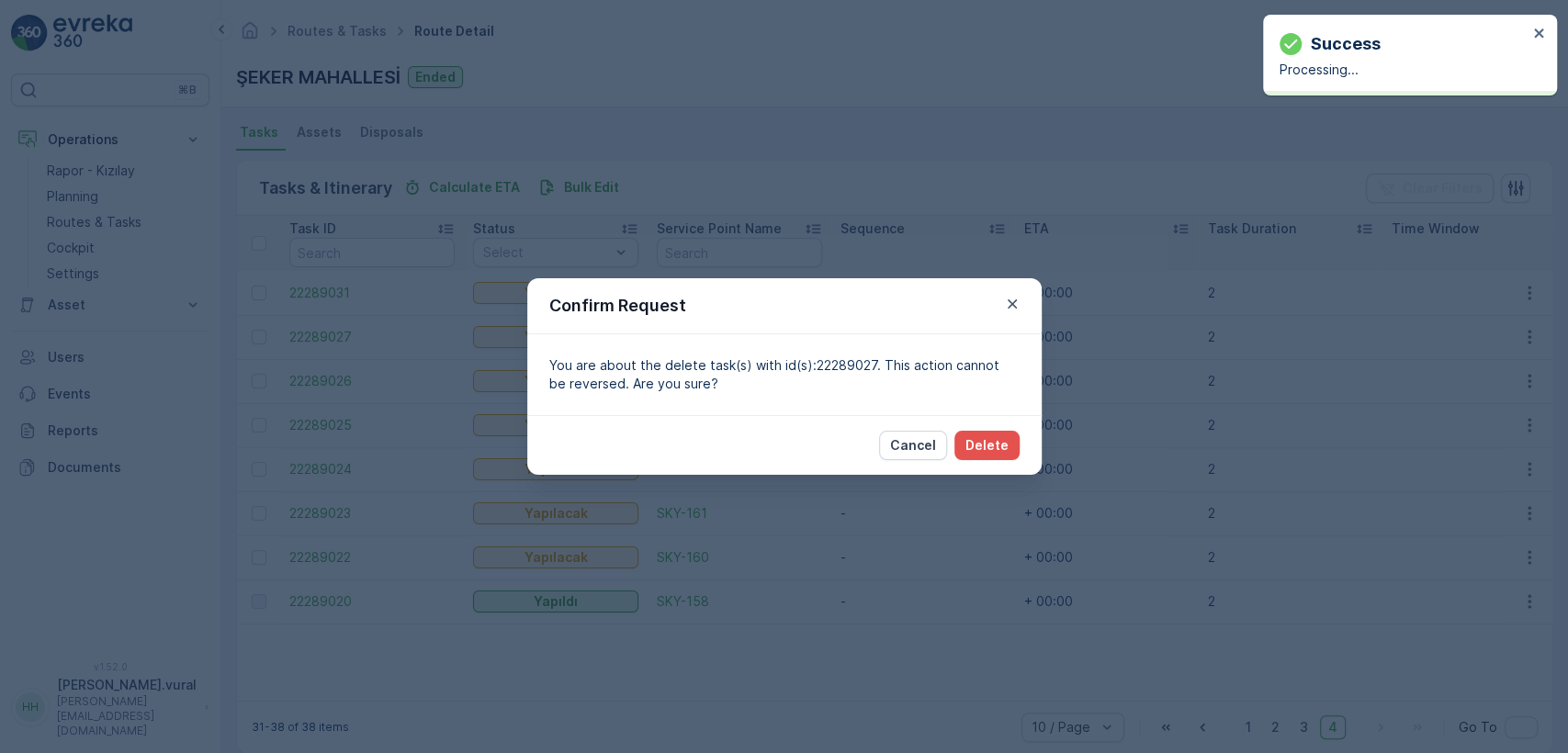
click at [1020, 431] on div "Cancel Delete" at bounding box center [784, 445] width 514 height 60
click at [1016, 436] on button "Delete" at bounding box center [986, 446] width 65 height 29
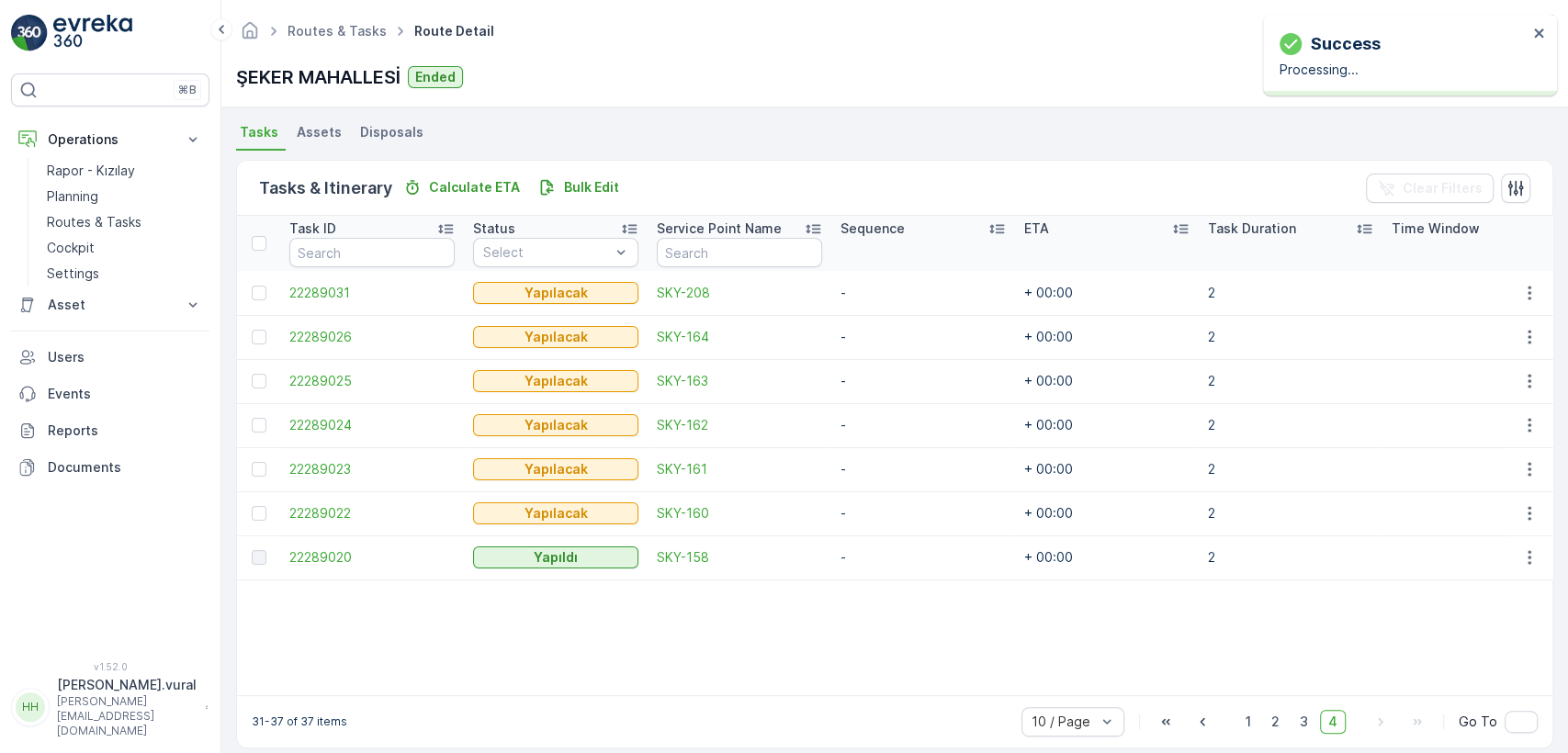
click at [1528, 347] on td at bounding box center [1528, 336] width 50 height 44
click at [1524, 342] on icon "button" at bounding box center [1529, 336] width 19 height 19
click at [1469, 465] on span "Delete" at bounding box center [1459, 474] width 42 height 19
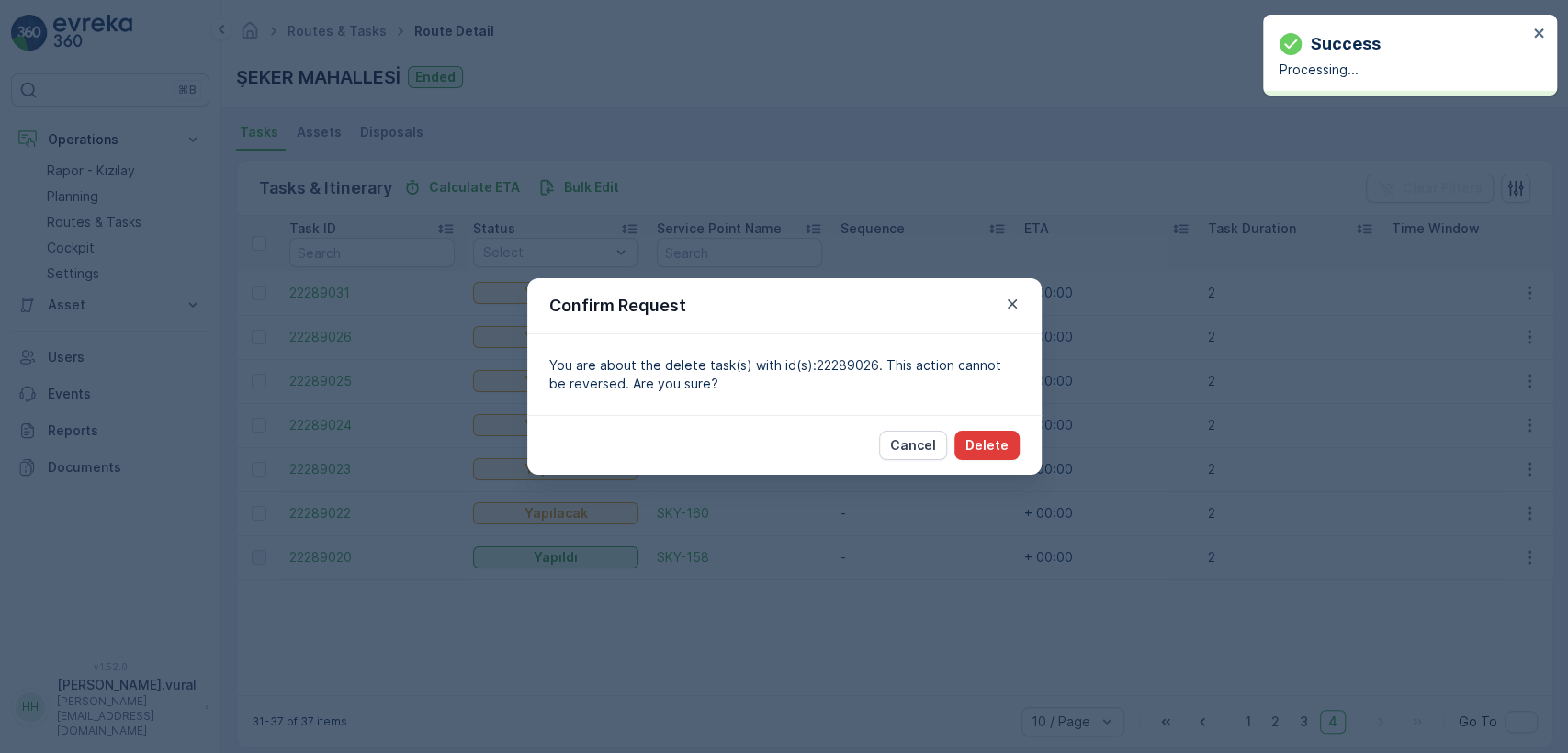
click at [1017, 445] on button "Delete" at bounding box center [986, 446] width 65 height 29
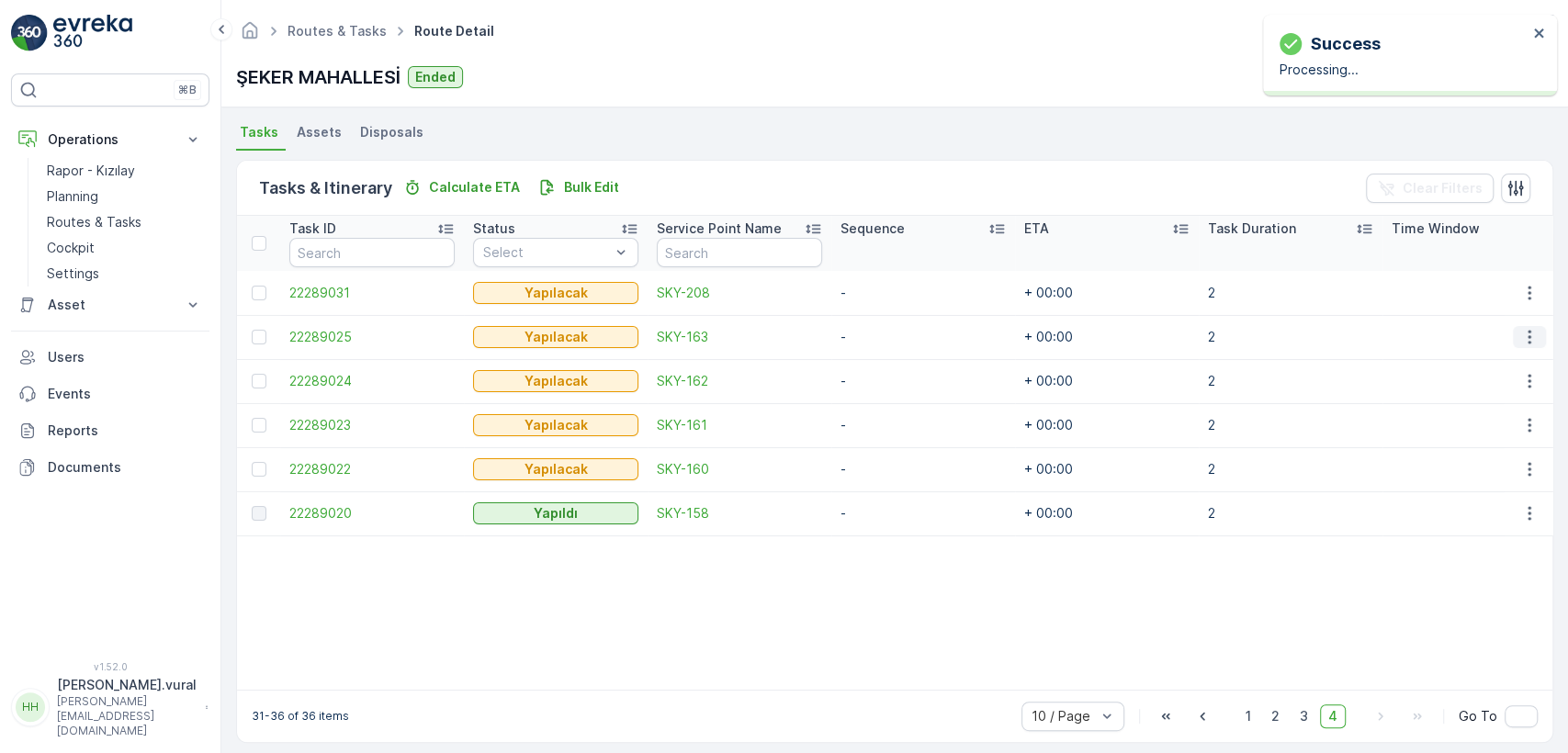
click at [1526, 344] on icon "button" at bounding box center [1529, 336] width 19 height 19
click at [1528, 336] on icon "button" at bounding box center [1529, 336] width 19 height 19
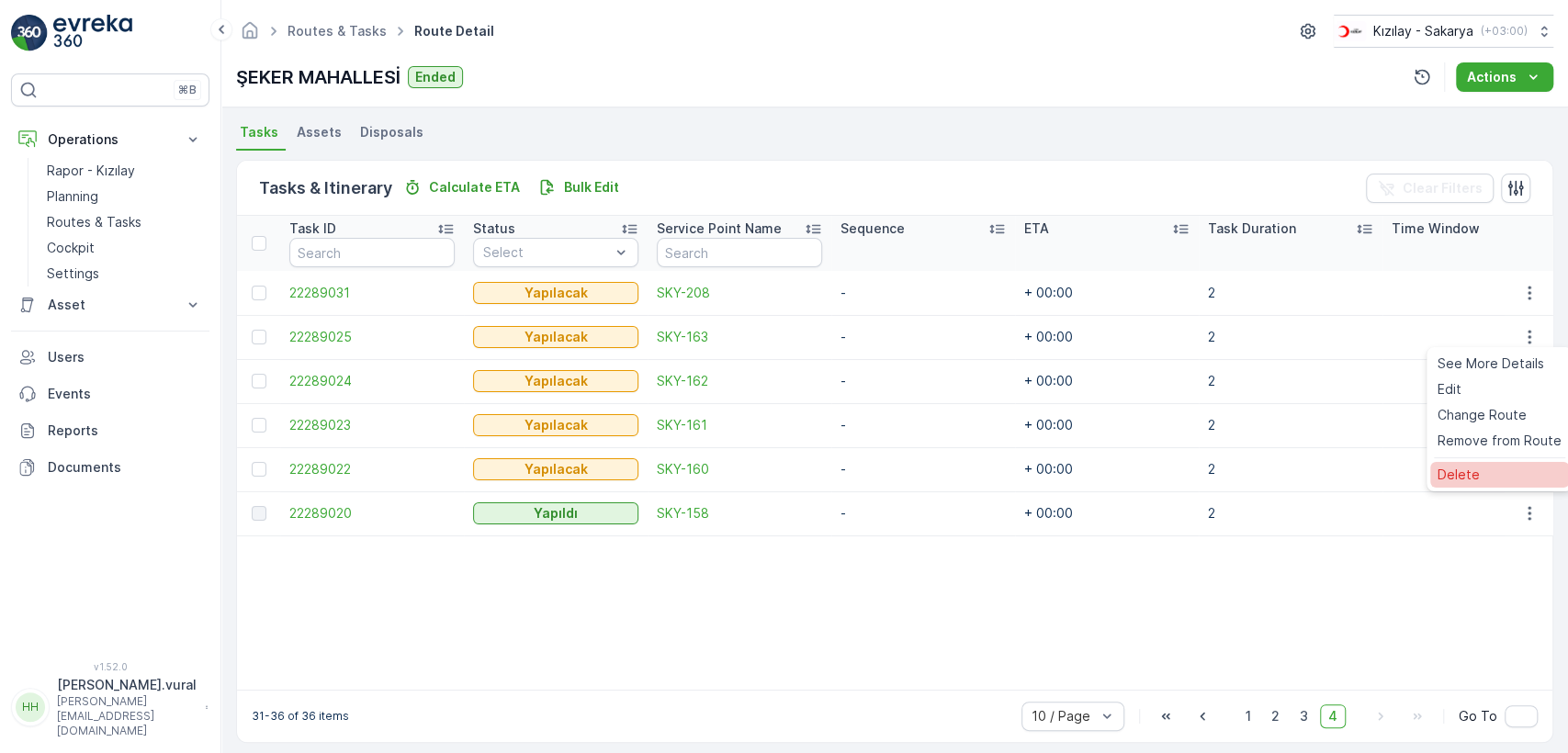
click at [1485, 477] on div "Delete" at bounding box center [1500, 475] width 139 height 25
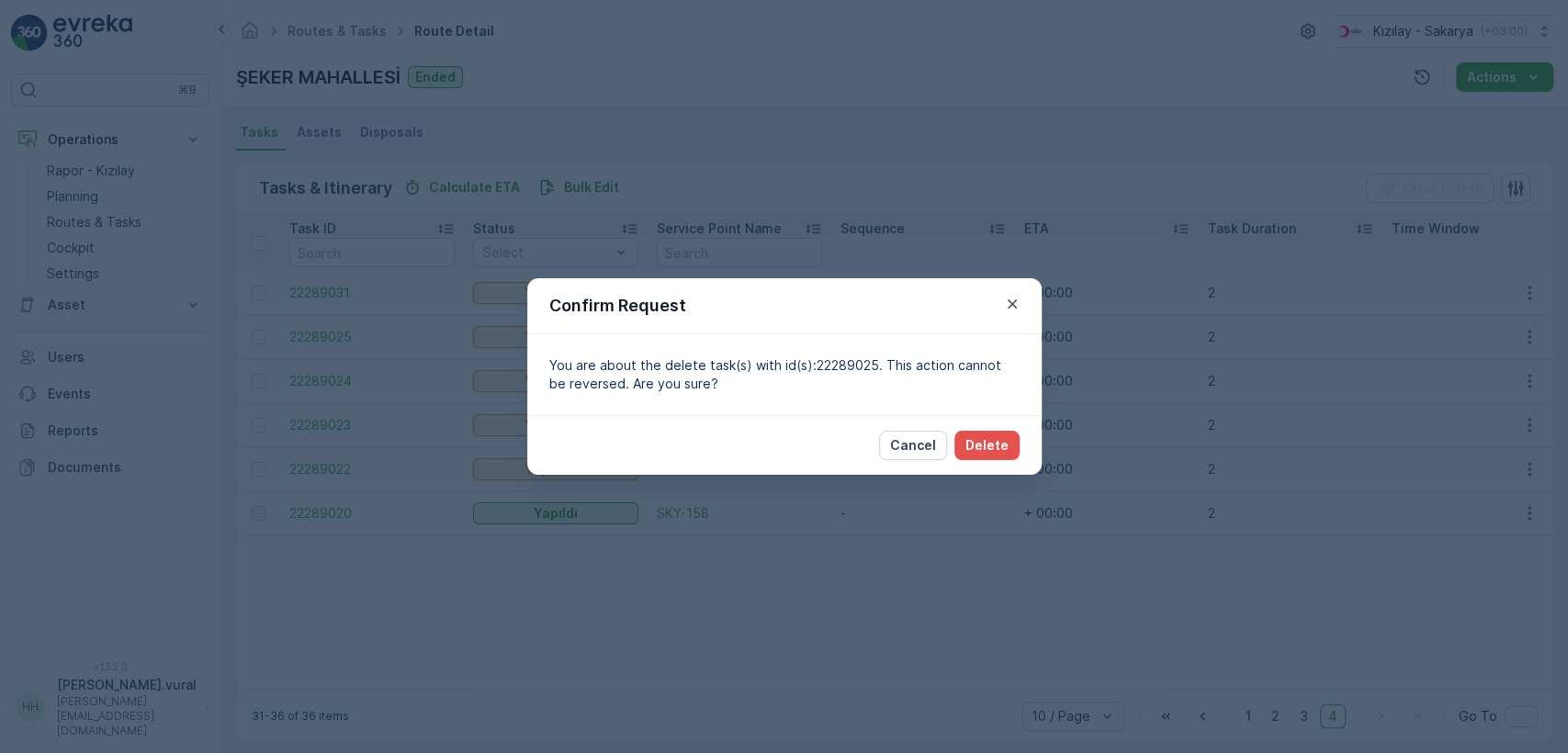
click at [989, 428] on div "Cancel Delete" at bounding box center [784, 445] width 514 height 60
click at [995, 438] on p "Delete" at bounding box center [987, 445] width 43 height 19
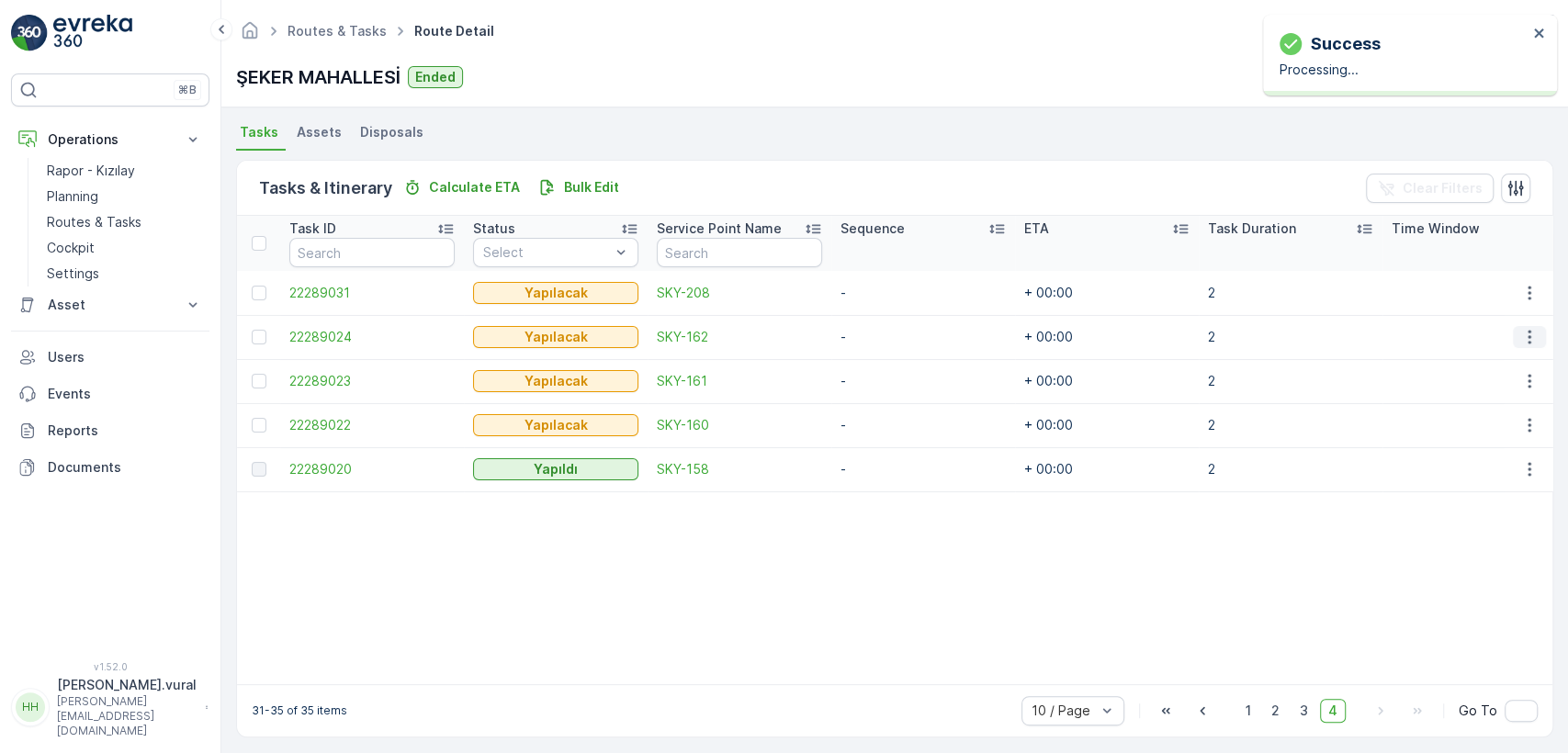
click at [1531, 333] on icon "button" at bounding box center [1529, 336] width 19 height 19
click at [1481, 472] on div "Delete" at bounding box center [1500, 475] width 139 height 25
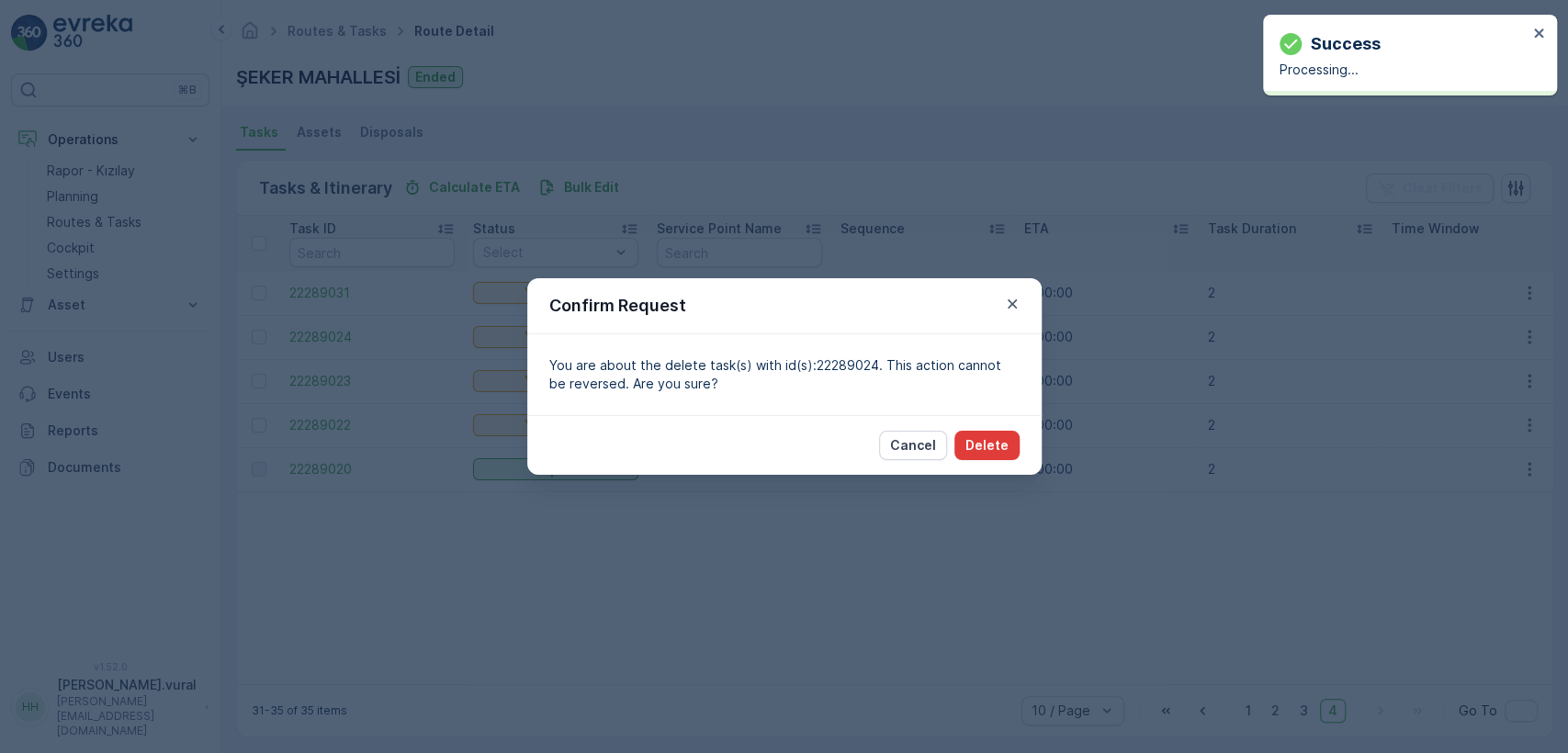
click at [1000, 442] on p "Delete" at bounding box center [987, 445] width 43 height 19
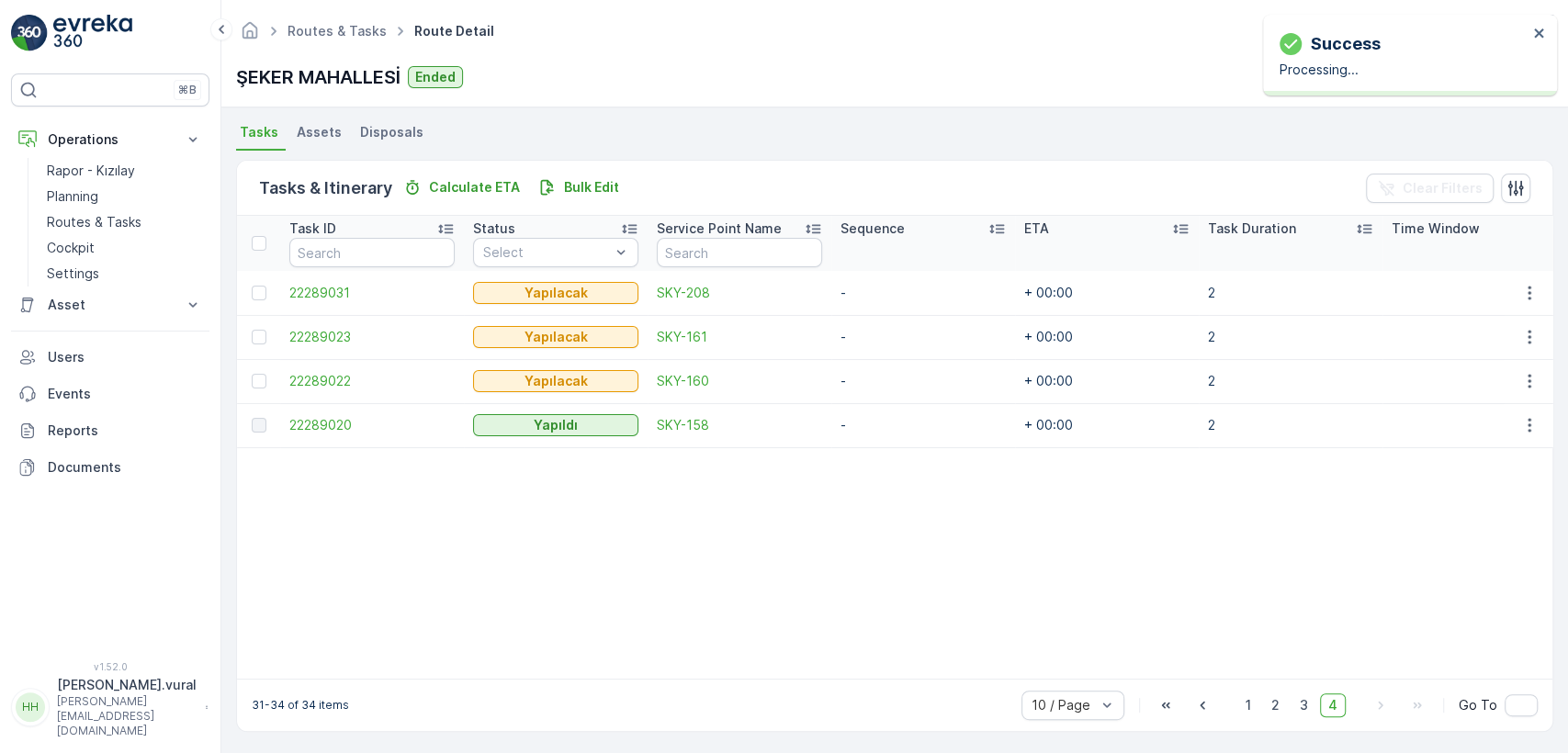
click at [1544, 331] on td at bounding box center [1528, 336] width 50 height 44
click at [1521, 342] on icon "button" at bounding box center [1529, 336] width 19 height 19
click at [1478, 466] on div "Delete" at bounding box center [1500, 475] width 139 height 25
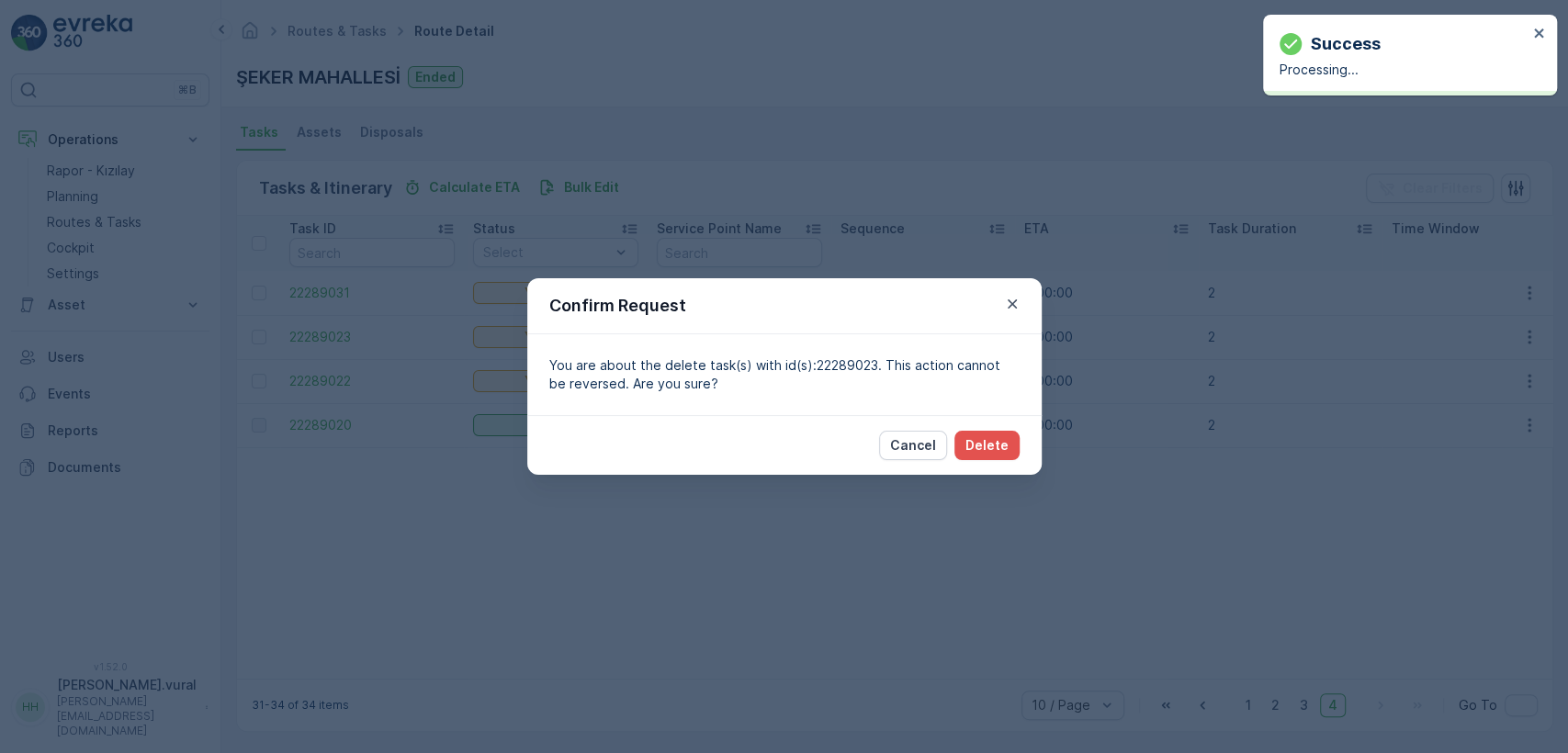
click at [989, 428] on div "Cancel Delete" at bounding box center [784, 445] width 514 height 60
click at [994, 443] on p "Delete" at bounding box center [987, 445] width 43 height 19
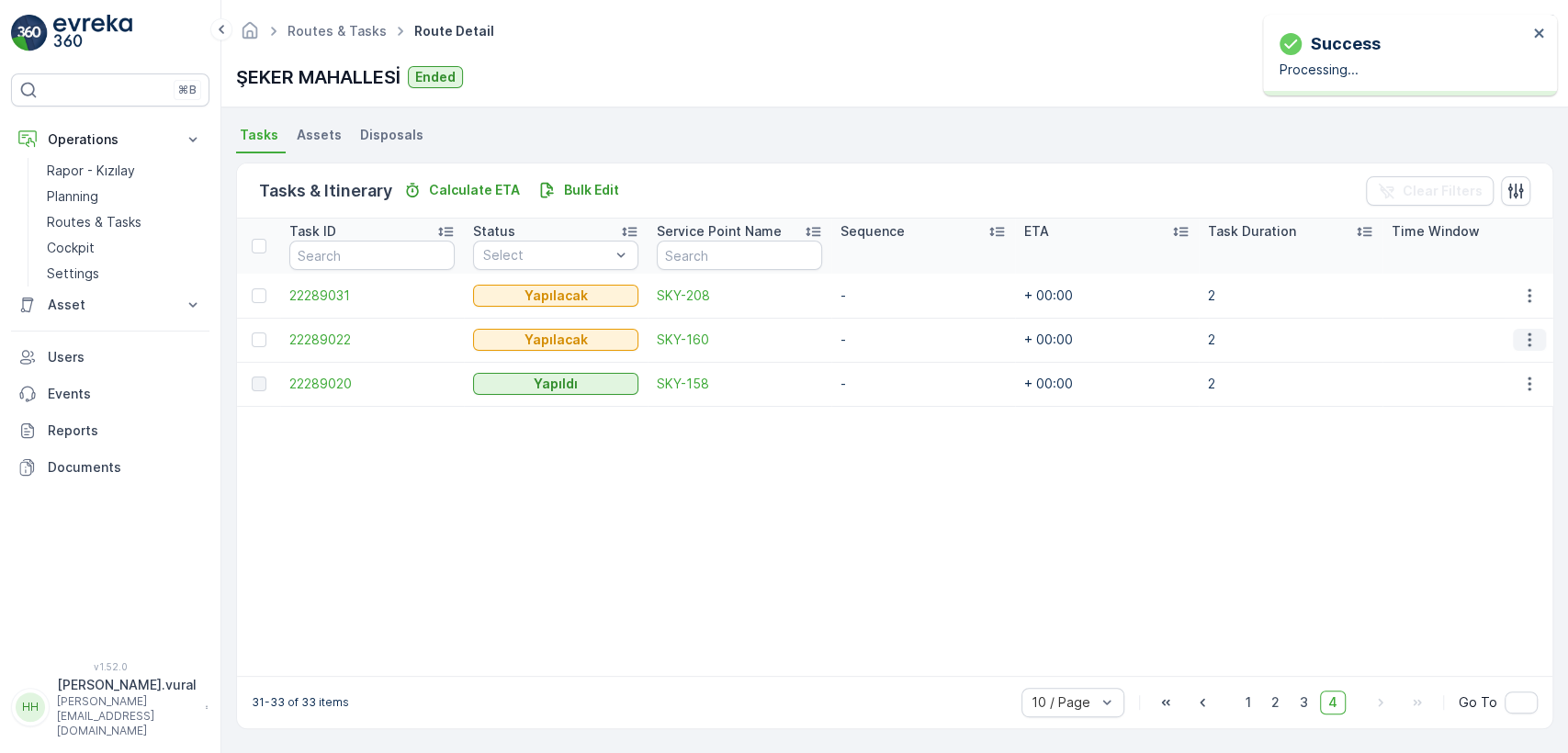
click at [1520, 338] on icon "button" at bounding box center [1529, 339] width 19 height 19
click at [1470, 465] on div "Delete" at bounding box center [1500, 475] width 139 height 25
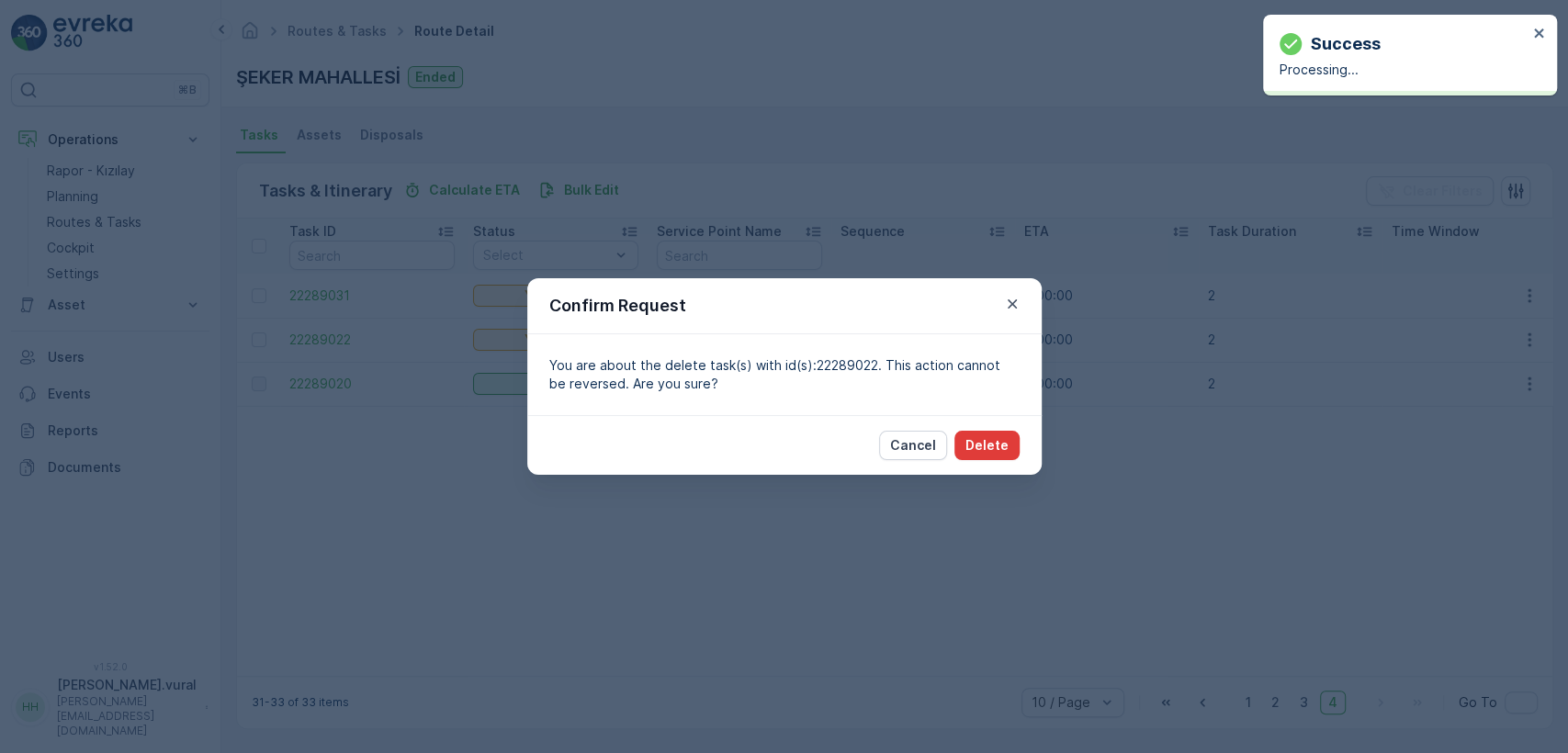
click at [997, 436] on p "Delete" at bounding box center [987, 445] width 43 height 19
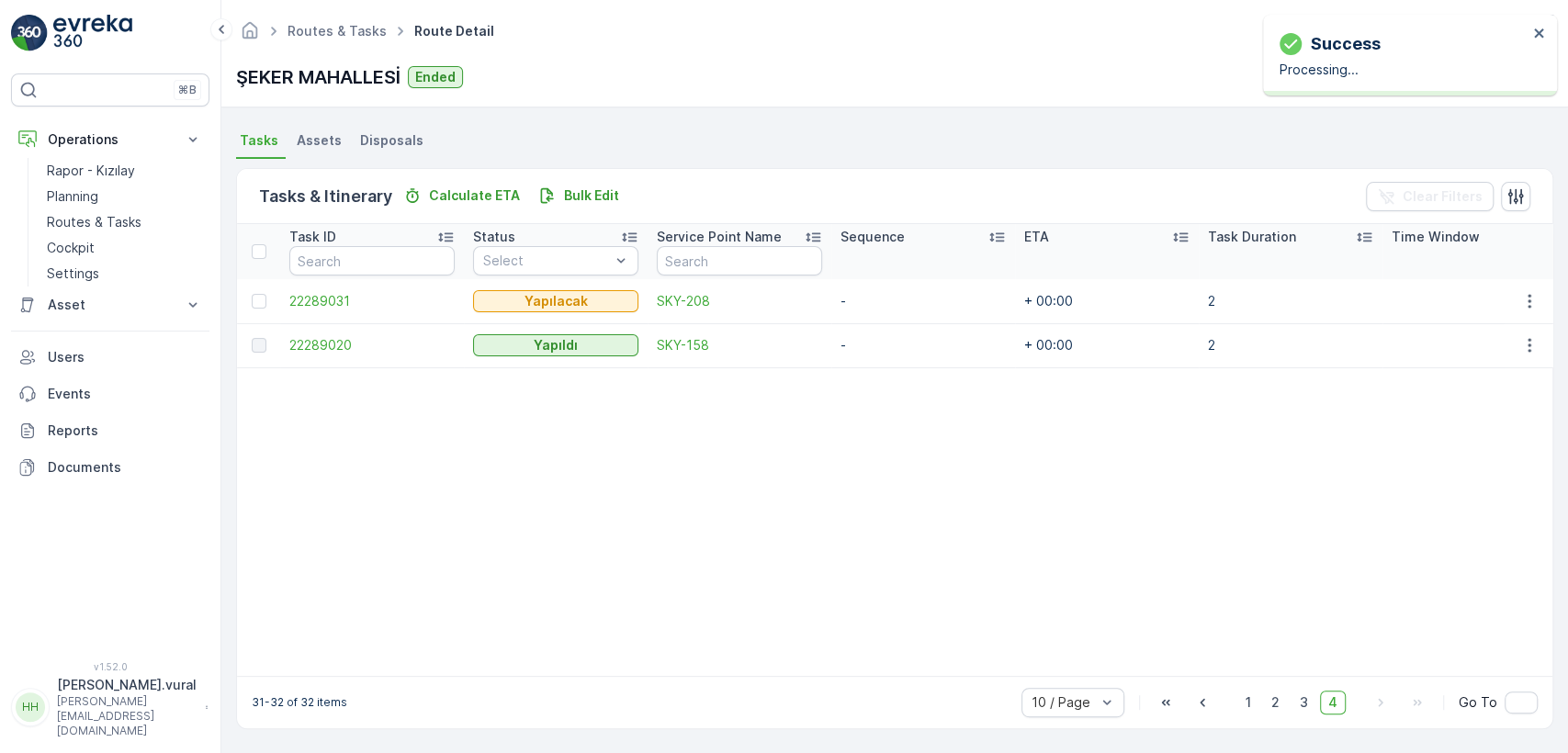
click at [1503, 286] on td at bounding box center [1528, 301] width 50 height 44
click at [1521, 292] on icon "button" at bounding box center [1529, 301] width 19 height 19
click at [1454, 421] on span "Delete" at bounding box center [1459, 430] width 42 height 19
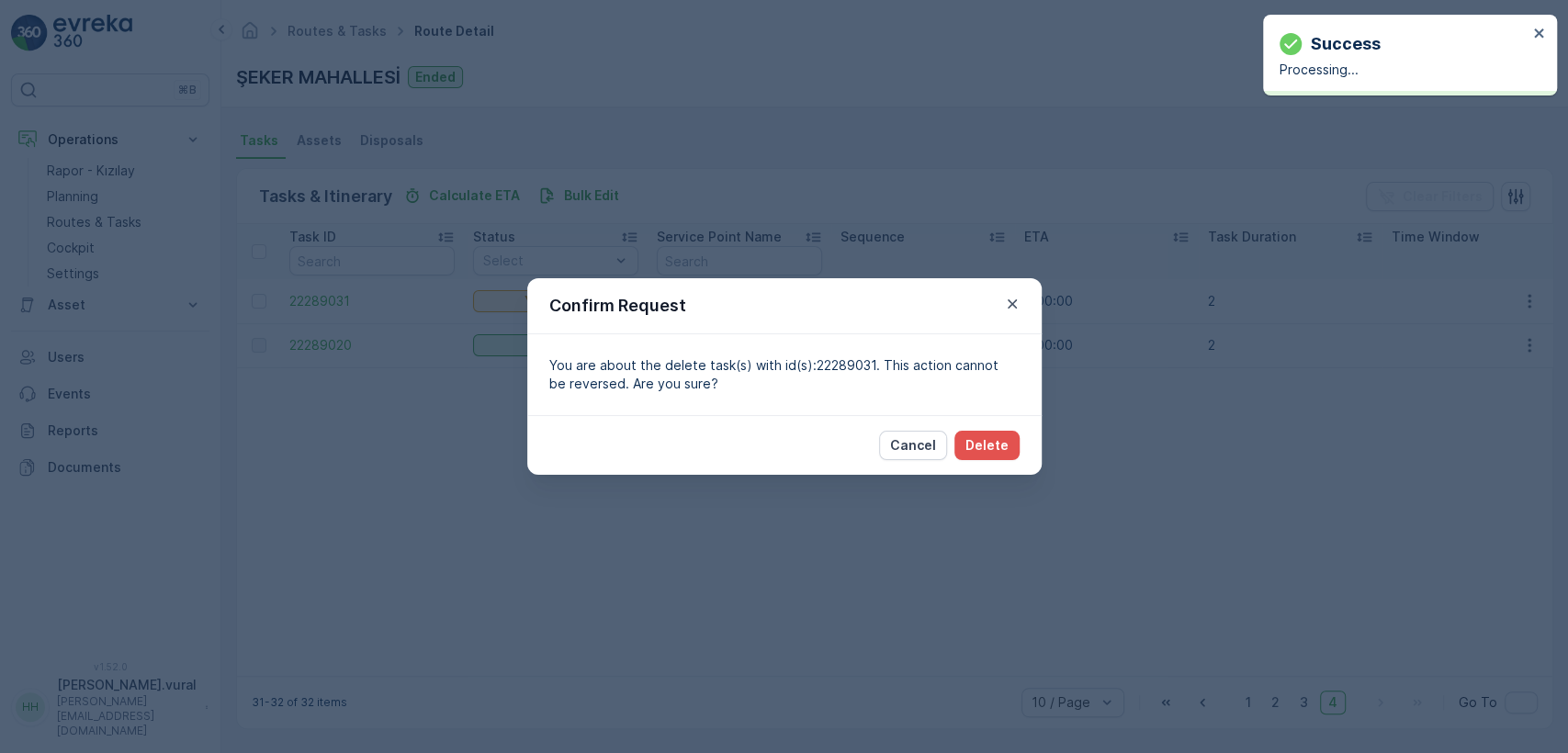
click at [1005, 425] on div "Cancel Delete" at bounding box center [784, 445] width 514 height 60
click at [1007, 436] on p "Delete" at bounding box center [987, 445] width 43 height 19
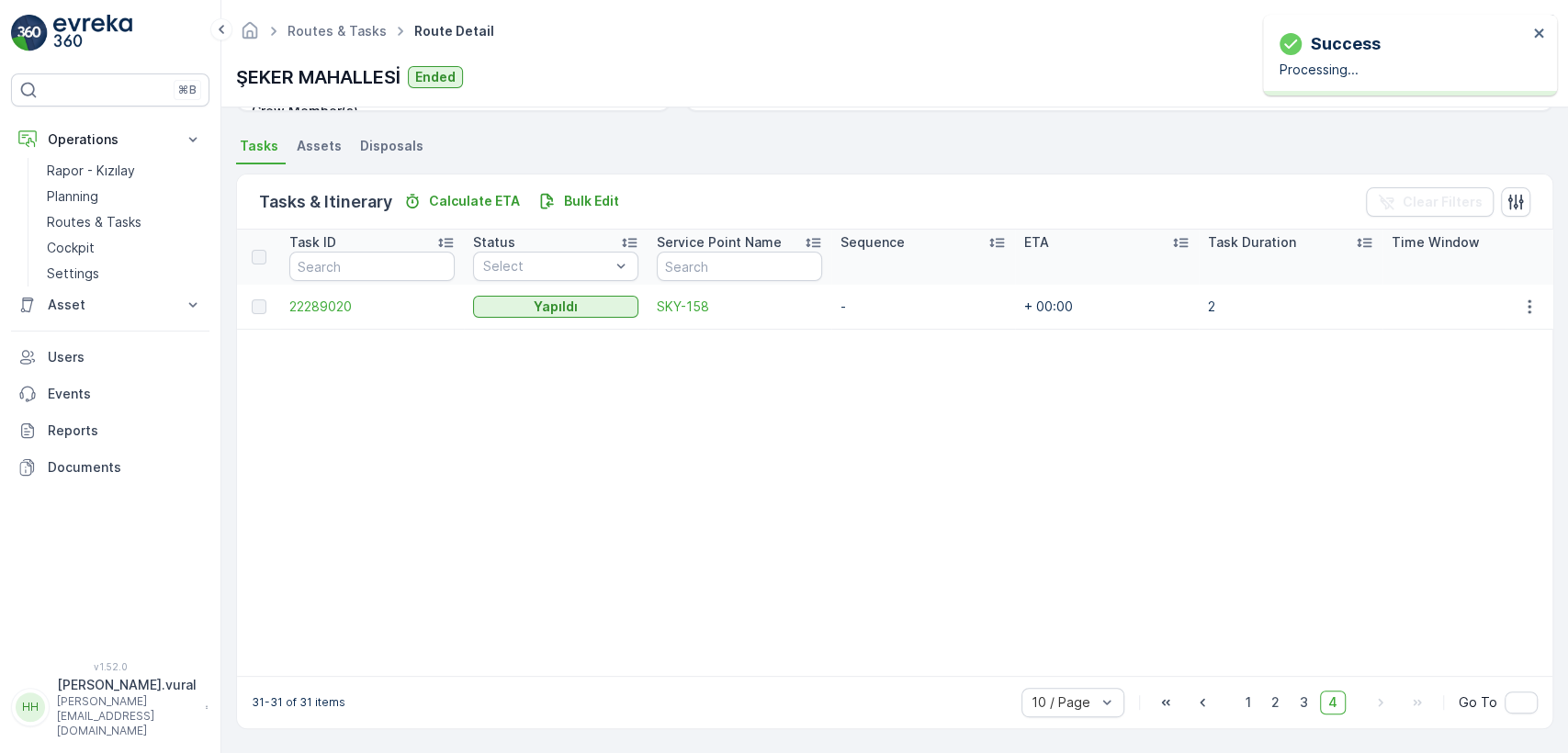
scroll to position [387, 0]
click at [1308, 693] on span "3" at bounding box center [1303, 703] width 24 height 23
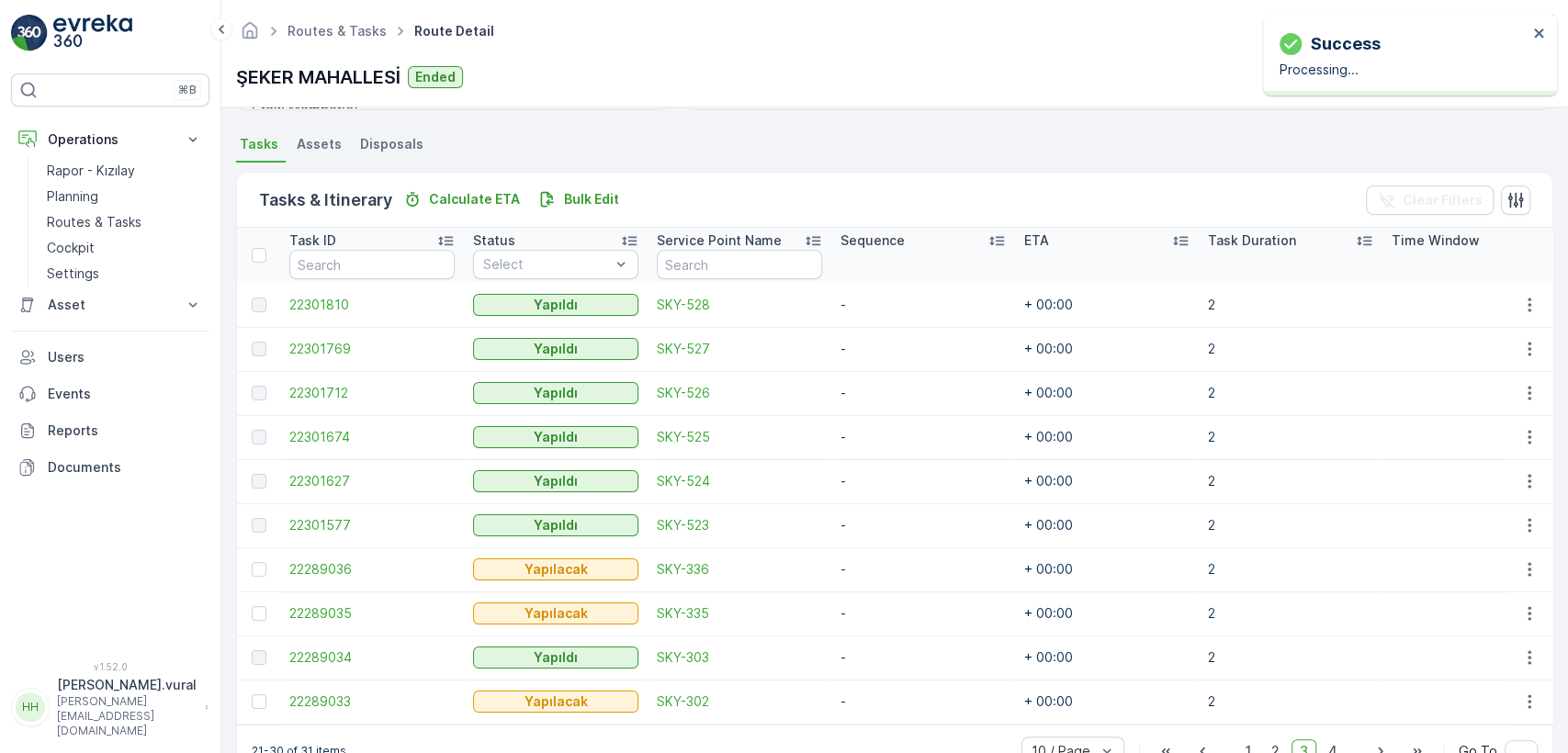
scroll to position [392, 0]
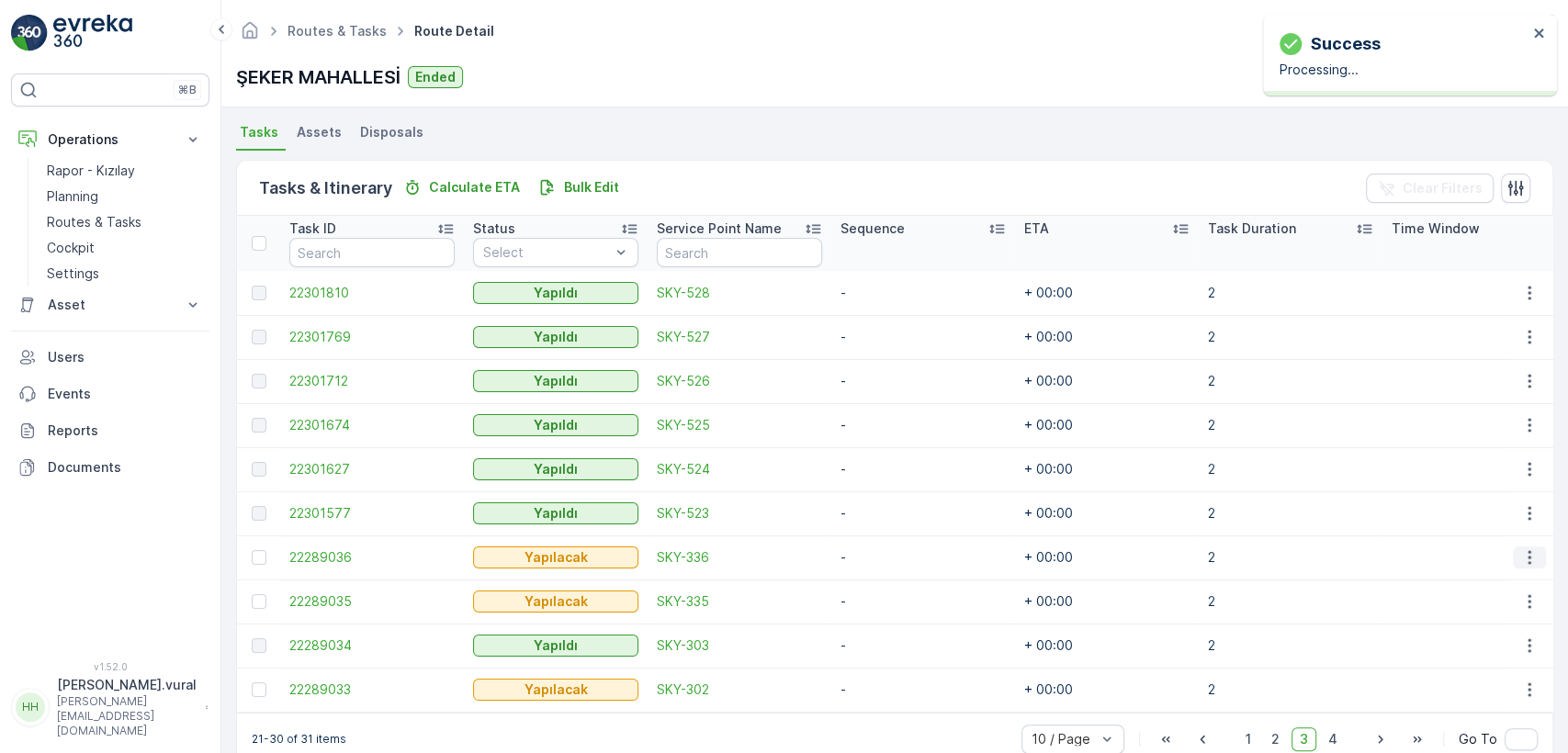
click at [1520, 551] on icon "button" at bounding box center [1529, 557] width 19 height 19
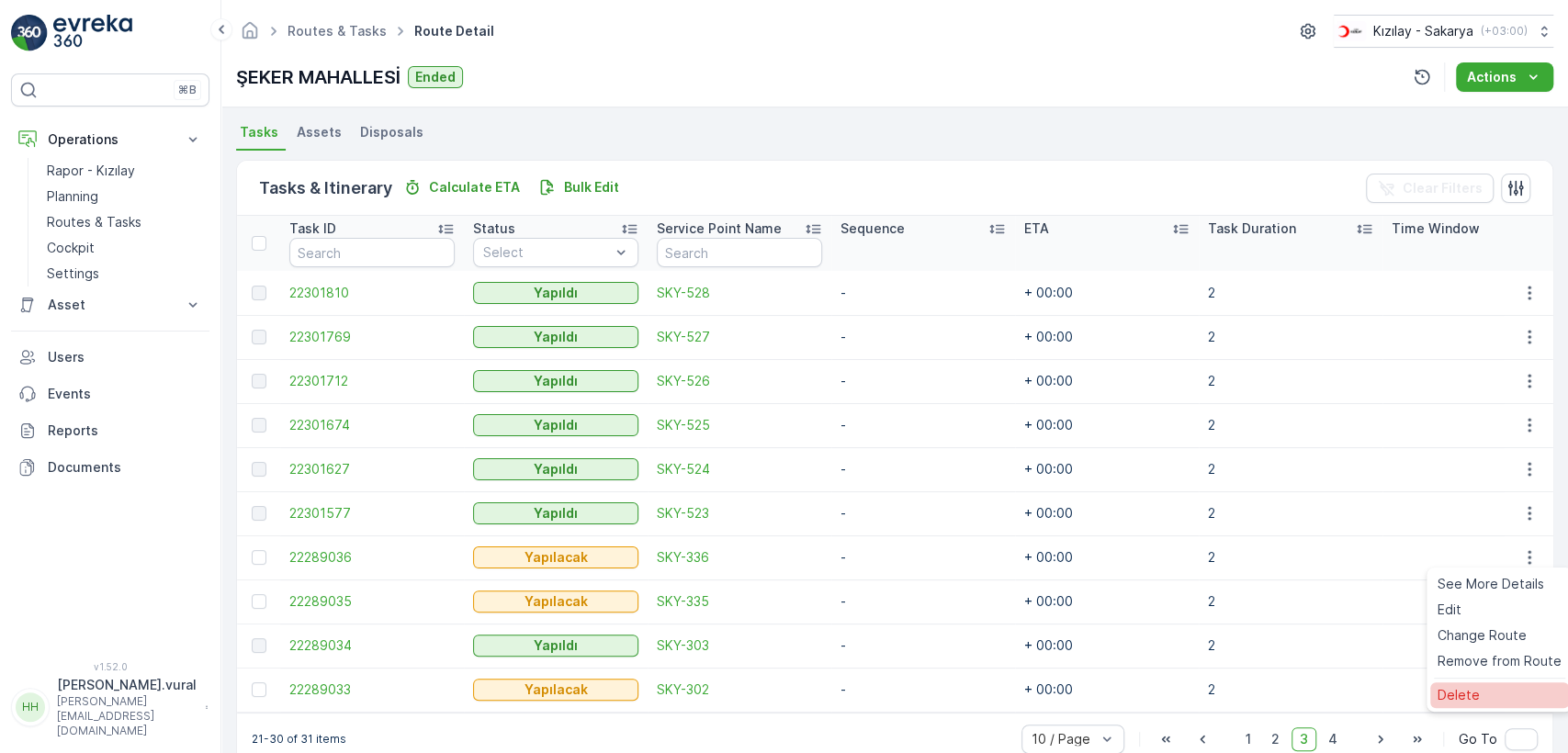
click at [1455, 694] on span "Delete" at bounding box center [1459, 695] width 42 height 19
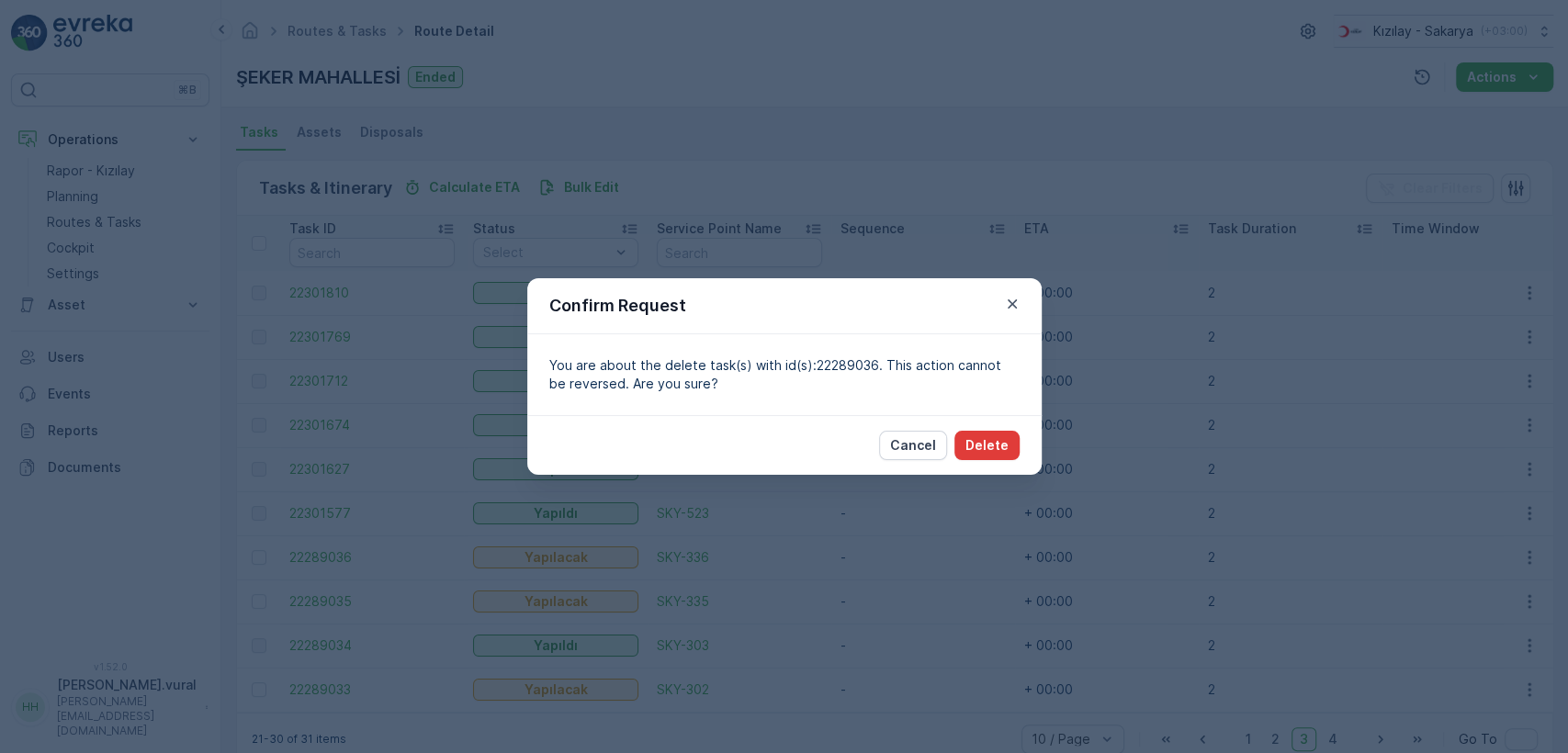
click at [984, 443] on p "Delete" at bounding box center [987, 445] width 43 height 19
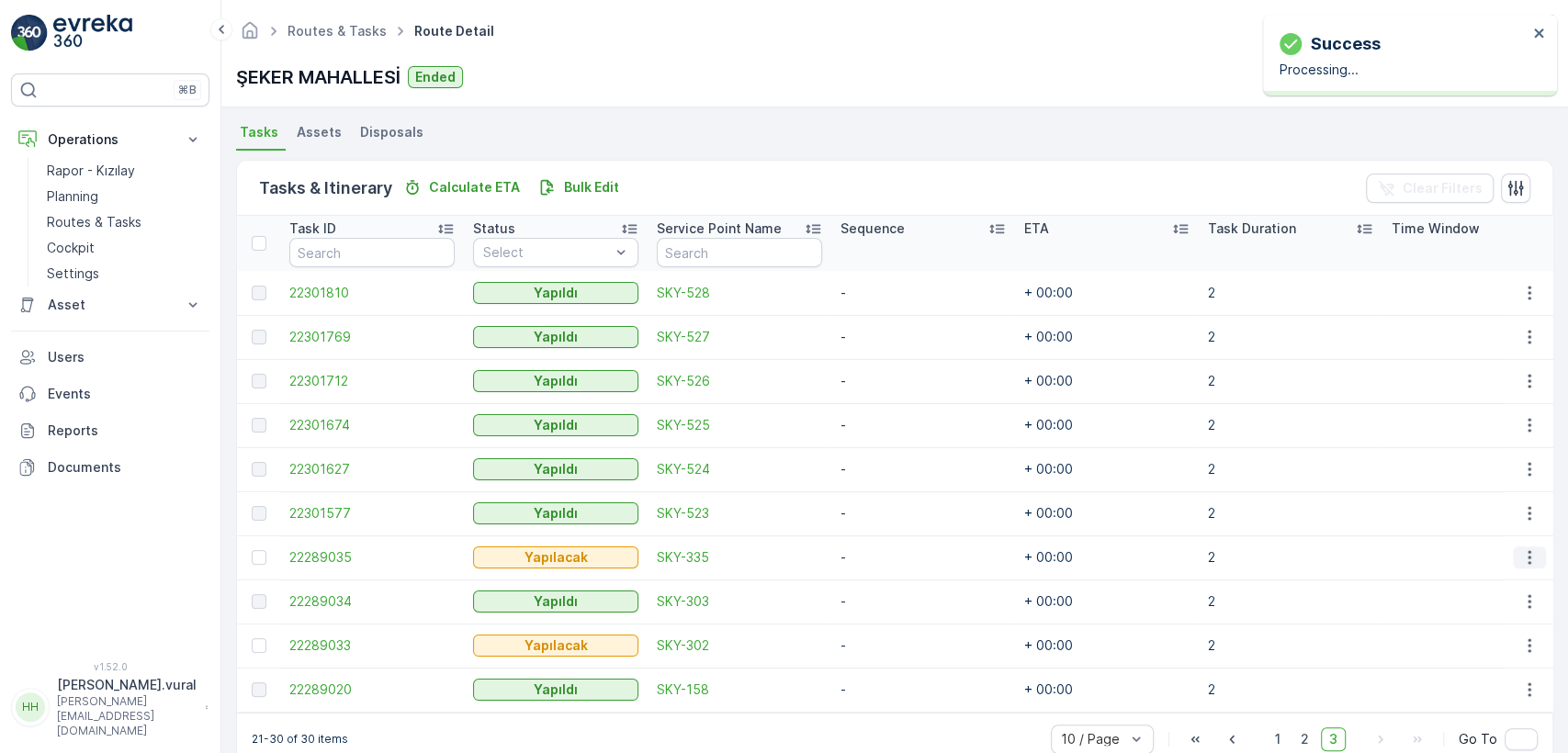
click at [1514, 551] on button "button" at bounding box center [1530, 557] width 33 height 22
click at [1453, 695] on span "Delete" at bounding box center [1459, 695] width 42 height 19
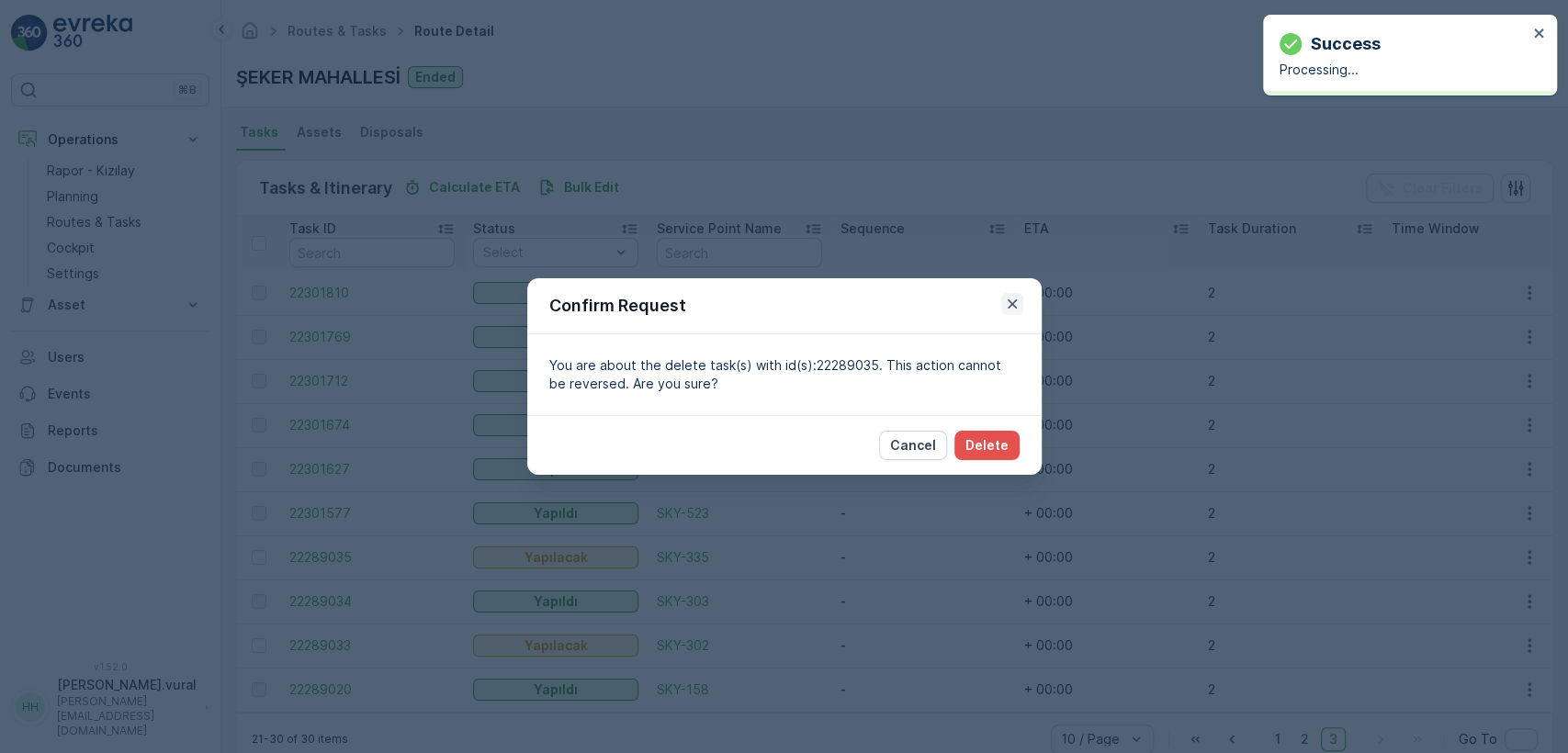
click at [1021, 301] on icon "button" at bounding box center [1012, 304] width 19 height 19
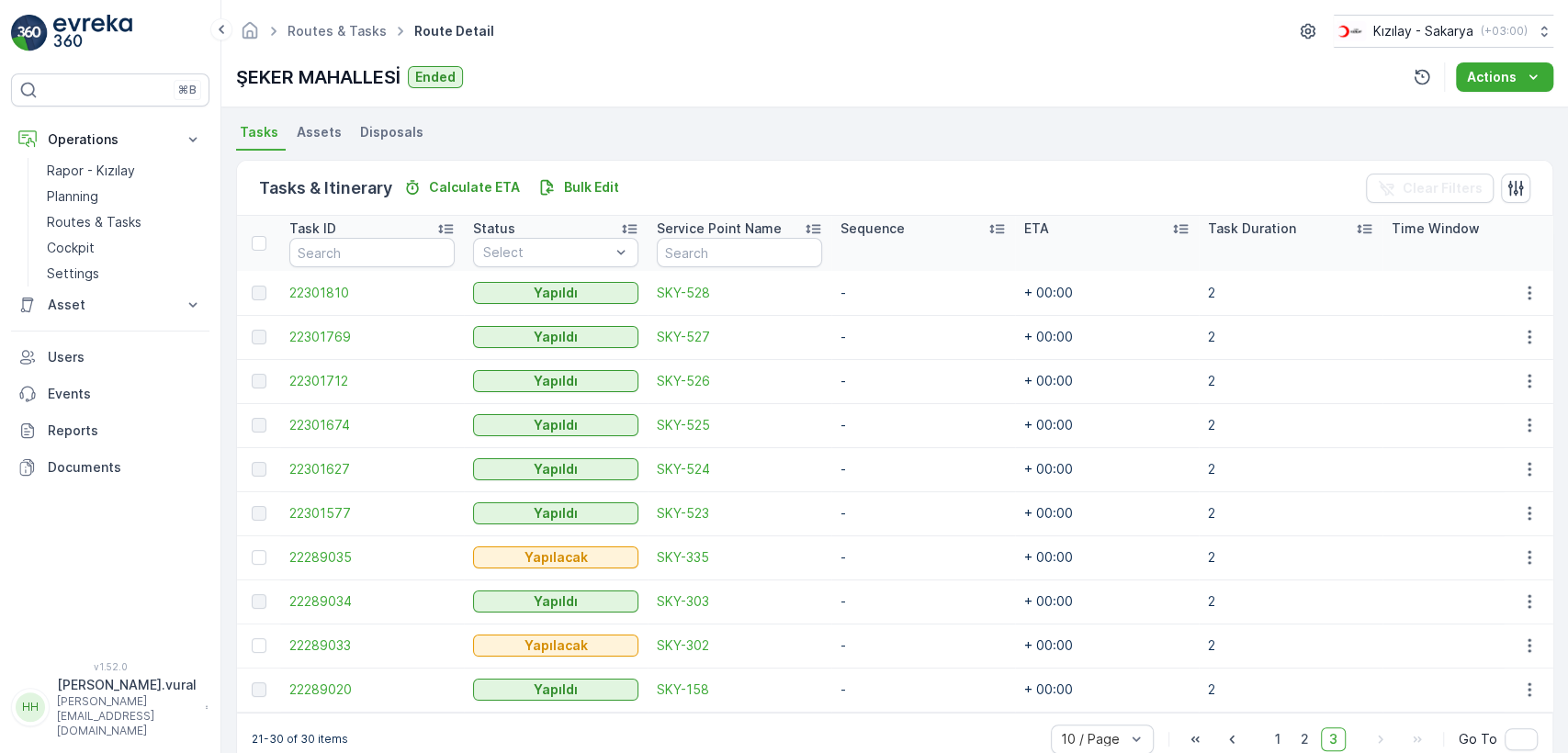
scroll to position [436, 0]
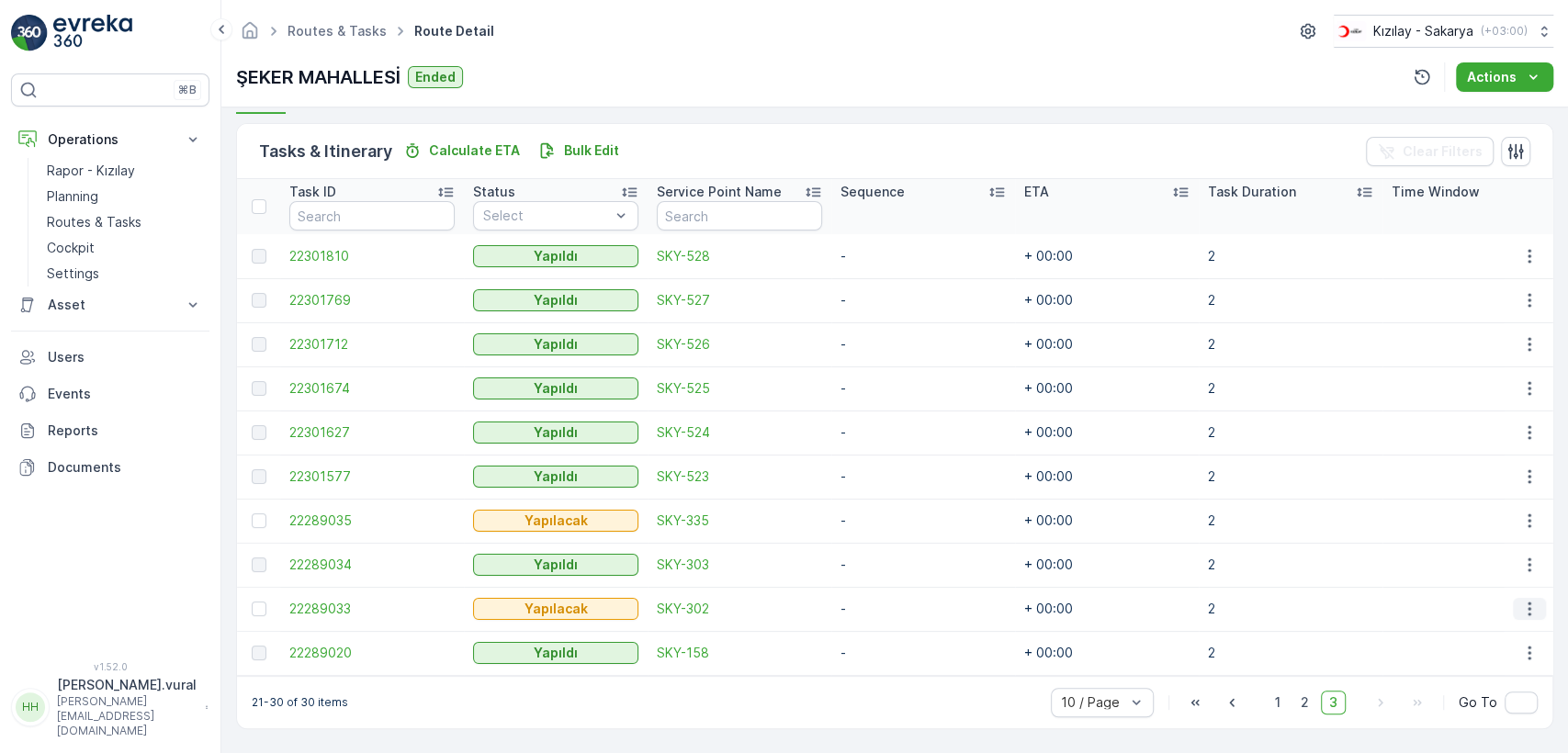
click at [1528, 602] on icon "button" at bounding box center [1529, 609] width 3 height 14
click at [1475, 575] on span "Delete" at bounding box center [1459, 573] width 42 height 19
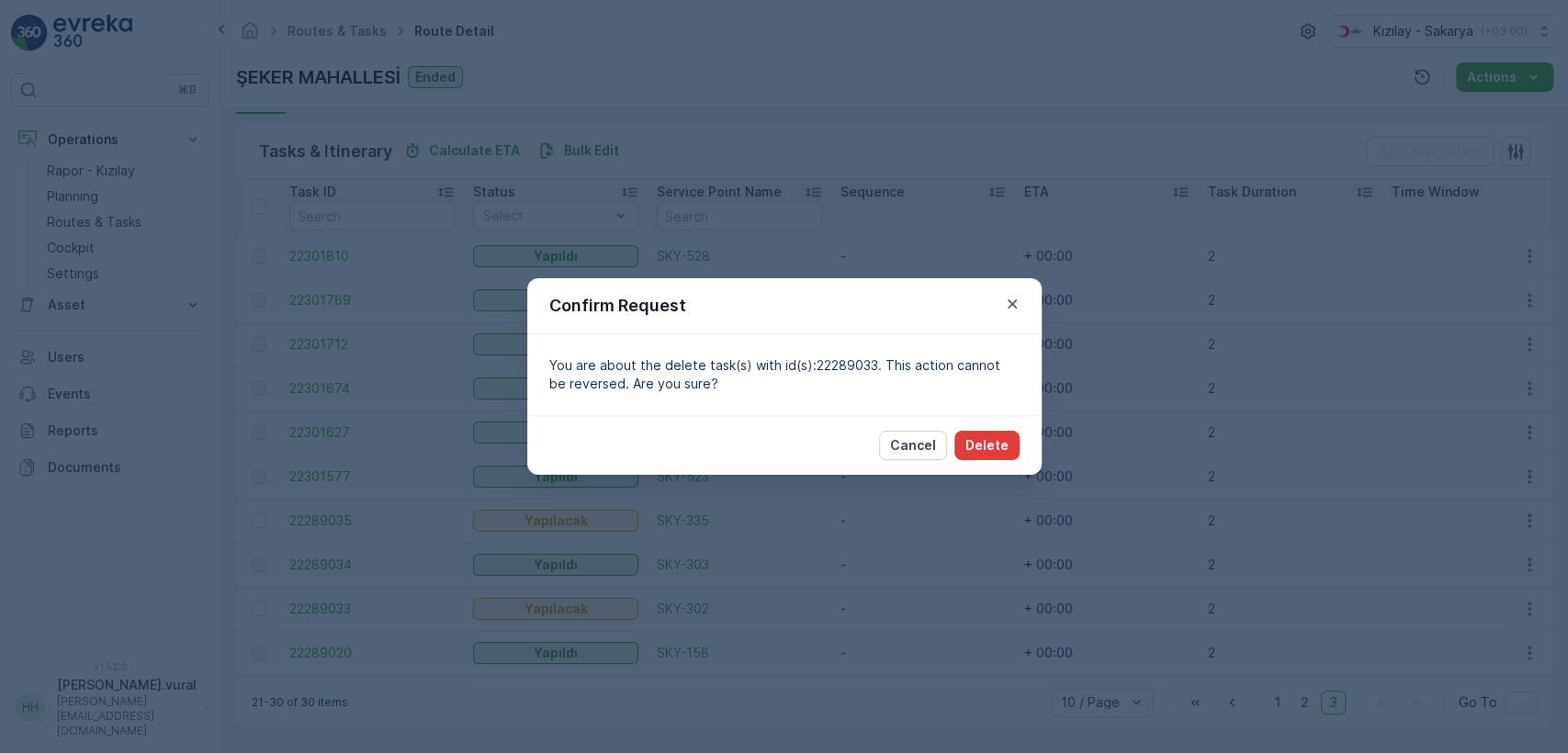
click at [1012, 432] on button "Delete" at bounding box center [986, 446] width 65 height 29
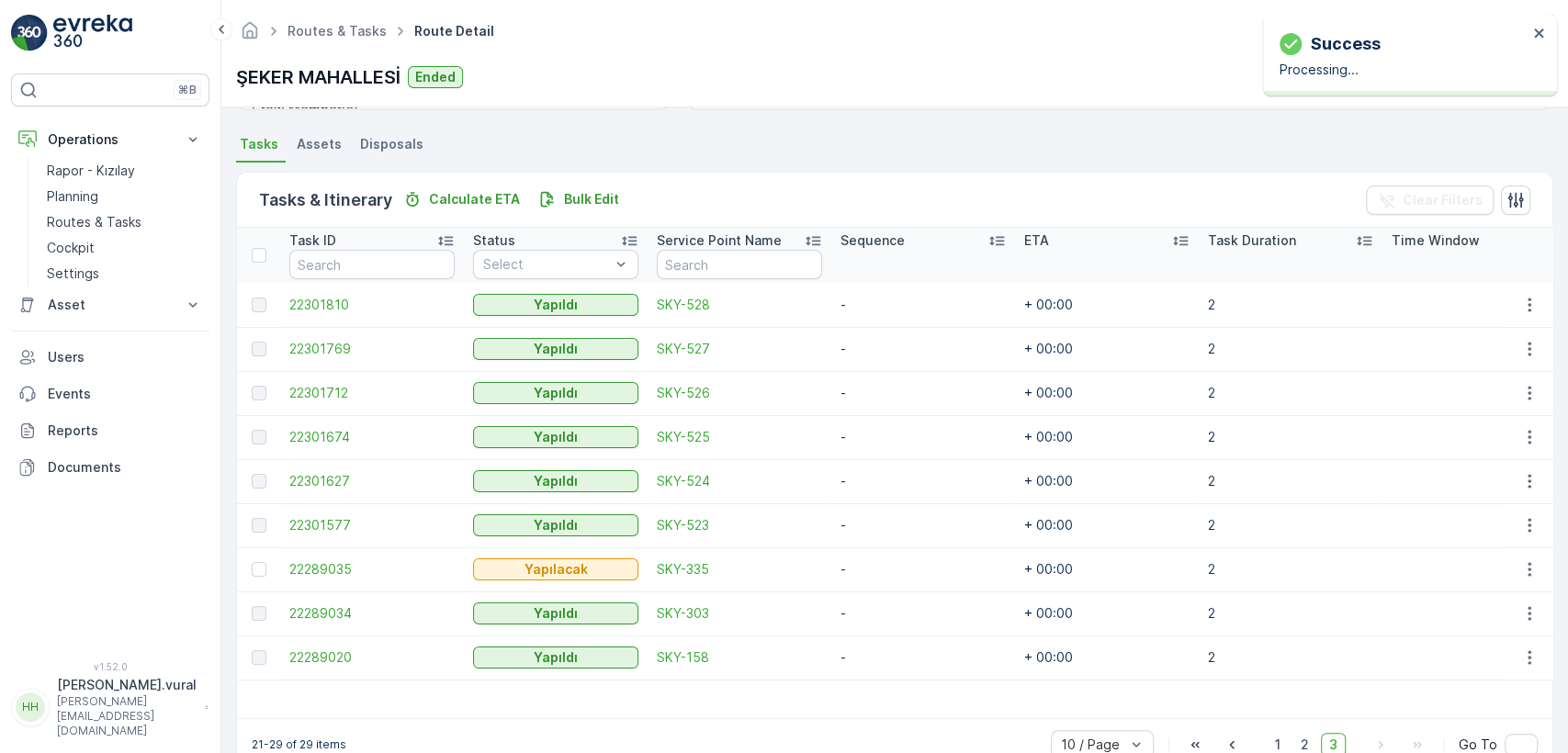
scroll to position [431, 0]
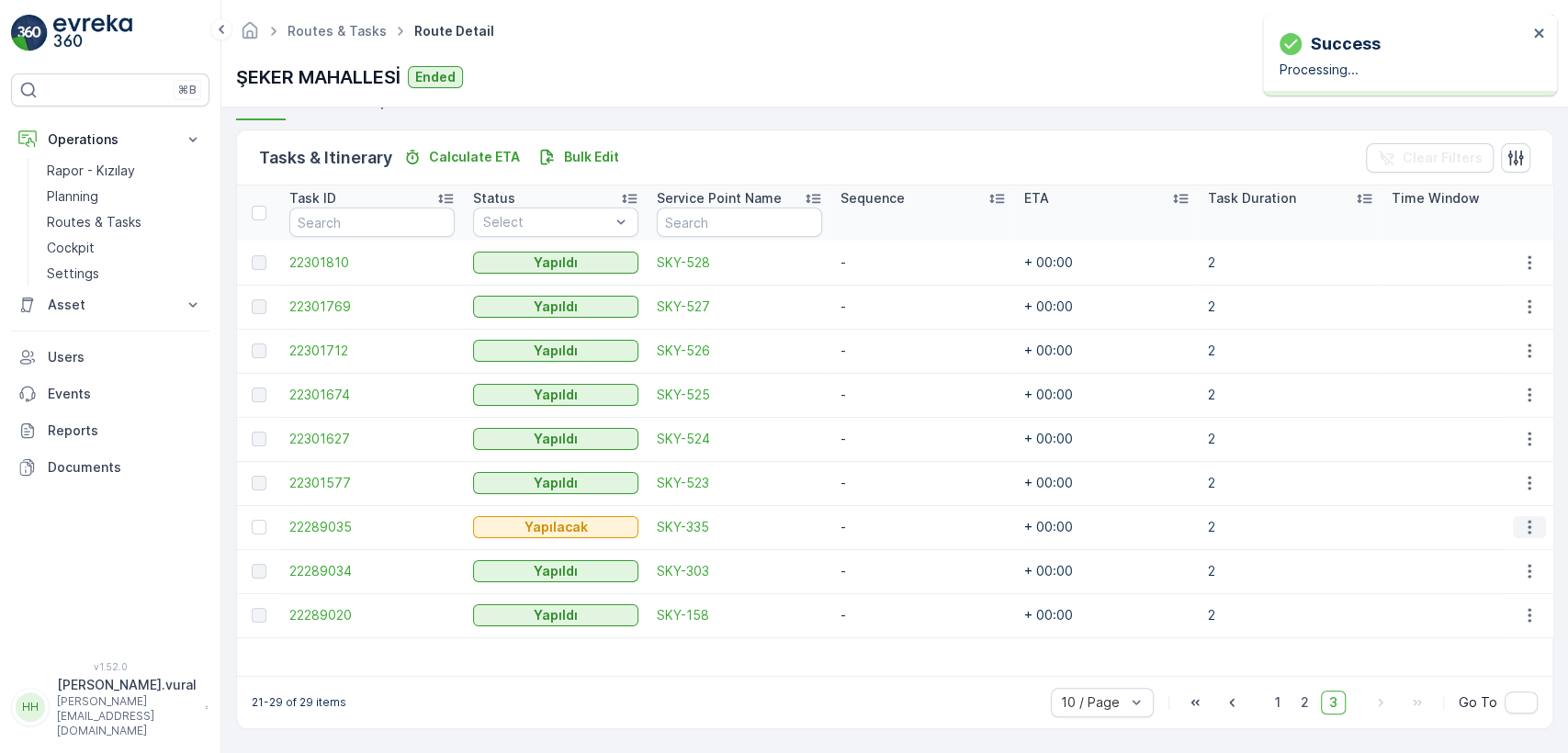
click at [1527, 518] on icon "button" at bounding box center [1529, 527] width 19 height 19
click at [1484, 640] on div "Menu" at bounding box center [1500, 640] width 131 height 1
click at [1482, 644] on div "Delete" at bounding box center [1500, 657] width 139 height 25
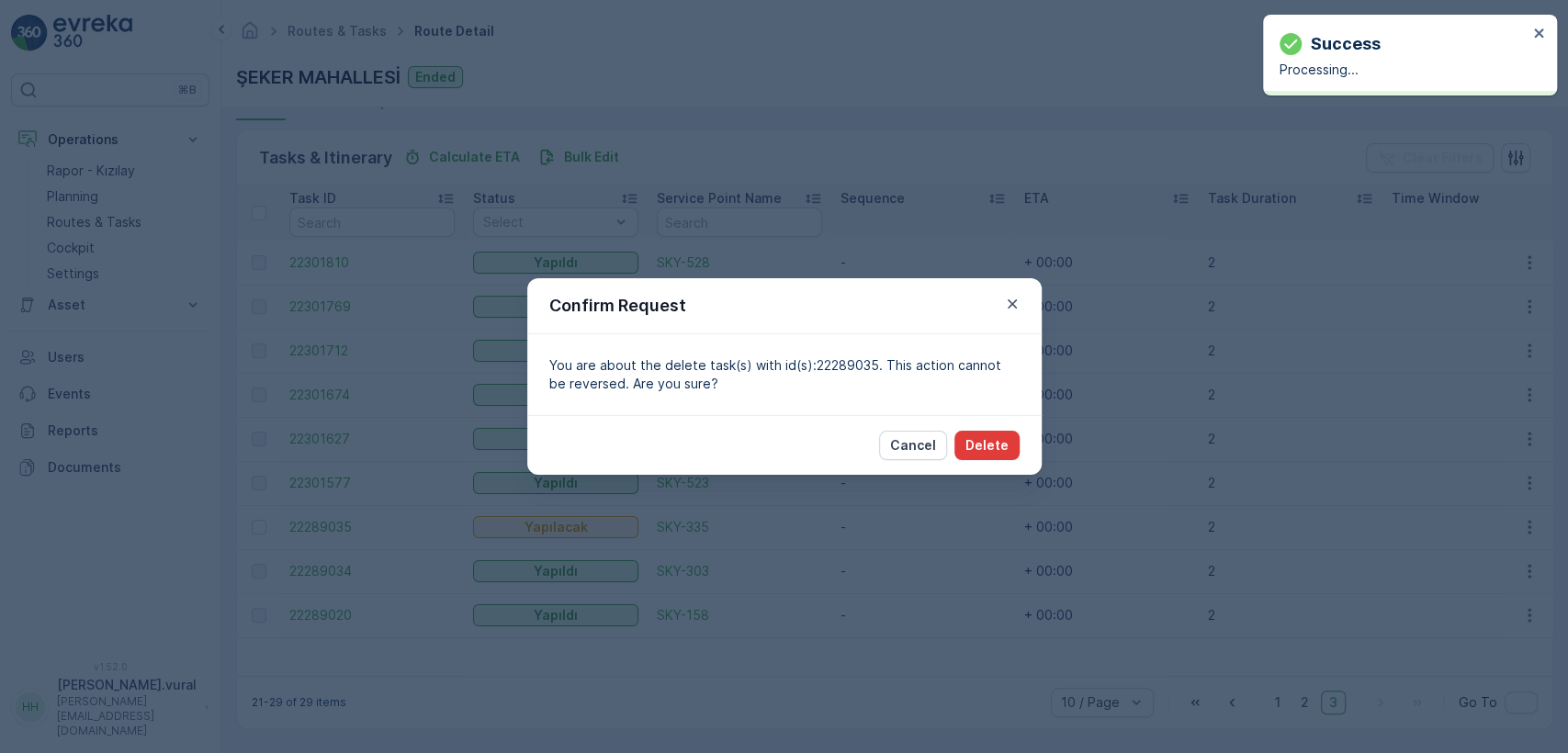
click at [982, 443] on p "Delete" at bounding box center [987, 445] width 43 height 19
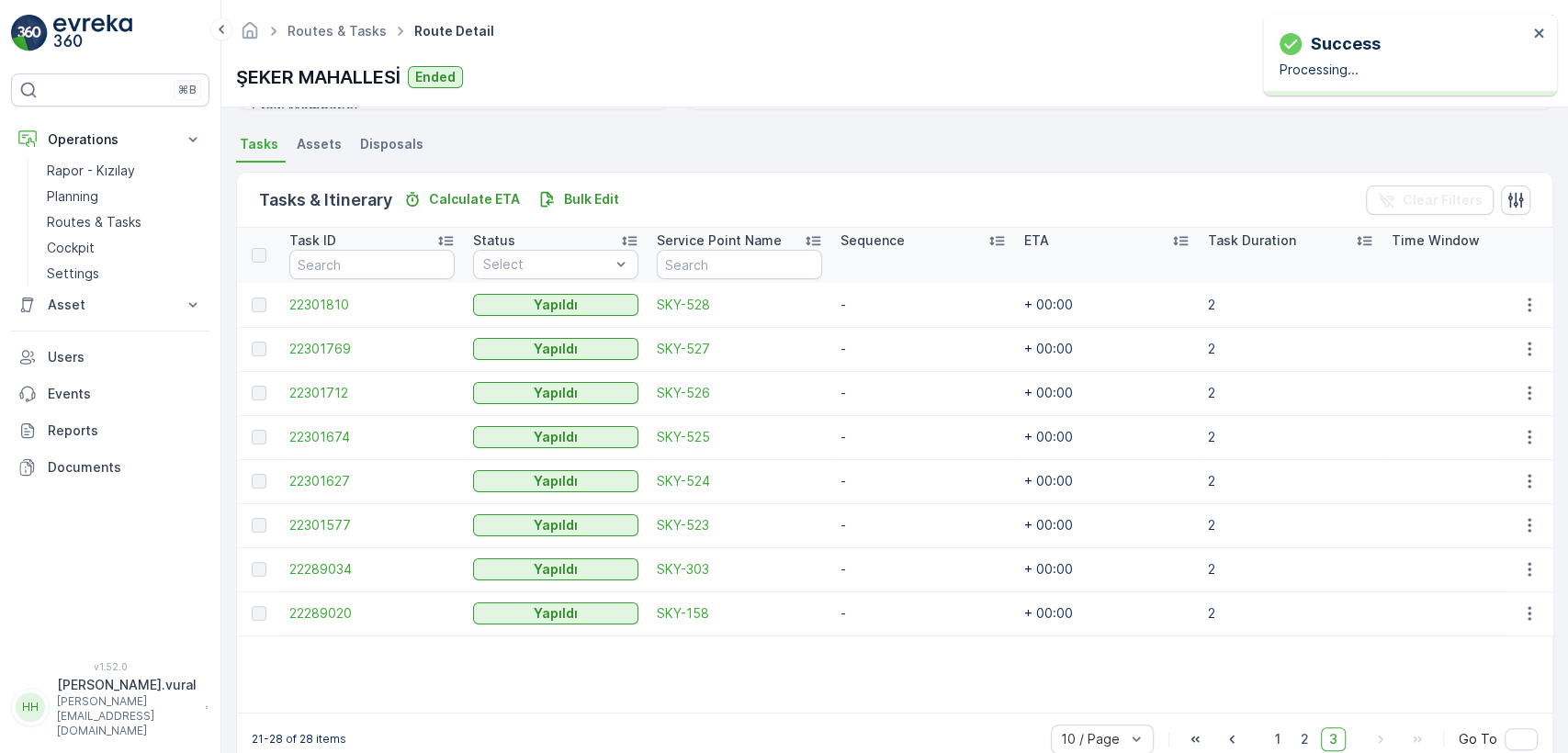
scroll to position [425, 0]
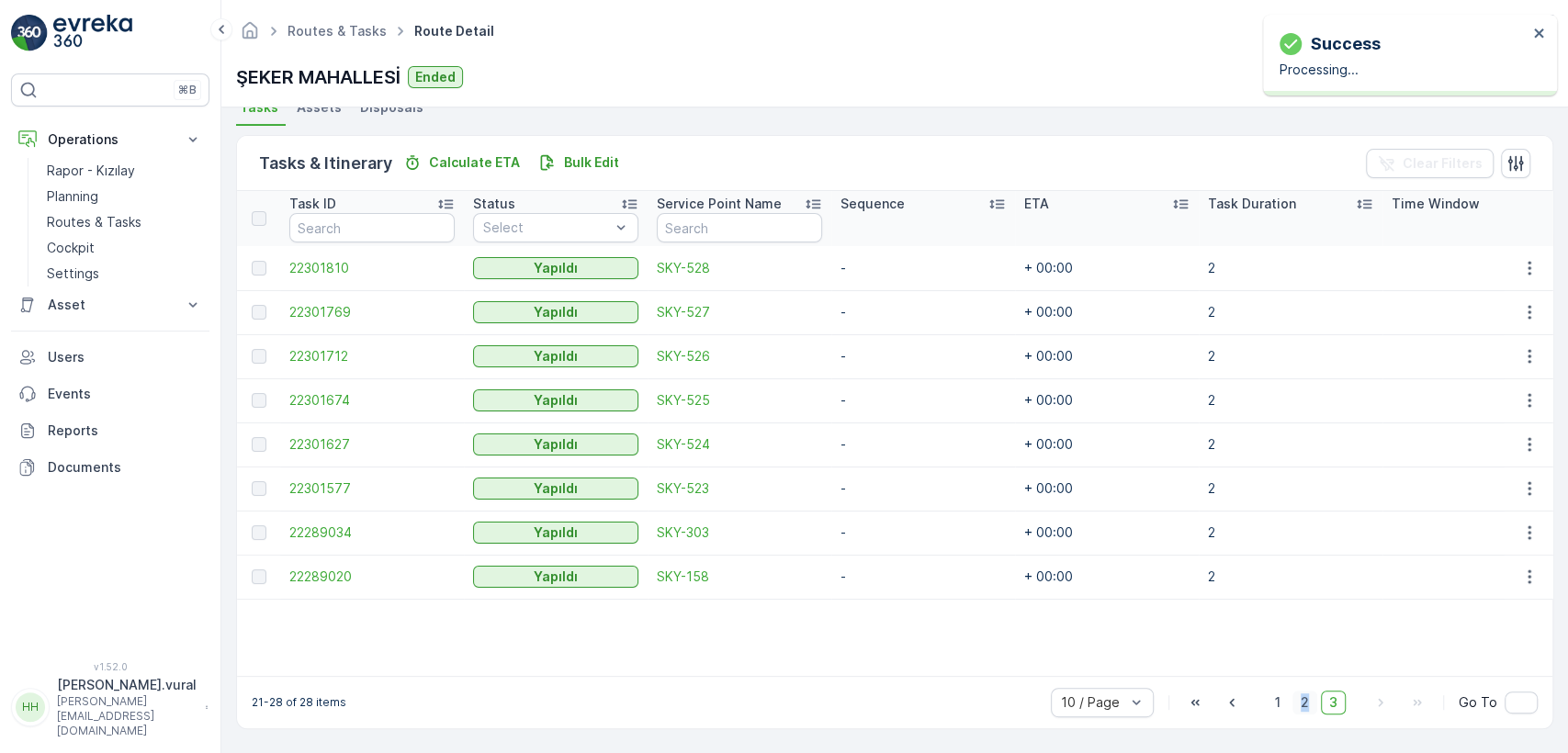
click at [1303, 692] on span "2" at bounding box center [1304, 703] width 24 height 23
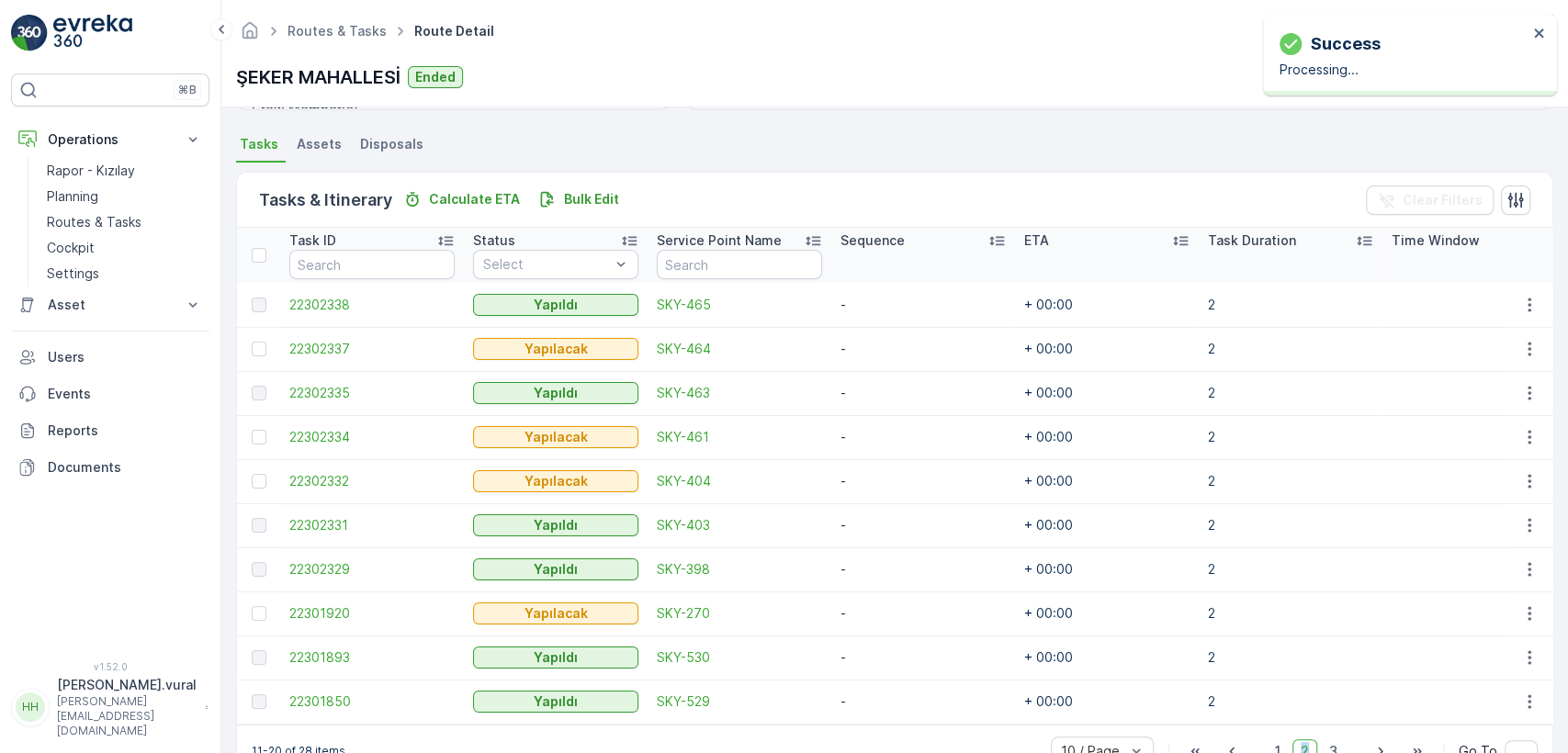
scroll to position [431, 0]
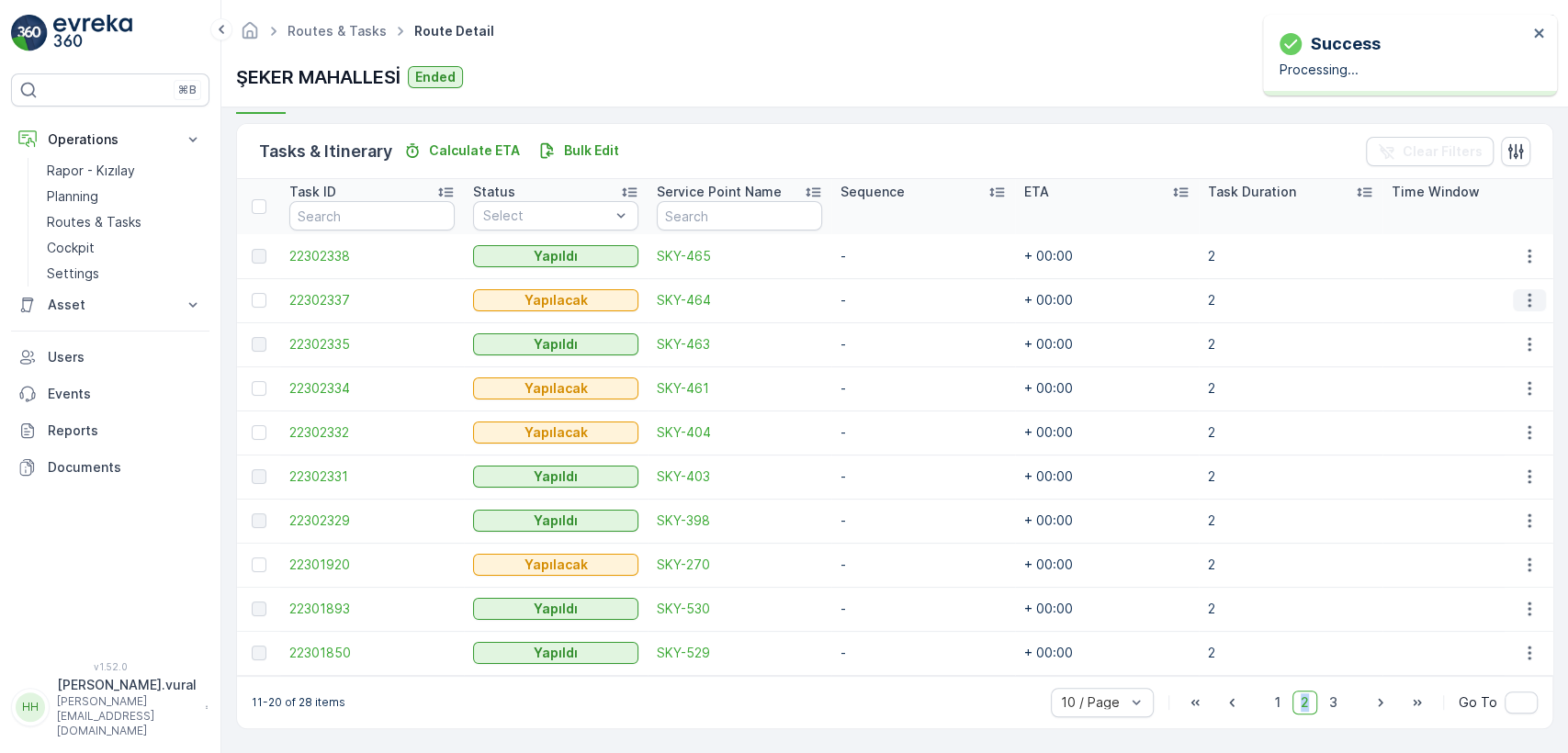
click at [1534, 292] on button "button" at bounding box center [1530, 300] width 33 height 22
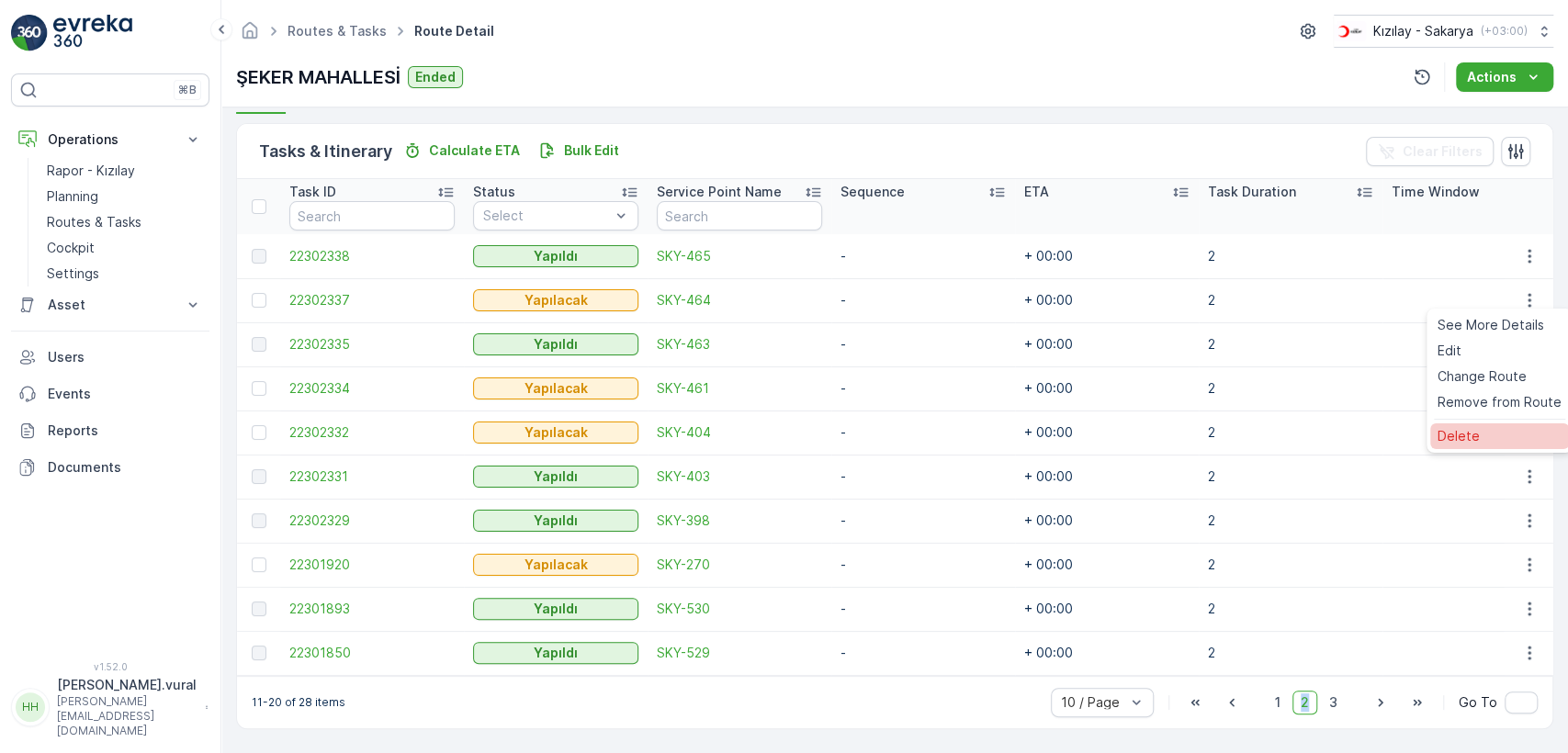
click at [1485, 428] on div "Delete" at bounding box center [1500, 436] width 139 height 25
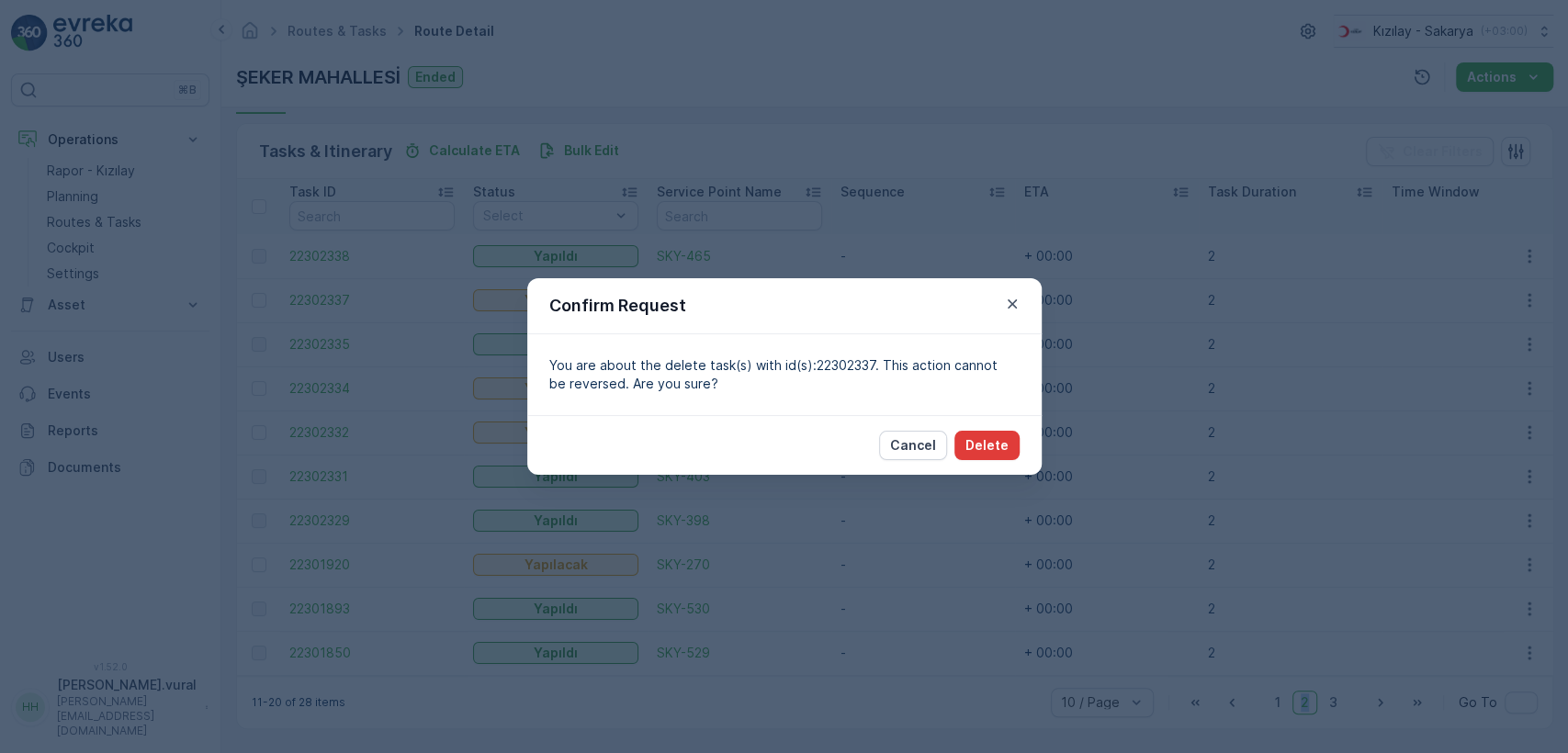
click at [981, 439] on p "Delete" at bounding box center [987, 445] width 43 height 19
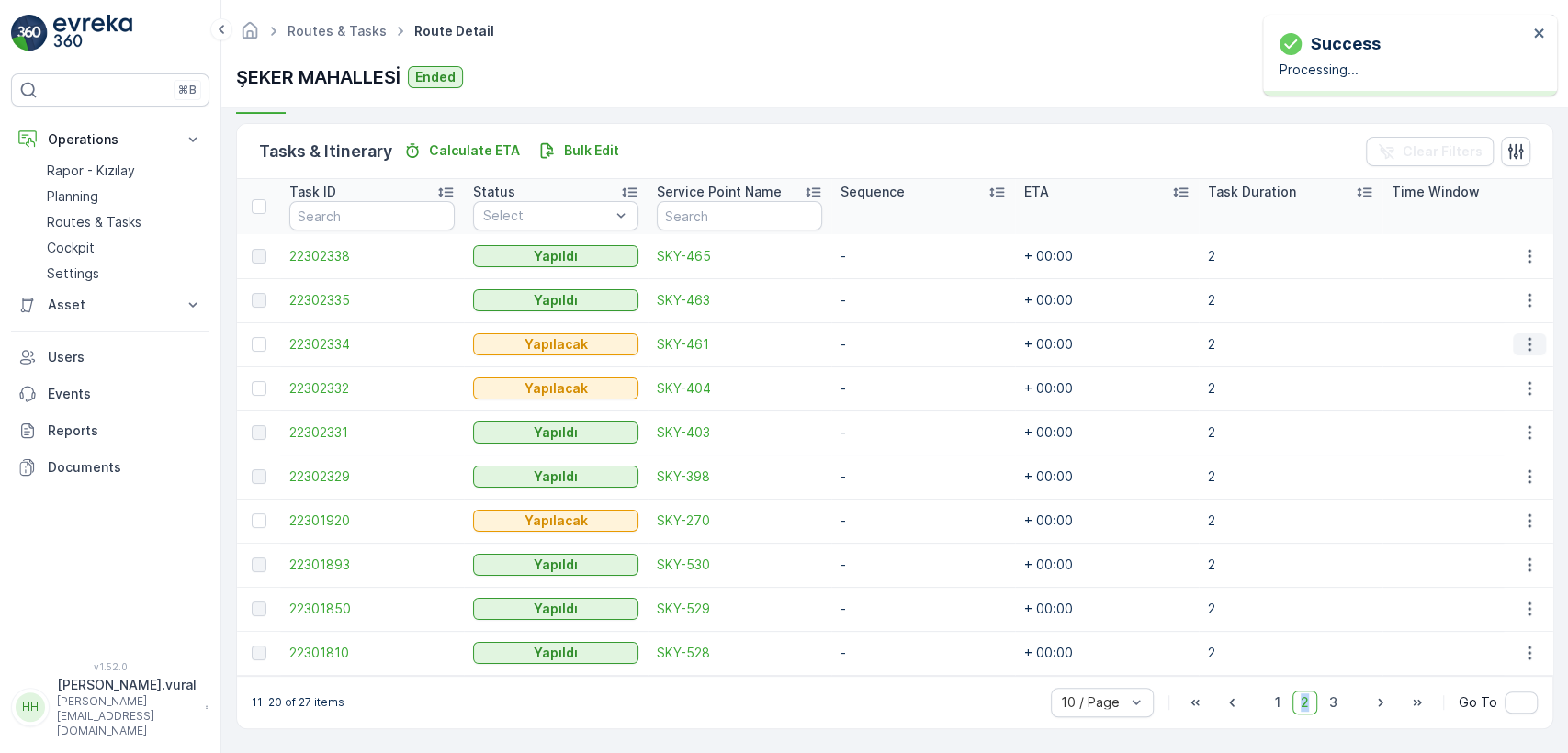
click at [1513, 347] on button "button" at bounding box center [1530, 344] width 33 height 22
click at [1478, 488] on div "Delete" at bounding box center [1500, 480] width 139 height 25
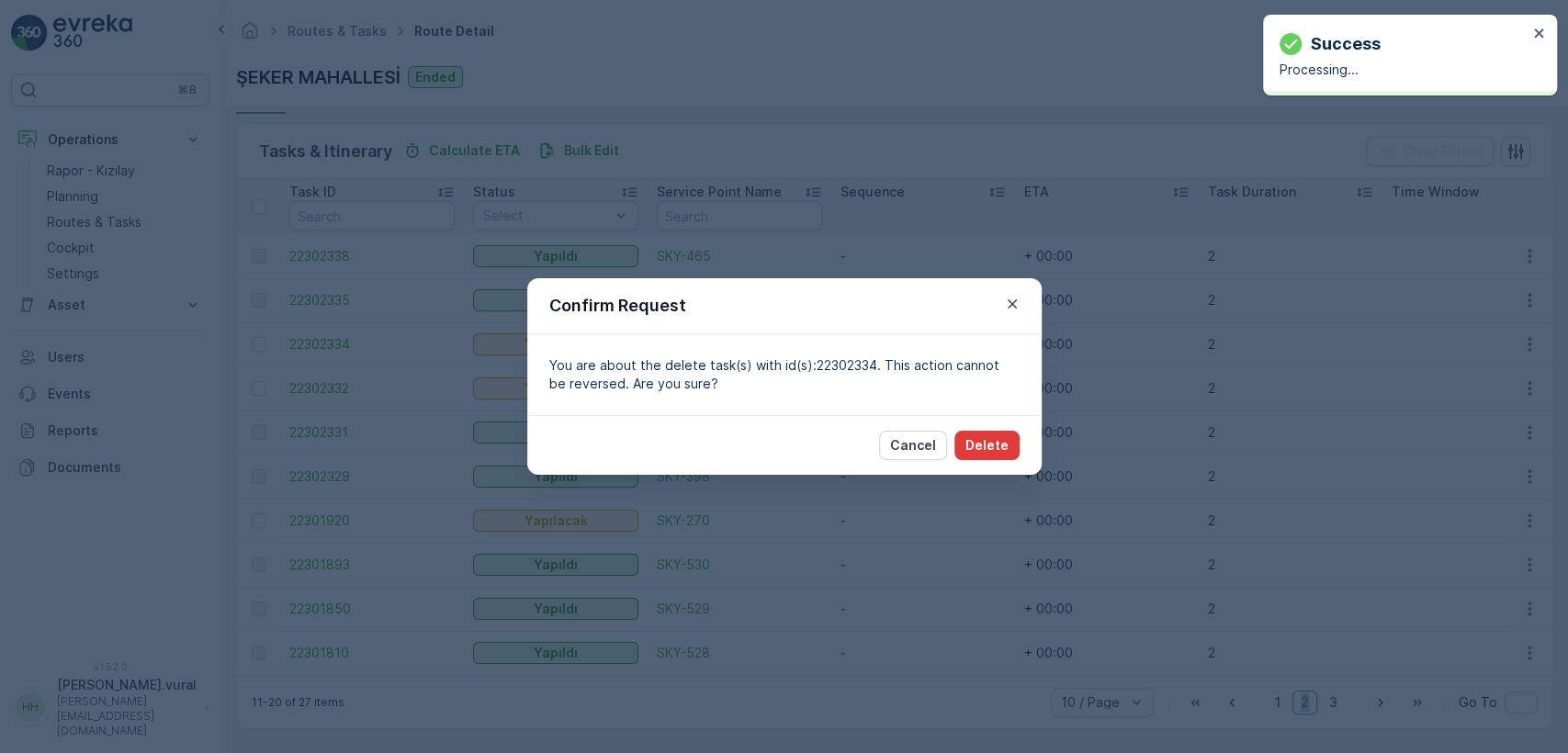
click at [1014, 432] on button "Delete" at bounding box center [986, 446] width 65 height 29
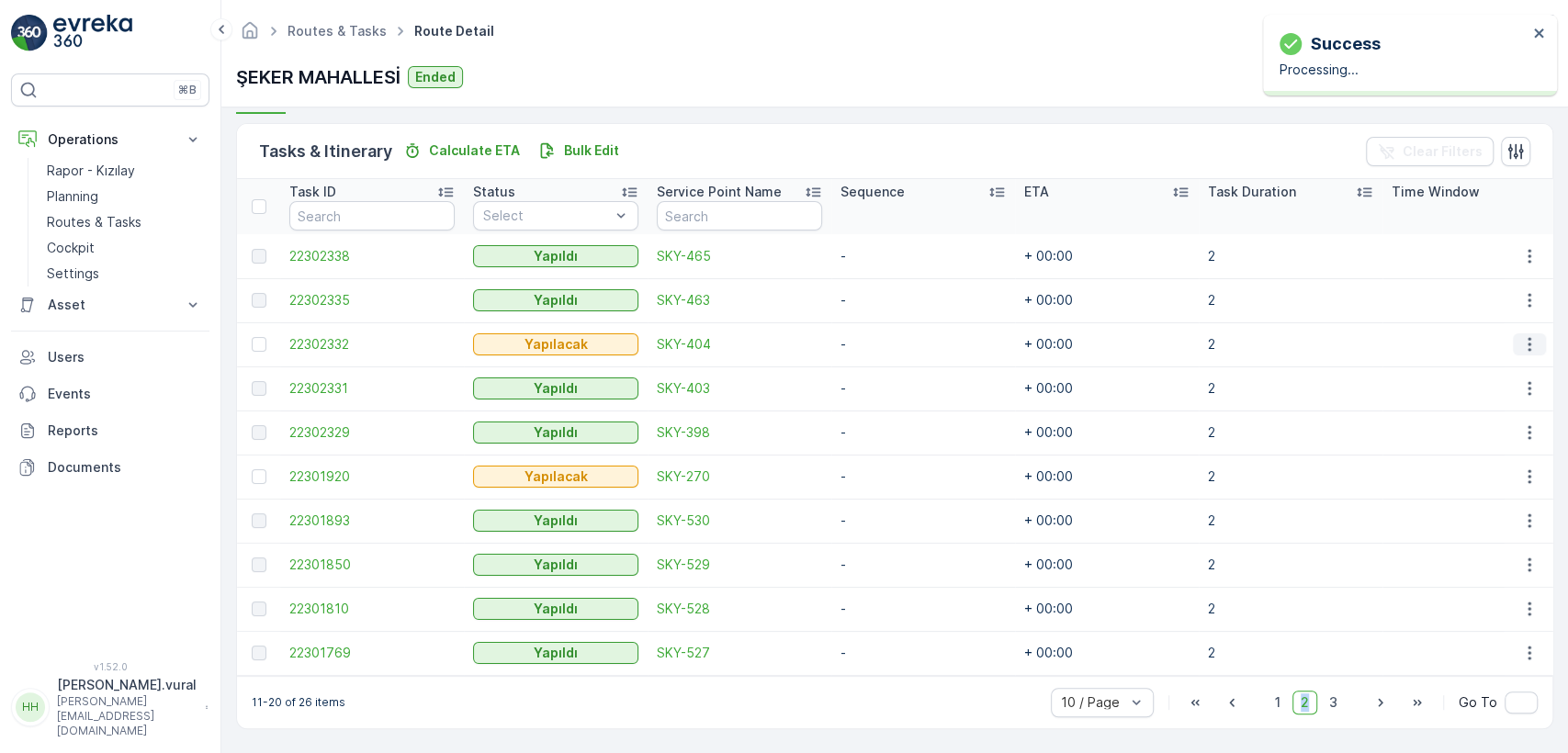
click at [1521, 339] on icon "button" at bounding box center [1529, 344] width 19 height 19
click at [1483, 480] on div "Delete" at bounding box center [1500, 480] width 139 height 25
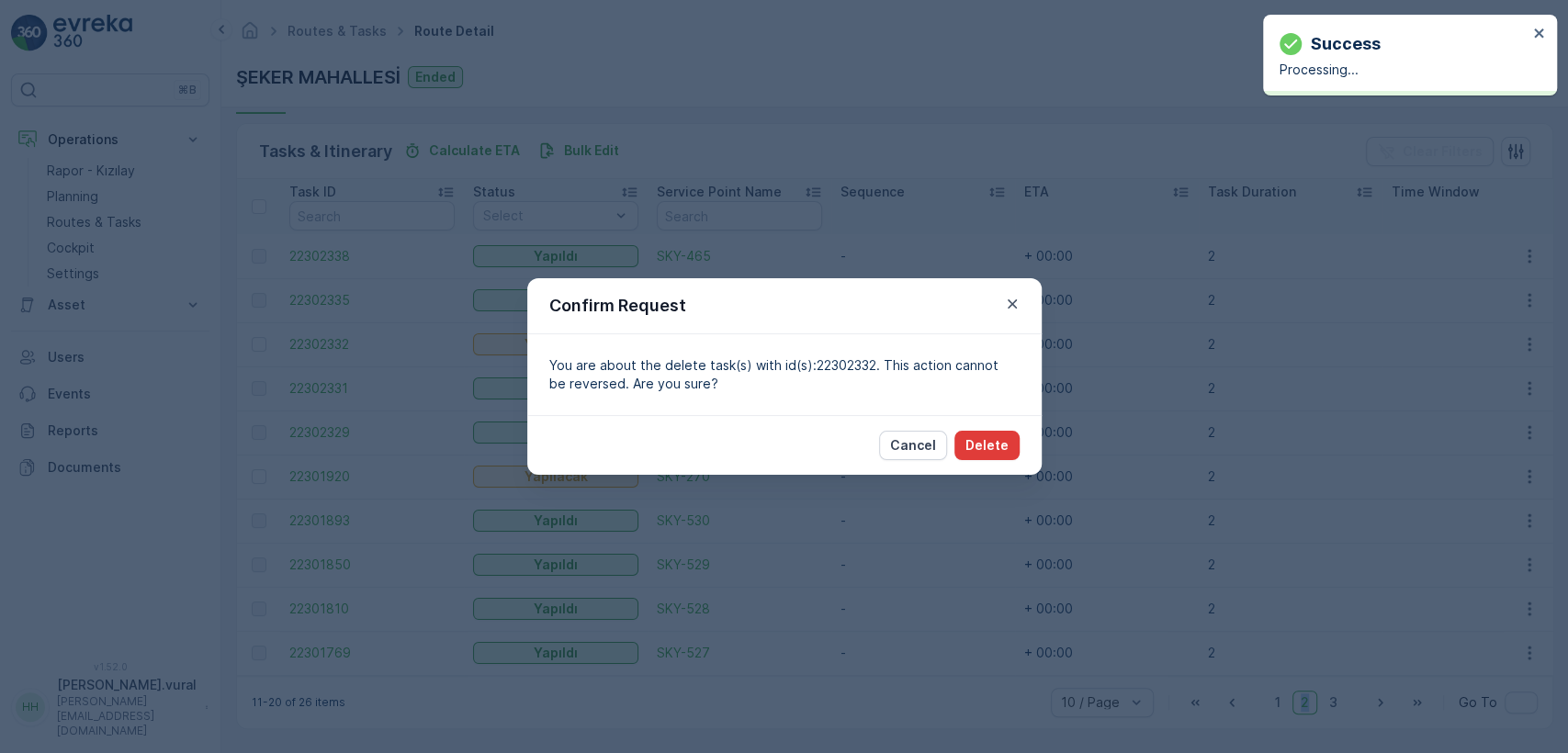
click at [972, 450] on p "Delete" at bounding box center [987, 445] width 43 height 19
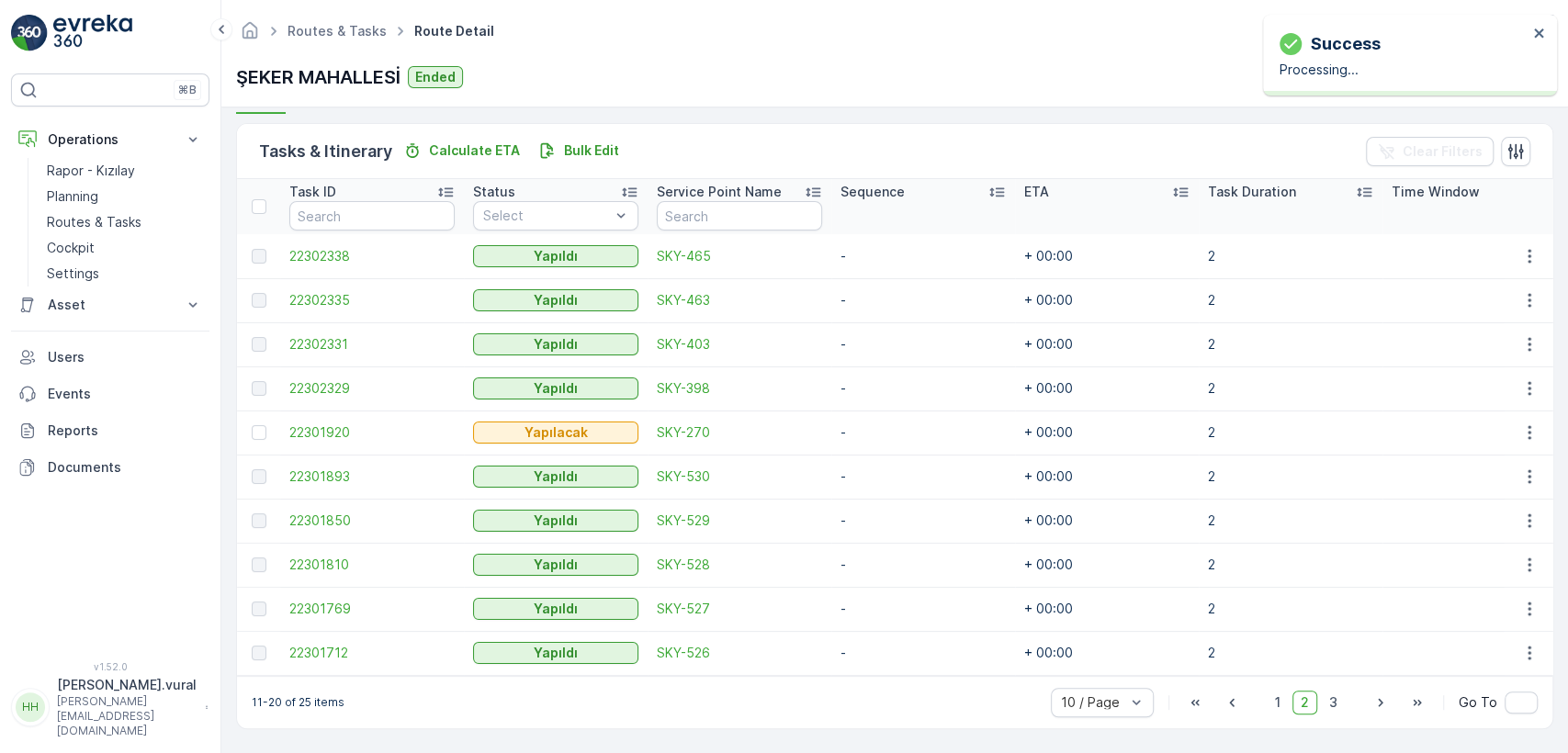
click at [1504, 434] on td at bounding box center [1528, 432] width 50 height 44
click at [1520, 427] on icon "button" at bounding box center [1529, 432] width 19 height 19
click at [1484, 568] on div "Delete" at bounding box center [1500, 568] width 139 height 25
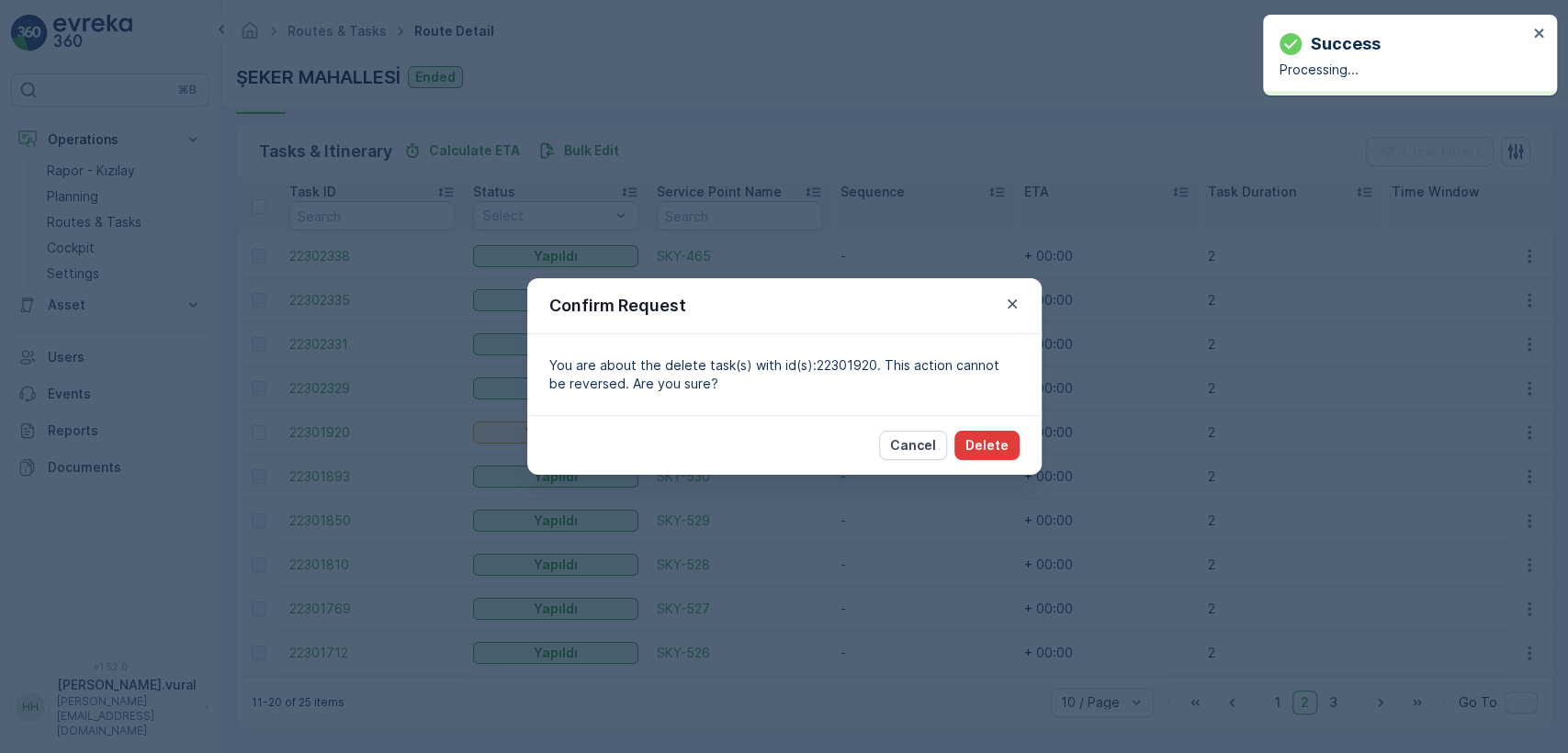
click at [1001, 437] on p "Delete" at bounding box center [987, 445] width 43 height 19
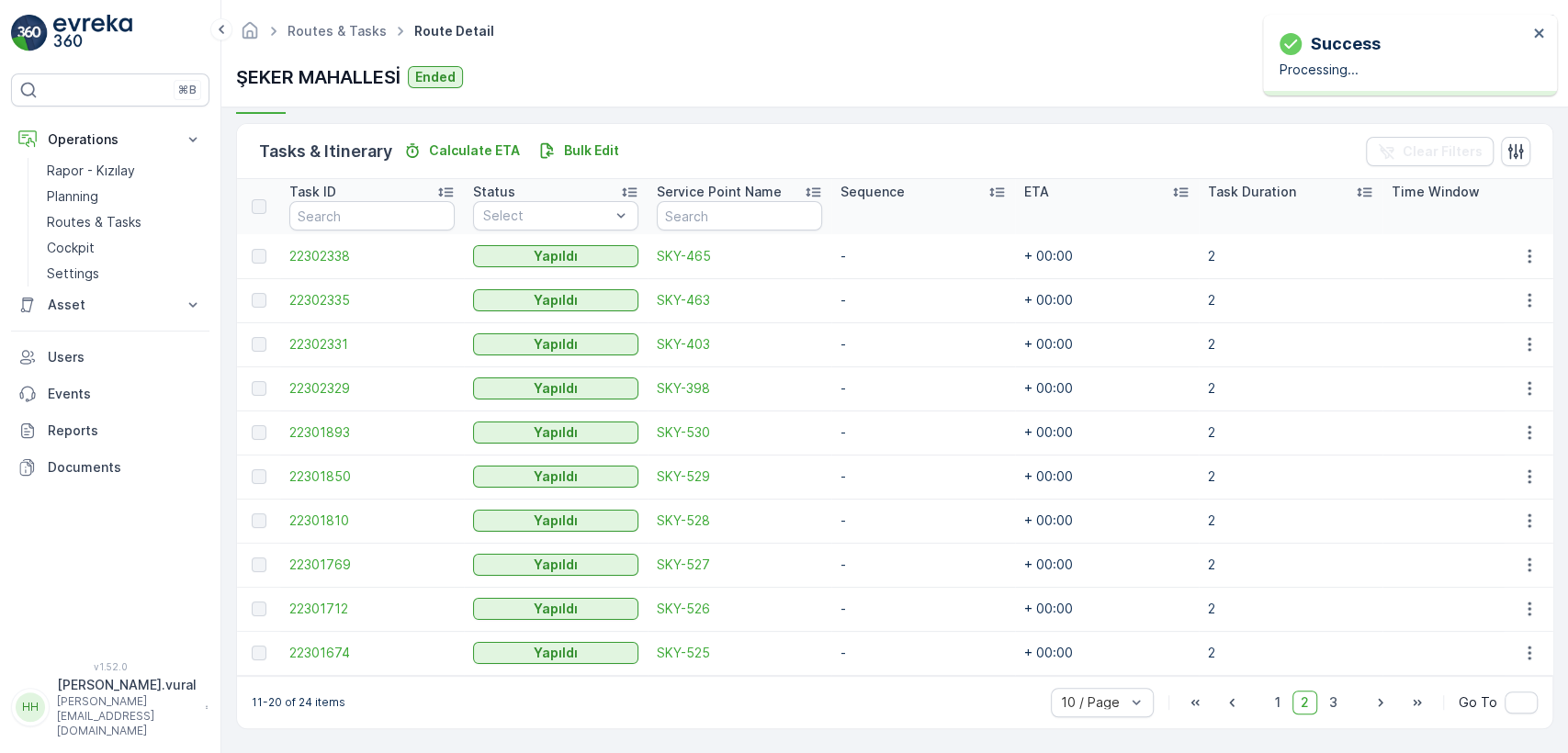
click at [1292, 708] on span "2" at bounding box center [1304, 703] width 24 height 23
click at [1285, 703] on span "1" at bounding box center [1278, 703] width 22 height 23
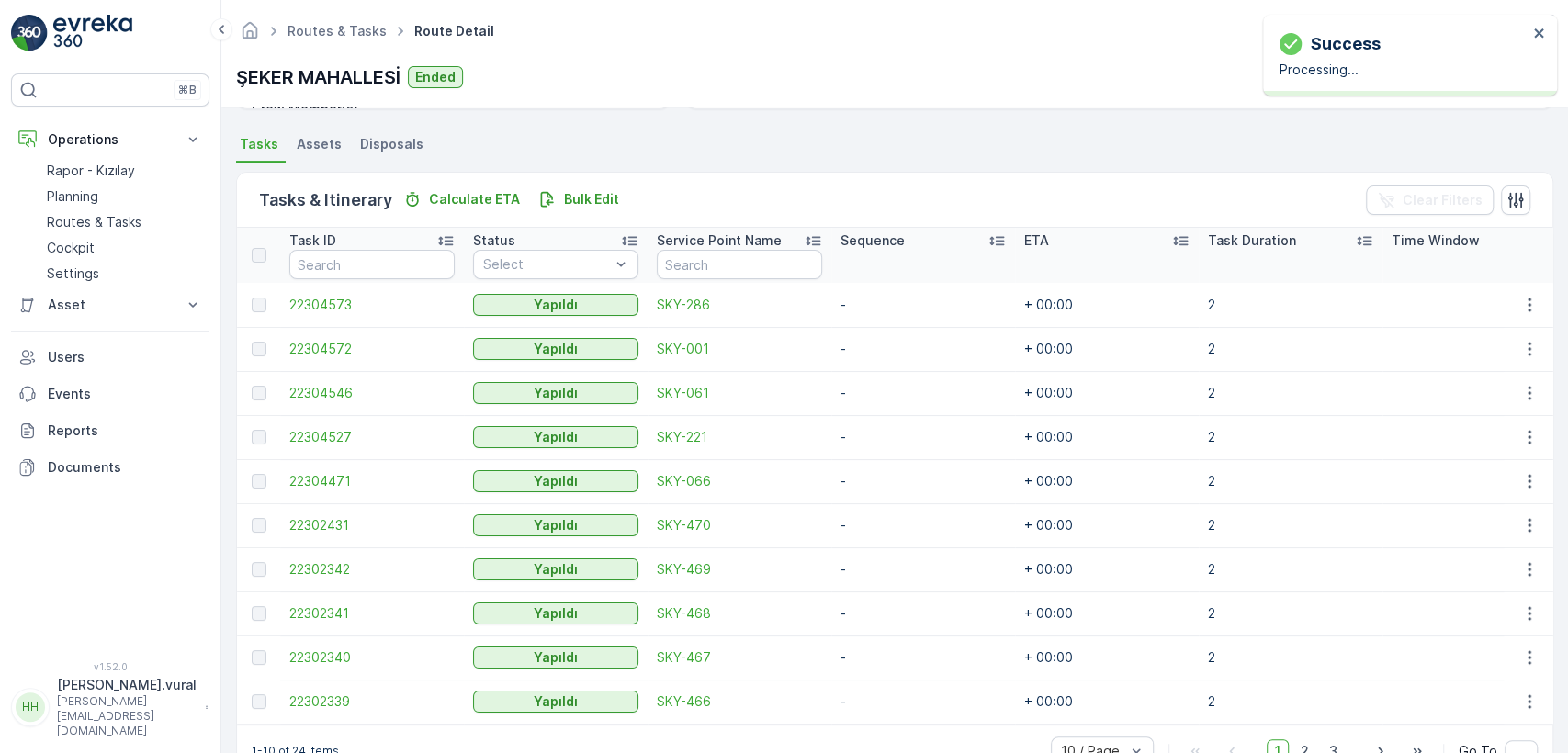
scroll to position [431, 0]
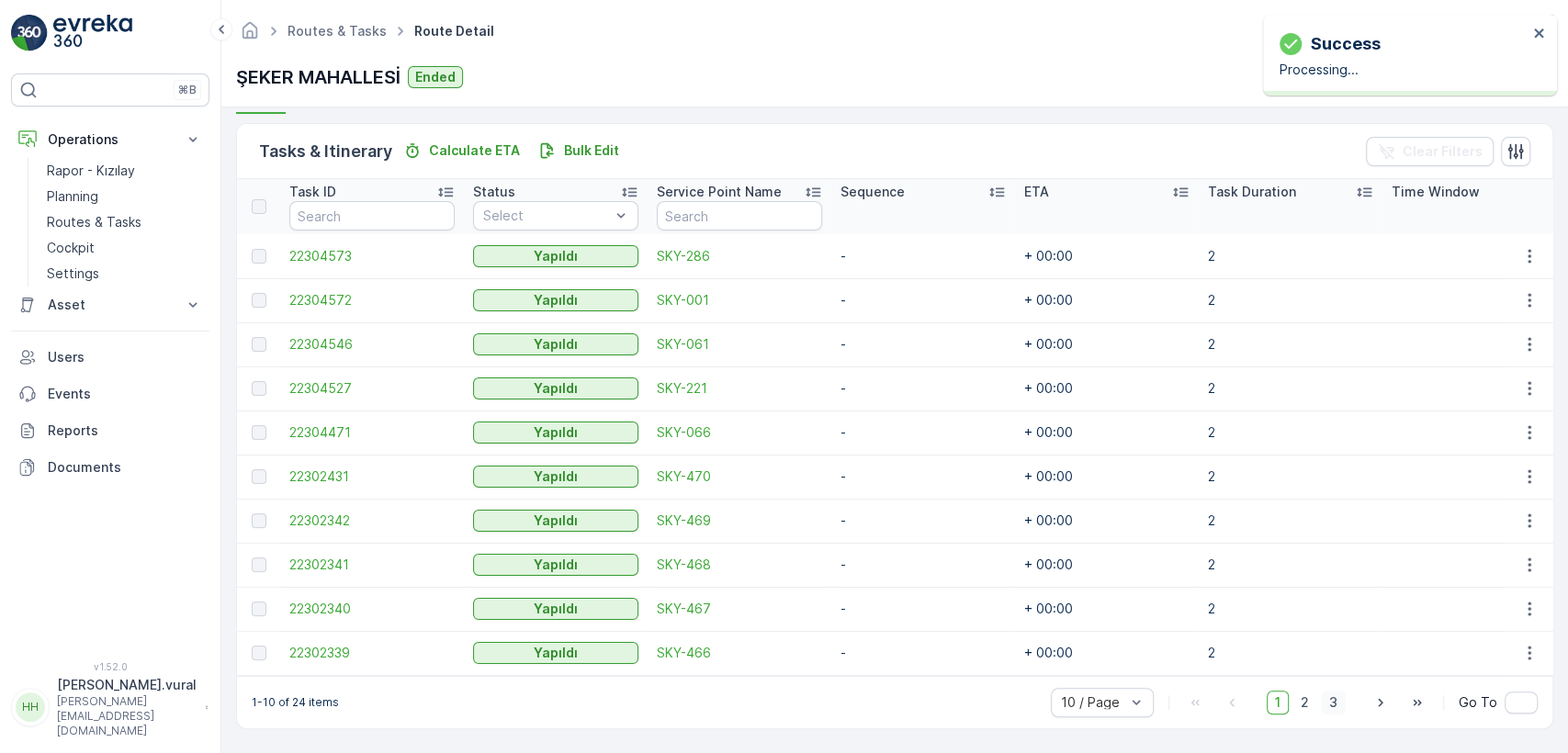
drag, startPoint x: 1294, startPoint y: 703, endPoint x: 1323, endPoint y: 705, distance: 29.1
click at [1294, 704] on span "2" at bounding box center [1304, 703] width 24 height 23
click at [1323, 705] on span "3" at bounding box center [1332, 703] width 24 height 23
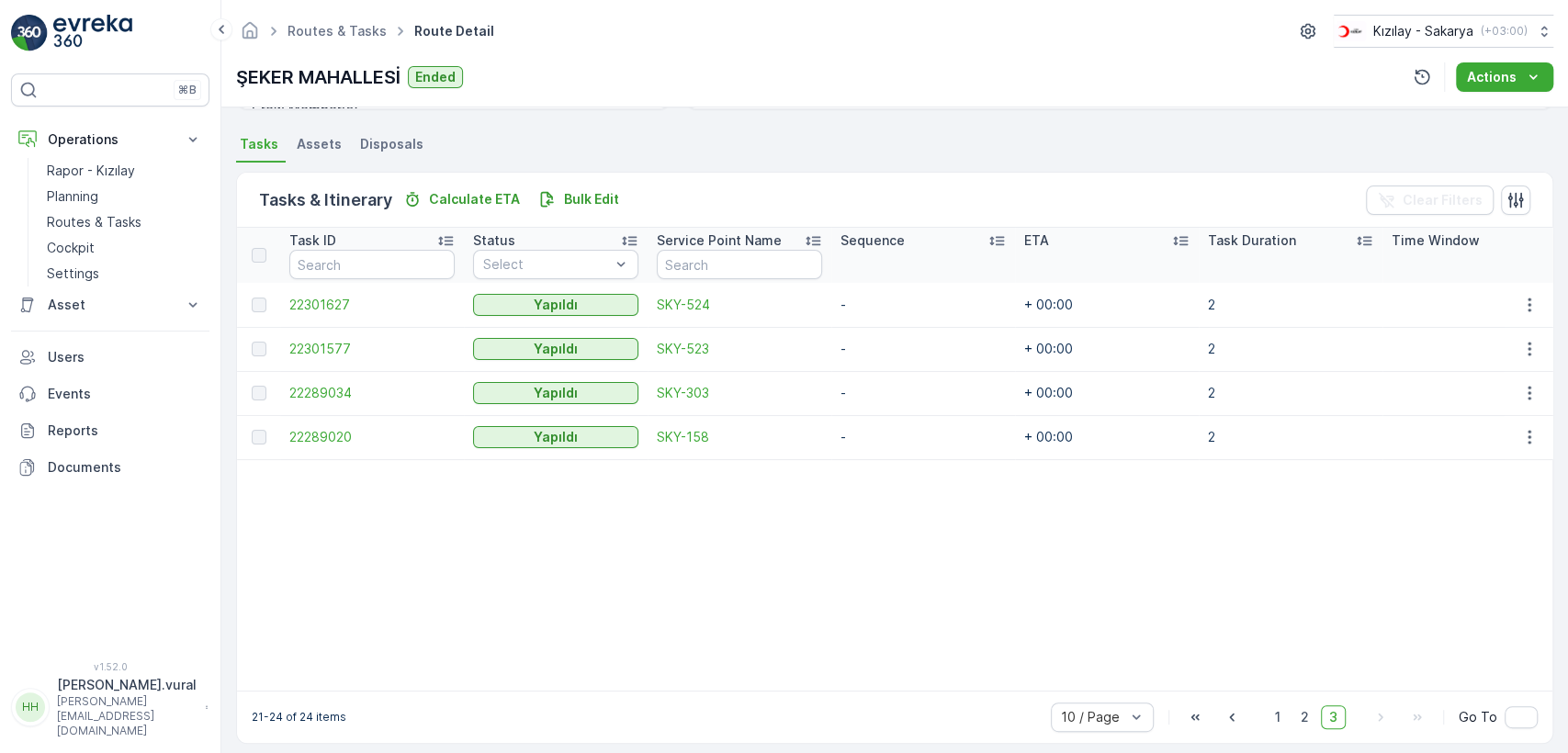
scroll to position [403, 0]
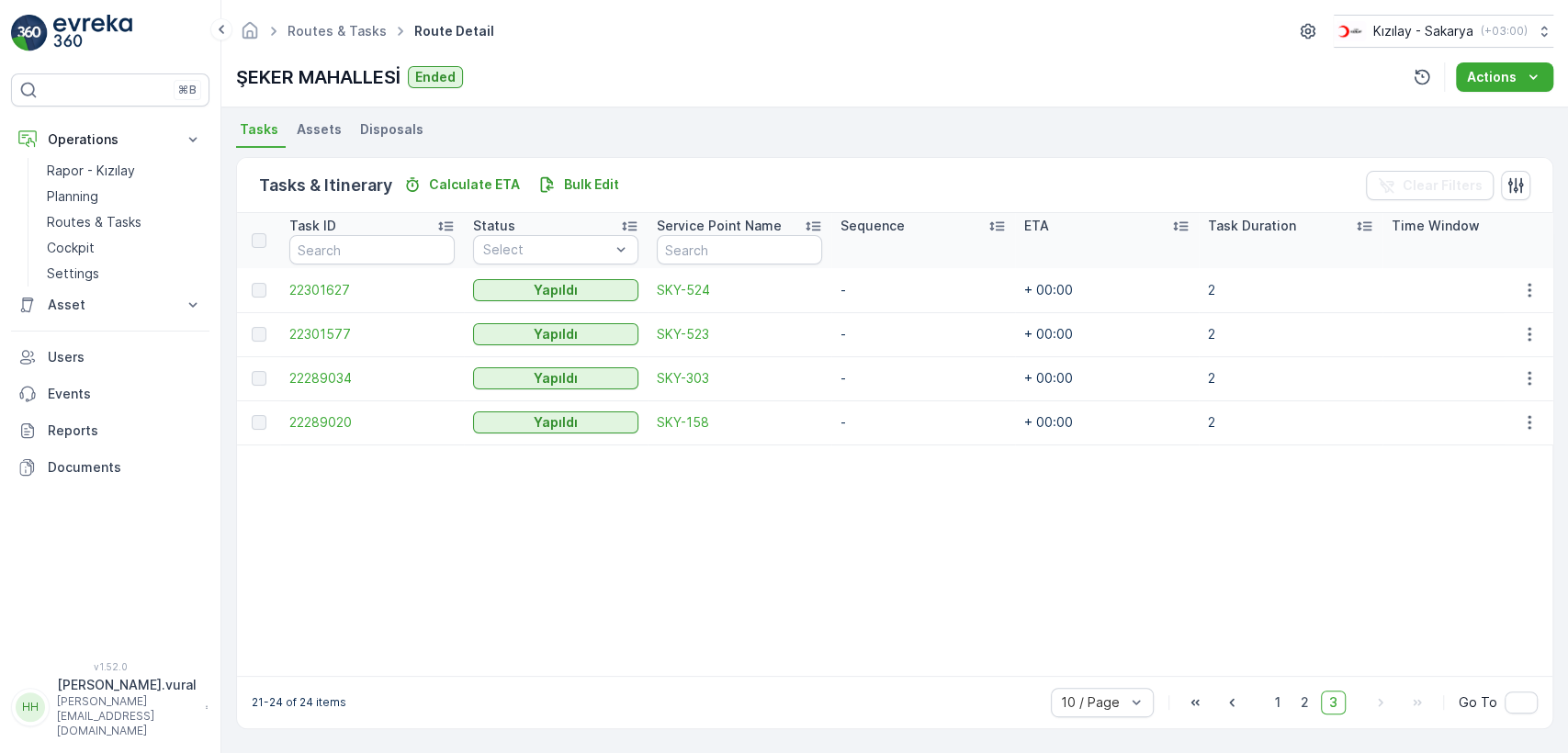
click at [1316, 703] on div "1 2 3" at bounding box center [1306, 703] width 79 height 23
click at [1308, 703] on span "2" at bounding box center [1304, 703] width 24 height 23
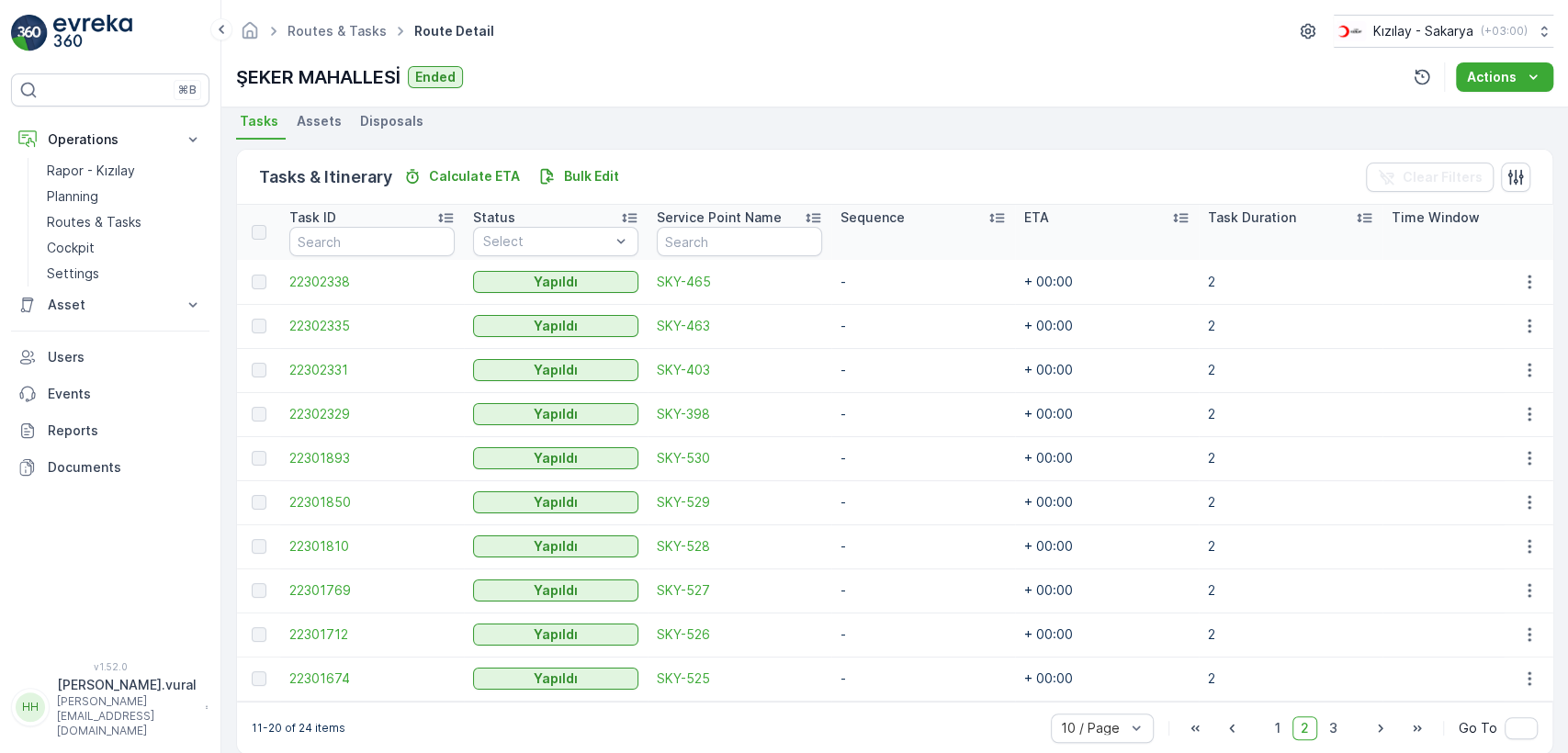
scroll to position [431, 0]
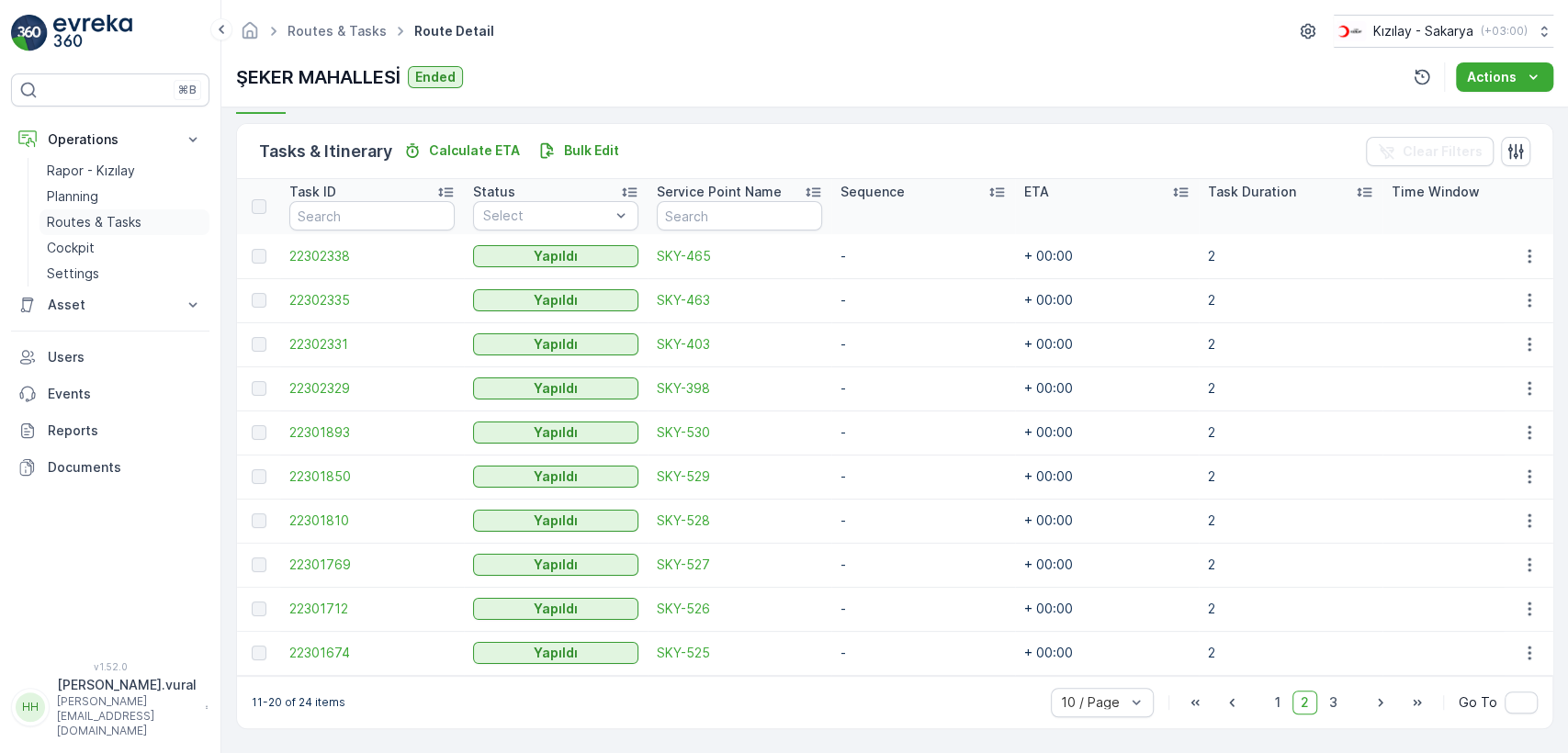
click at [150, 222] on link "Routes & Tasks" at bounding box center [124, 222] width 170 height 25
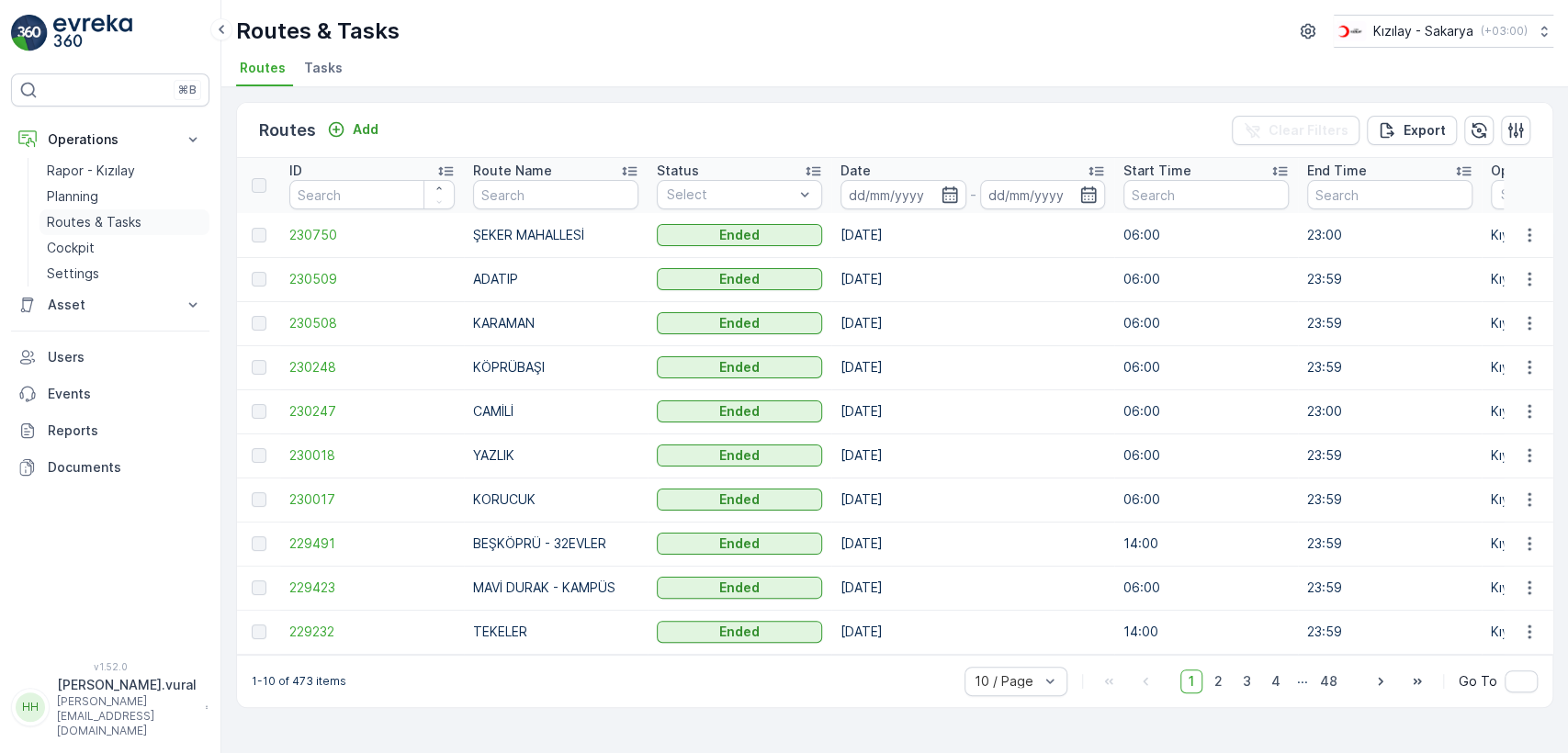
click at [137, 221] on p "Routes & Tasks" at bounding box center [94, 222] width 95 height 19
click at [372, 131] on p "Add" at bounding box center [366, 129] width 25 height 19
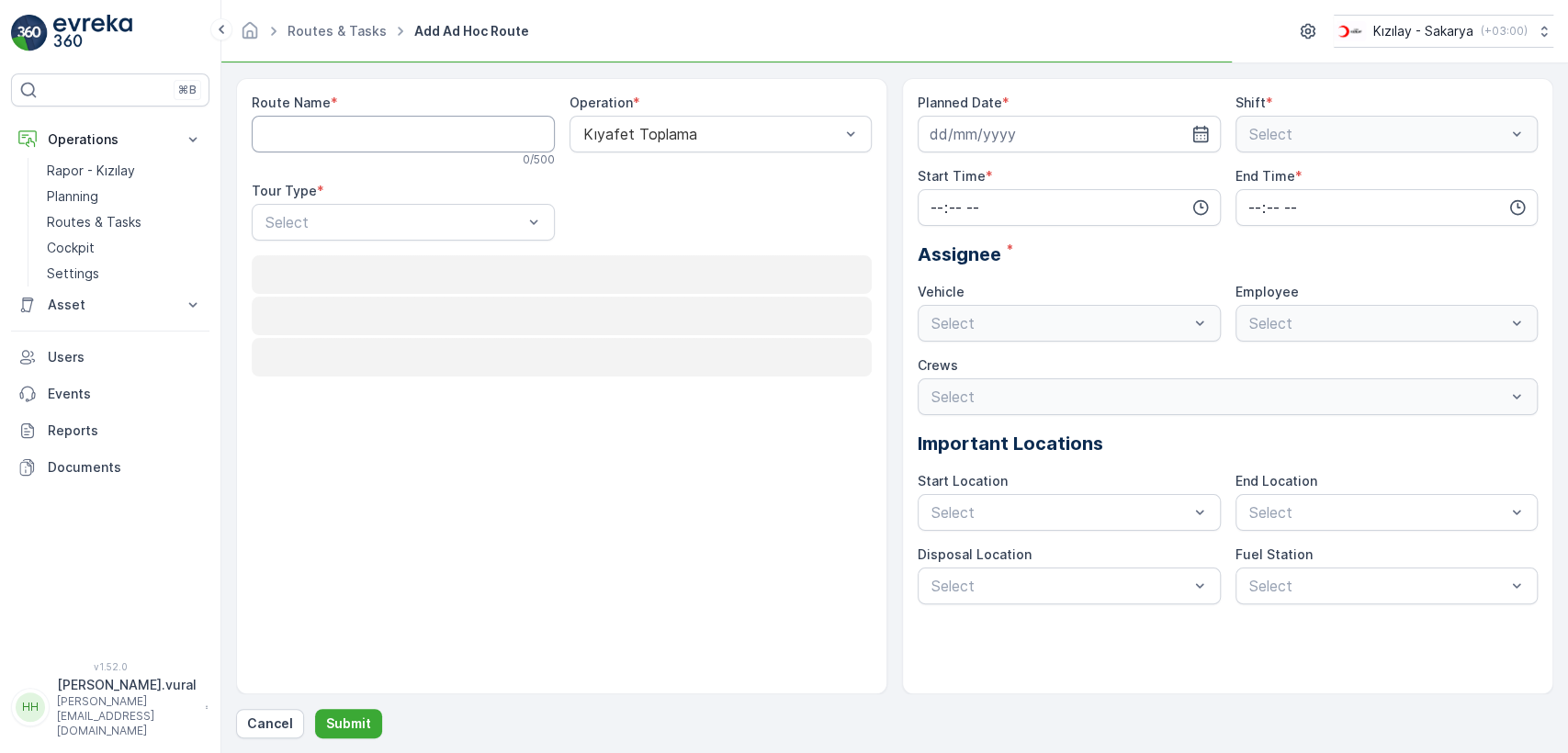
click at [372, 131] on Name "Route Name" at bounding box center [403, 134] width 303 height 37
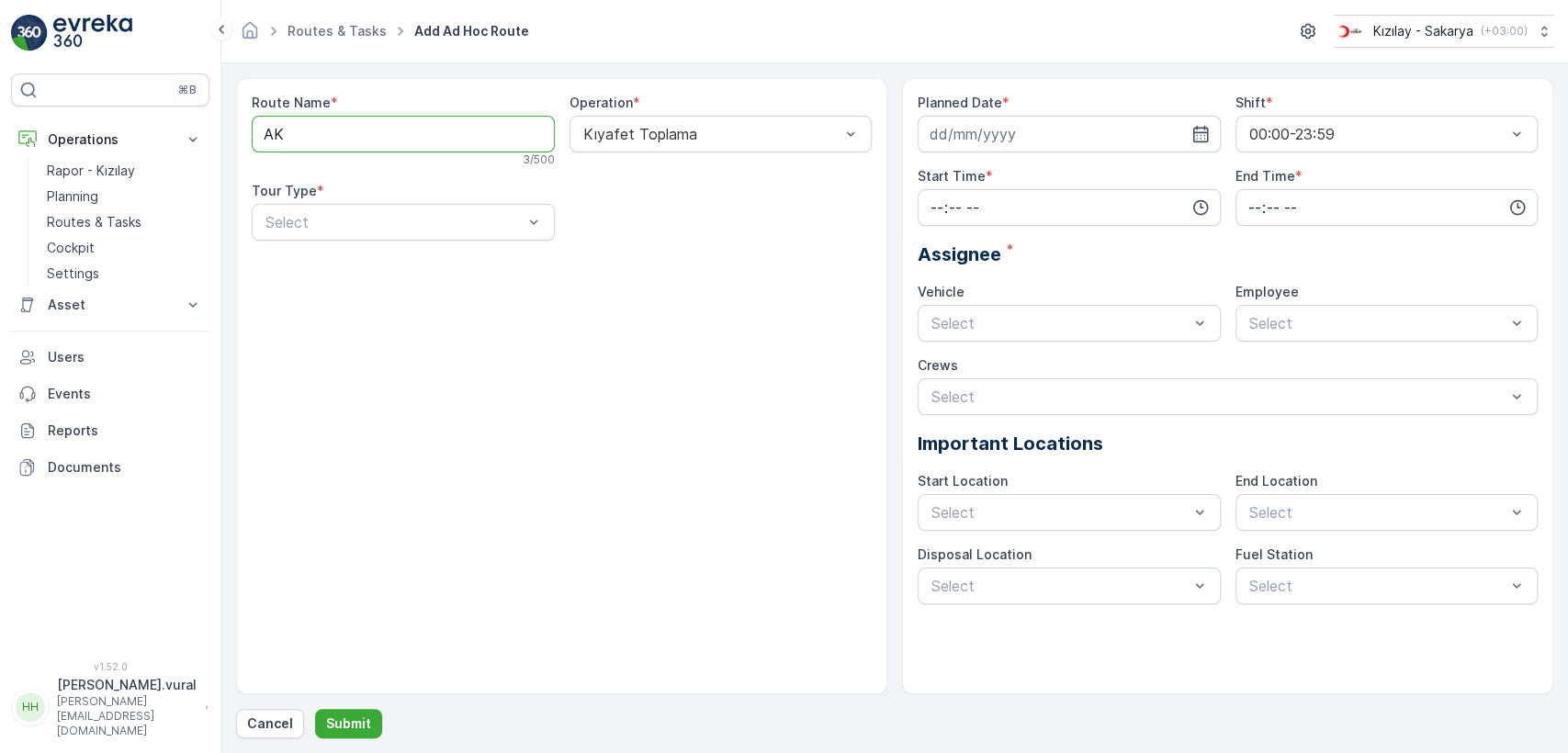
type Name "A"
type Name "K"
click at [418, 208] on div "Select" at bounding box center [403, 223] width 303 height 37
click at [408, 259] on div "Static" at bounding box center [404, 267] width 282 height 17
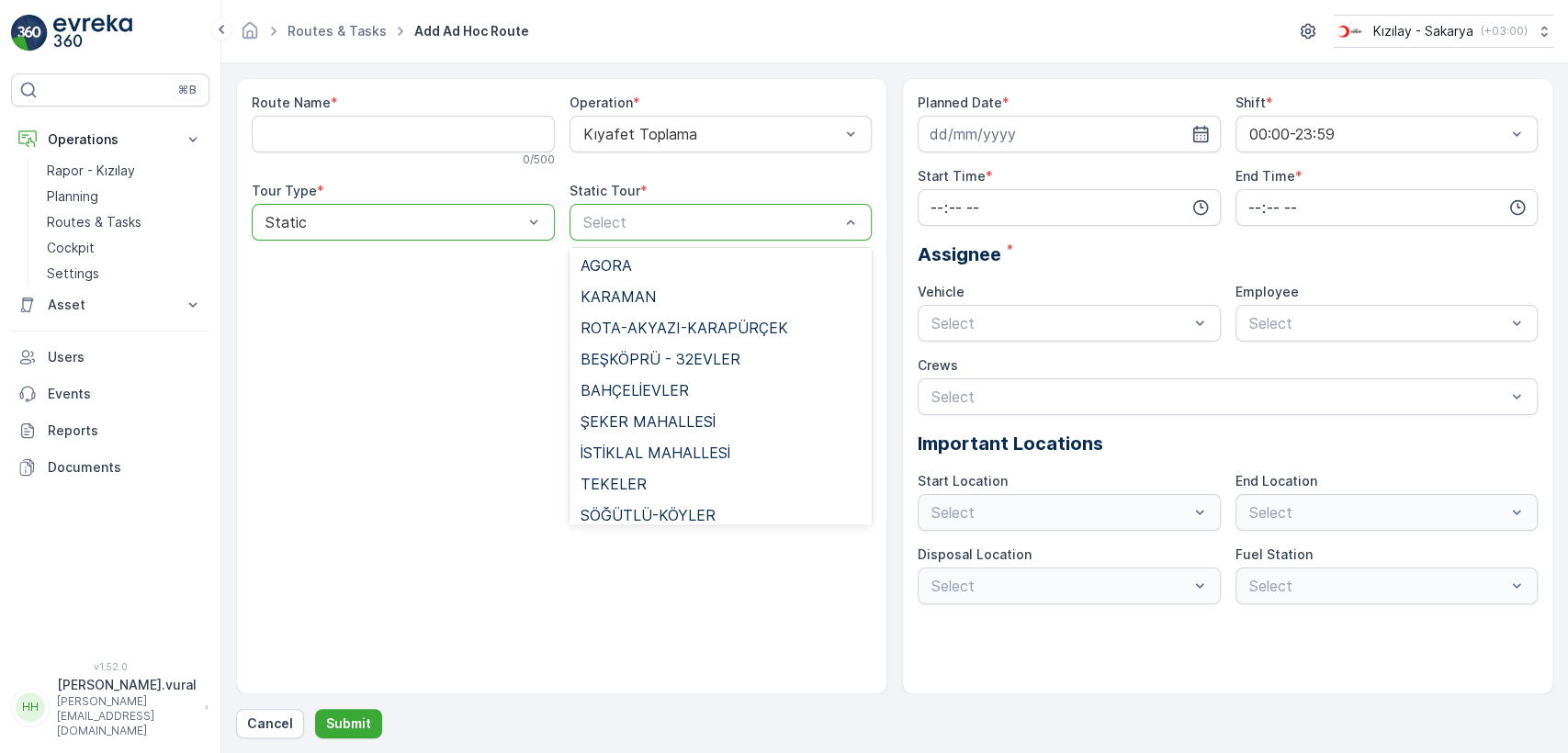
scroll to position [1222, 0]
click at [665, 332] on span "ROTA-AKYAZI-KARAPÜRÇEK" at bounding box center [684, 326] width 207 height 17
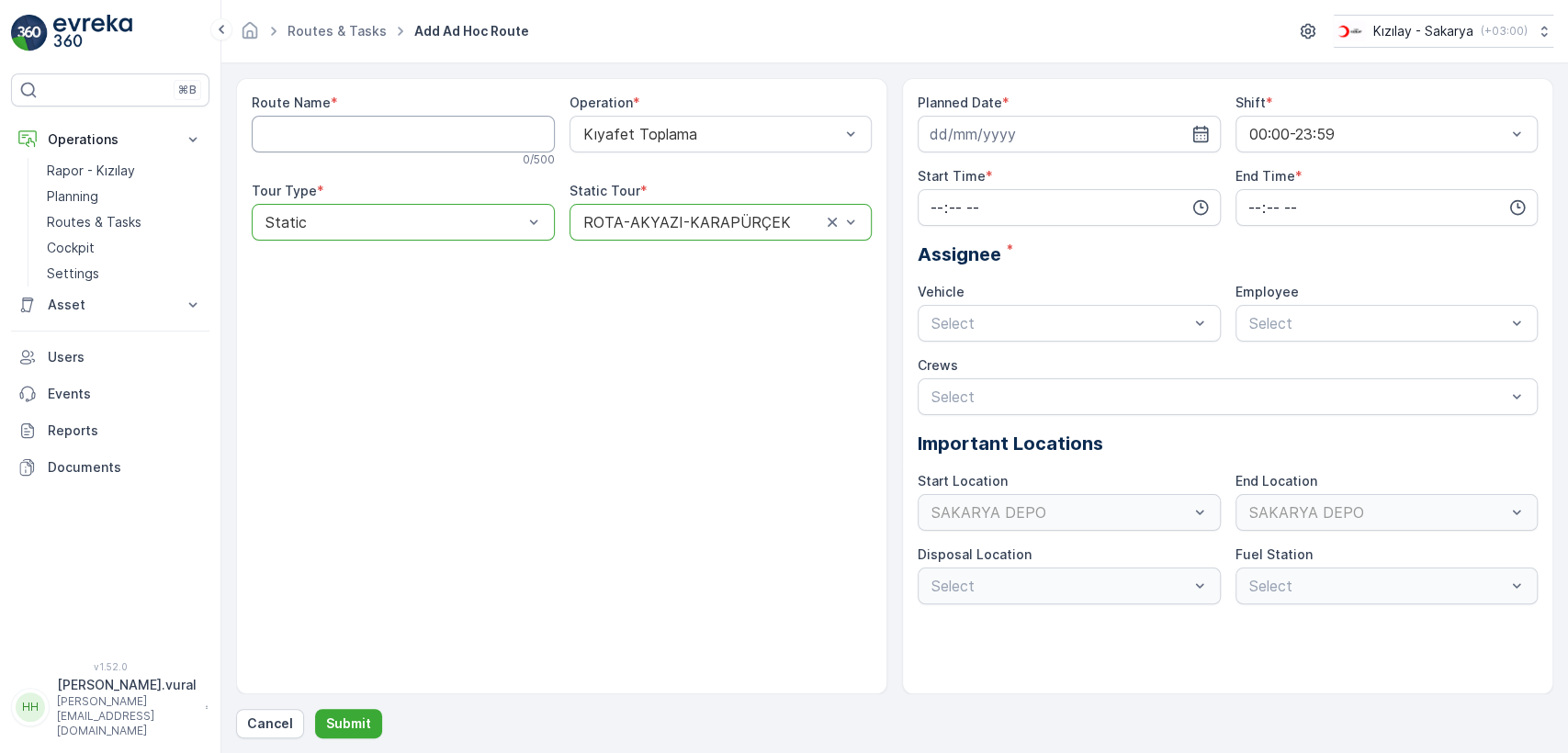
click at [413, 134] on Name "Route Name" at bounding box center [403, 134] width 303 height 37
type Name "ROTA-AKYAZI-KARAPÜRÇEK"
click at [918, 151] on div at bounding box center [1069, 134] width 303 height 37
click at [943, 144] on input at bounding box center [1069, 134] width 303 height 37
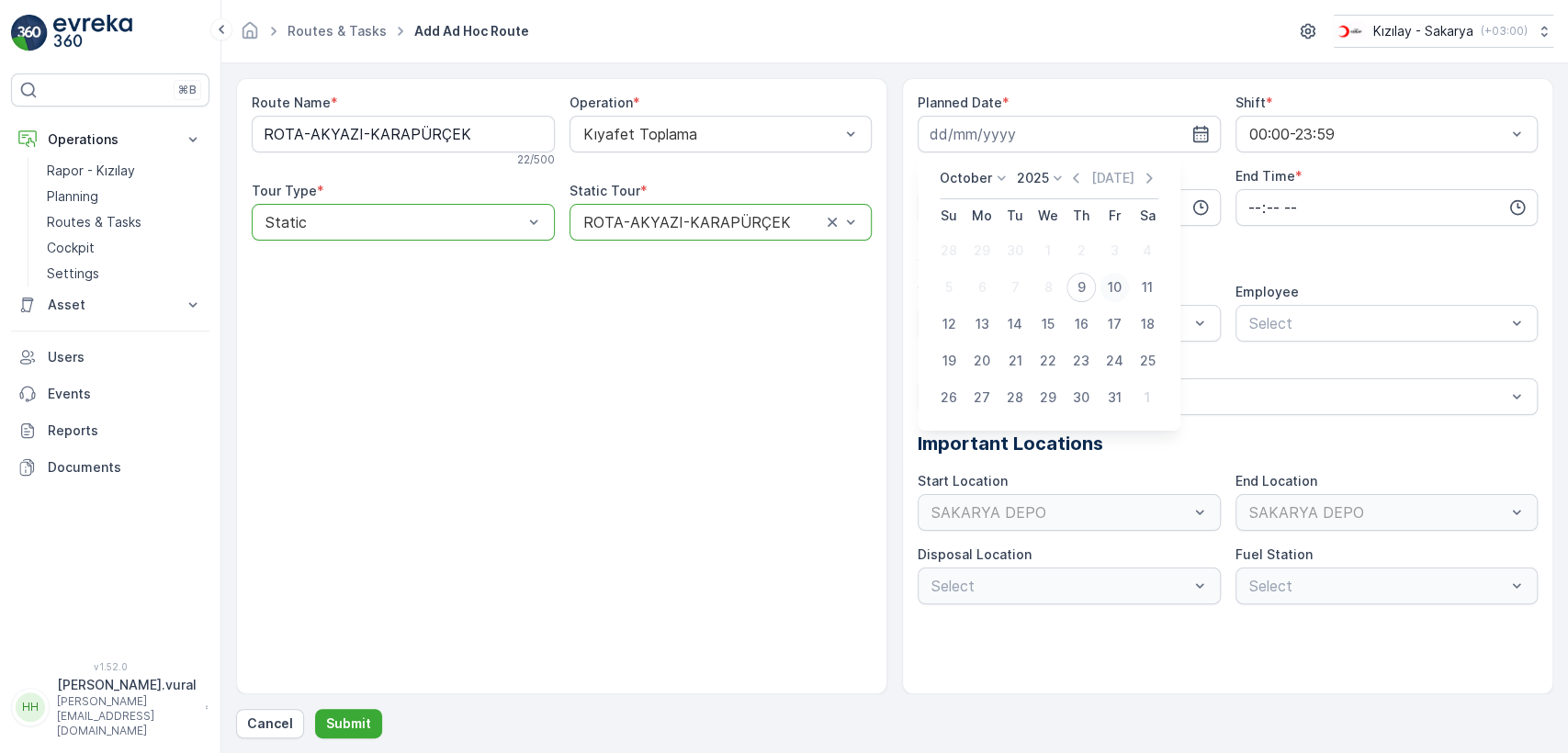
click at [1108, 289] on div "10" at bounding box center [1114, 288] width 29 height 29
type input "[DATE]"
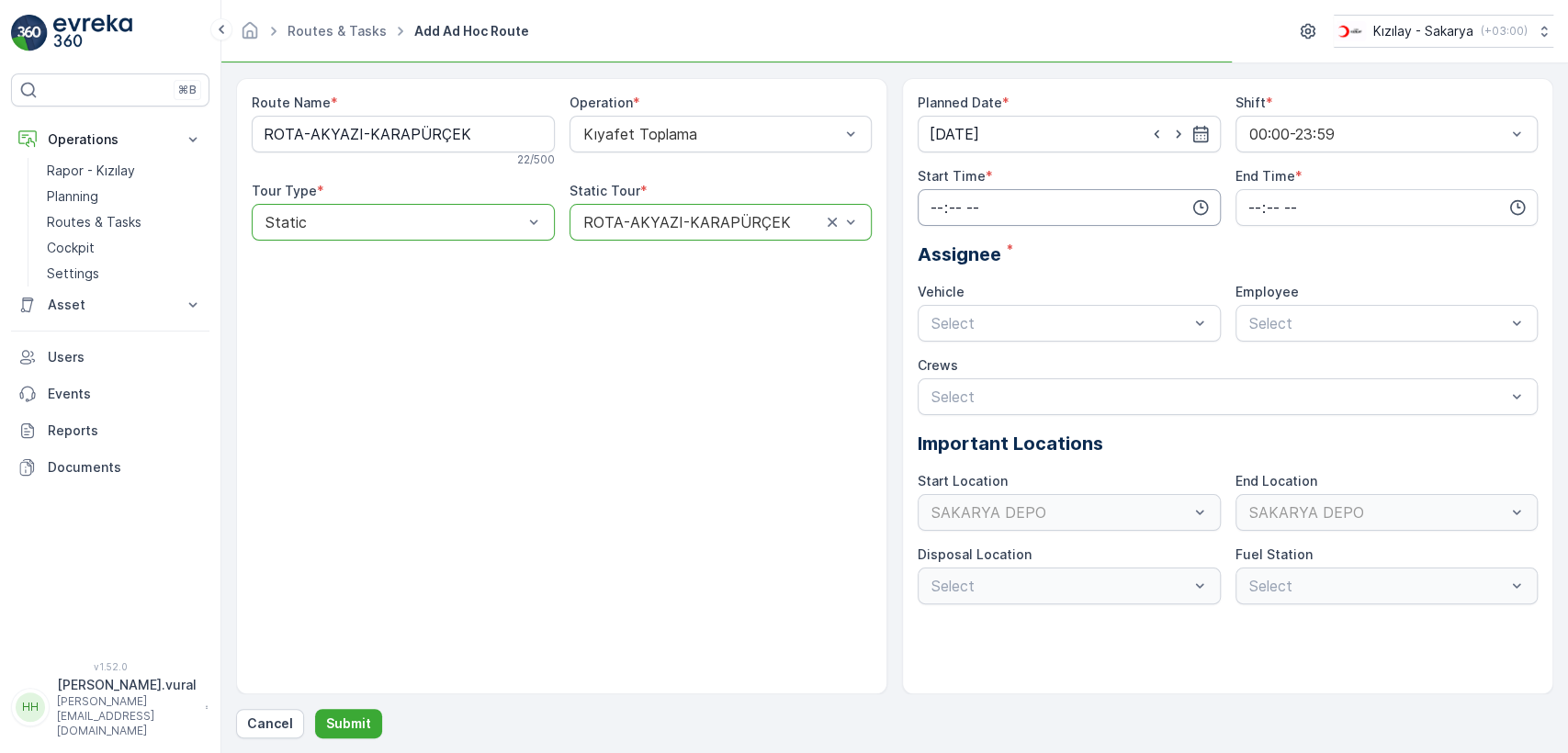
click at [982, 207] on input "time" at bounding box center [1069, 208] width 303 height 37
click at [936, 388] on span "06" at bounding box center [936, 393] width 17 height 19
type input "06:00"
click at [1236, 219] on input "time" at bounding box center [1387, 208] width 303 height 37
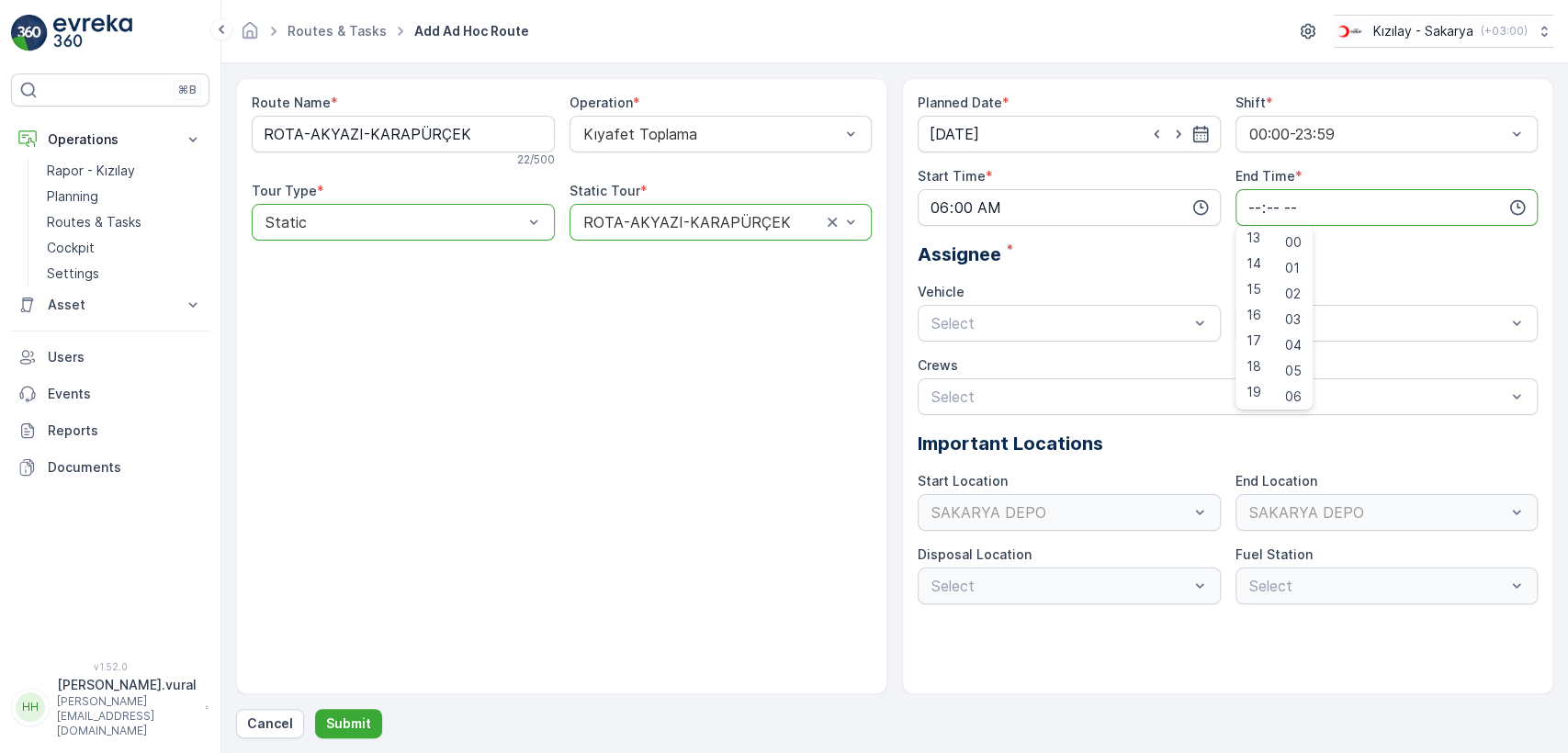
scroll to position [441, 0]
drag, startPoint x: 1256, startPoint y: 390, endPoint x: 1224, endPoint y: 374, distance: 35.8
click at [1255, 390] on span "23" at bounding box center [1253, 393] width 15 height 19
type input "23:00"
click at [991, 395] on span "06 ECH 422" at bounding box center [971, 399] width 84 height 17
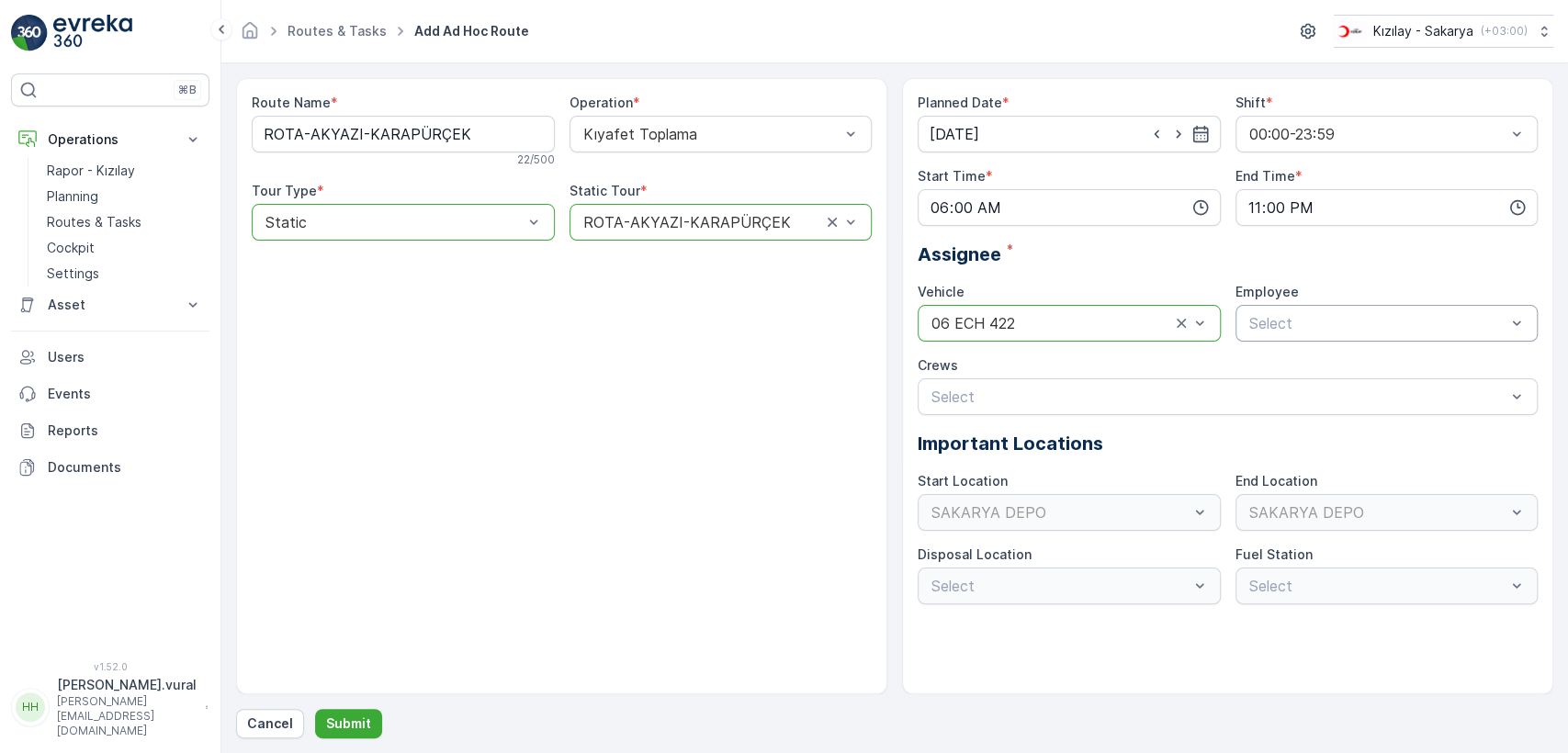
click at [1259, 333] on div "Select" at bounding box center [1387, 324] width 303 height 37
click at [1275, 360] on span "06ECH422" at bounding box center [1284, 368] width 74 height 17
click at [358, 715] on p "Submit" at bounding box center [349, 724] width 45 height 19
